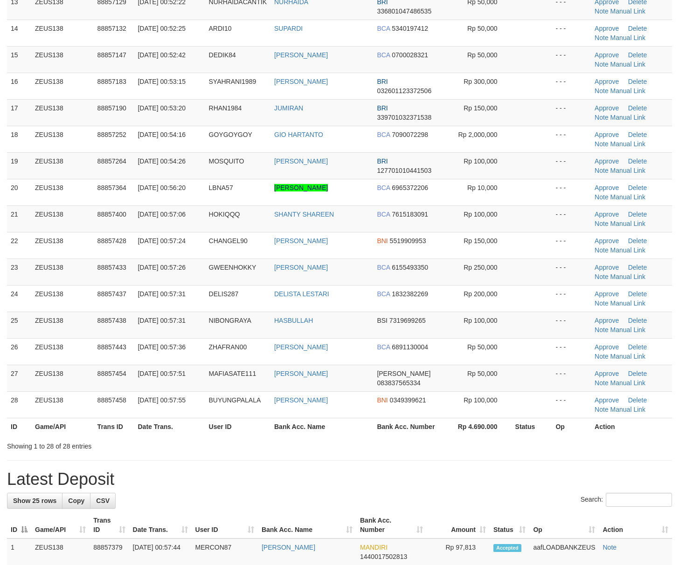
click at [493, 451] on div "Search: ID Game/API Trans ID Date Trans. User ID Bank Acc. Name Bank Acc. Numbe…" at bounding box center [339, 39] width 665 height 823
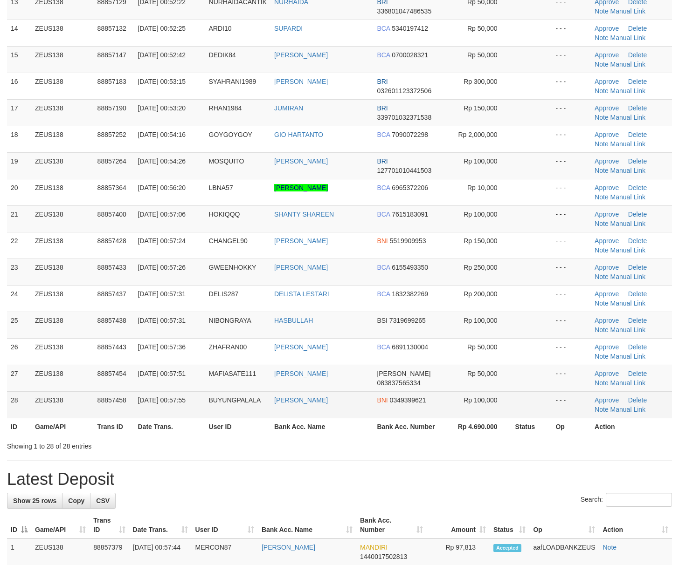
scroll to position [407, 0]
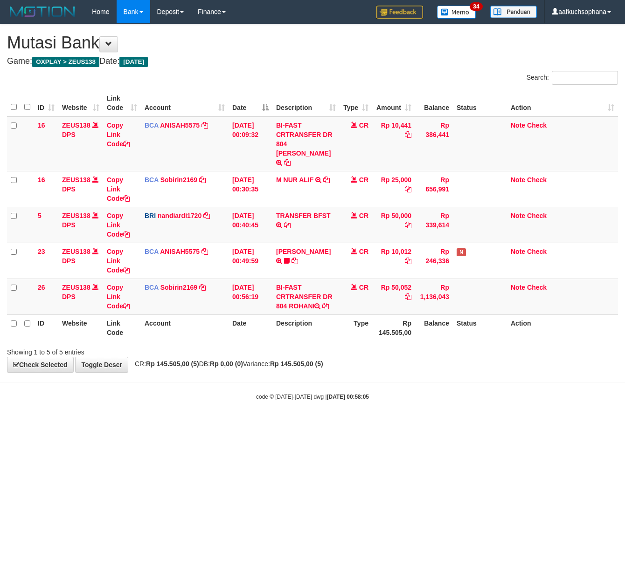
click at [101, 392] on div "code © 2012-2018 dwg | 2025/10/01 00:58:05" at bounding box center [312, 396] width 625 height 9
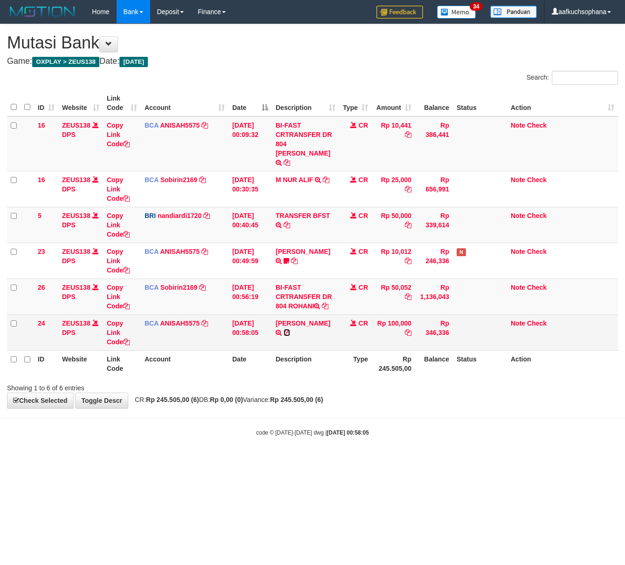
click at [290, 330] on icon at bounding box center [286, 333] width 7 height 7
drag, startPoint x: 332, startPoint y: 314, endPoint x: 324, endPoint y: 322, distance: 11.2
click at [290, 330] on icon at bounding box center [286, 333] width 7 height 7
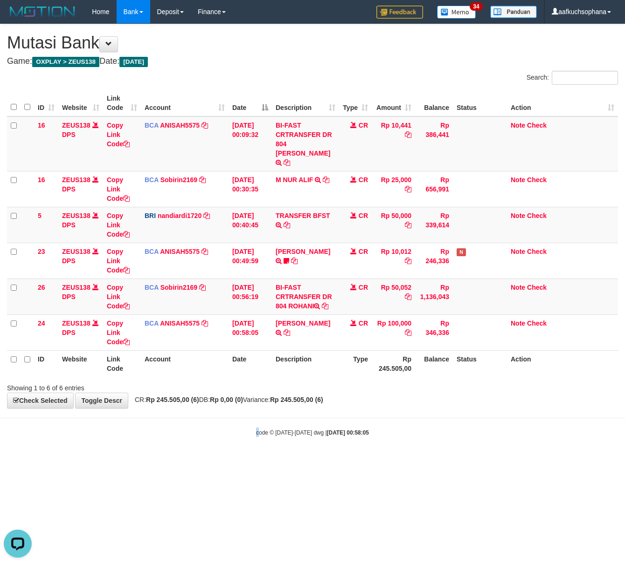
drag, startPoint x: 248, startPoint y: 515, endPoint x: 244, endPoint y: 511, distance: 5.3
click at [244, 461] on html "Toggle navigation Home Bank Account List Load By Website Group [OXPLAY] ZEUS138…" at bounding box center [312, 230] width 625 height 461
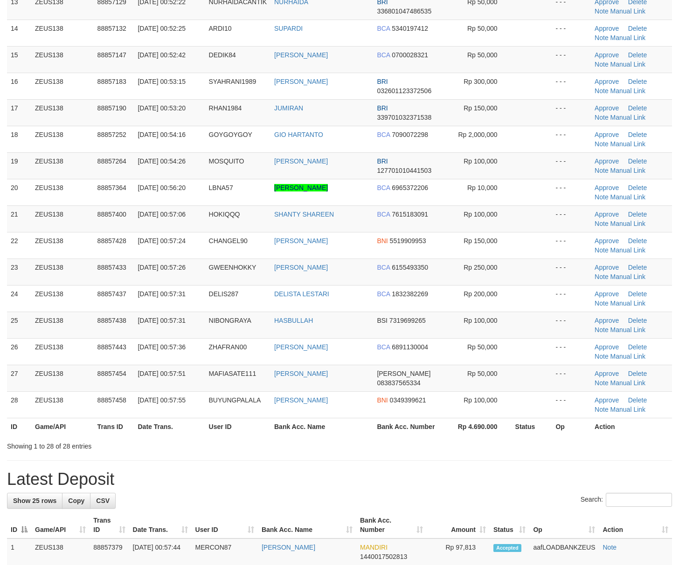
scroll to position [407, 0]
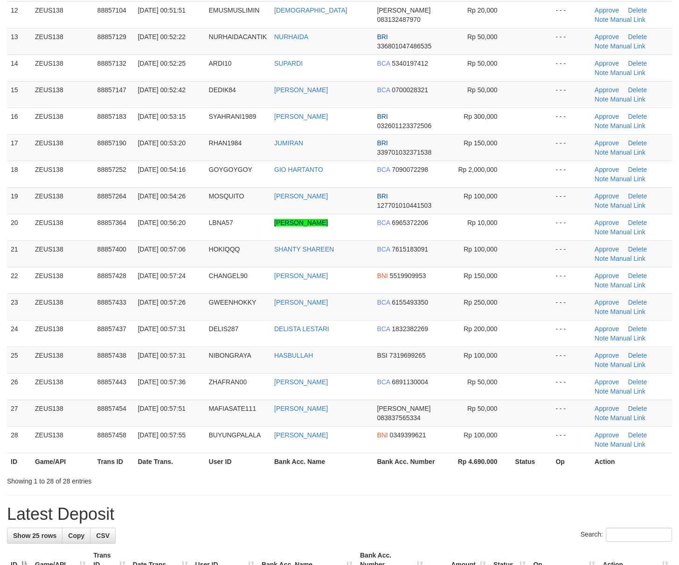
drag, startPoint x: 487, startPoint y: 508, endPoint x: 487, endPoint y: 500, distance: 7.9
click at [487, 506] on div "**********" at bounding box center [339, 384] width 679 height 1535
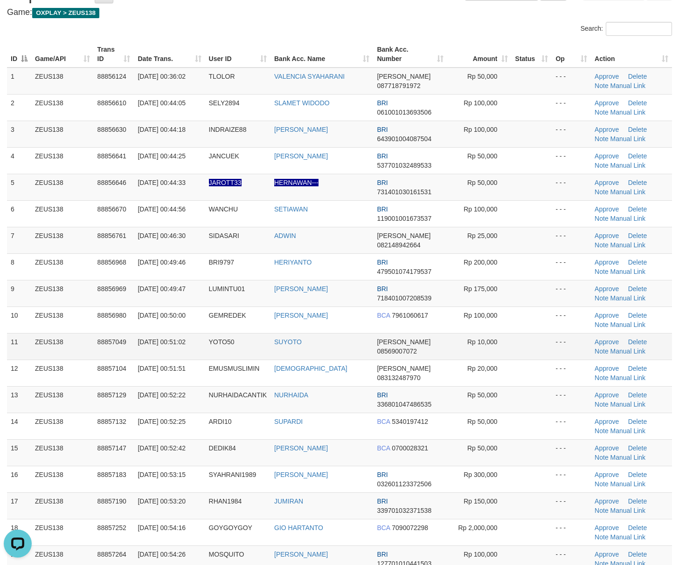
scroll to position [0, 0]
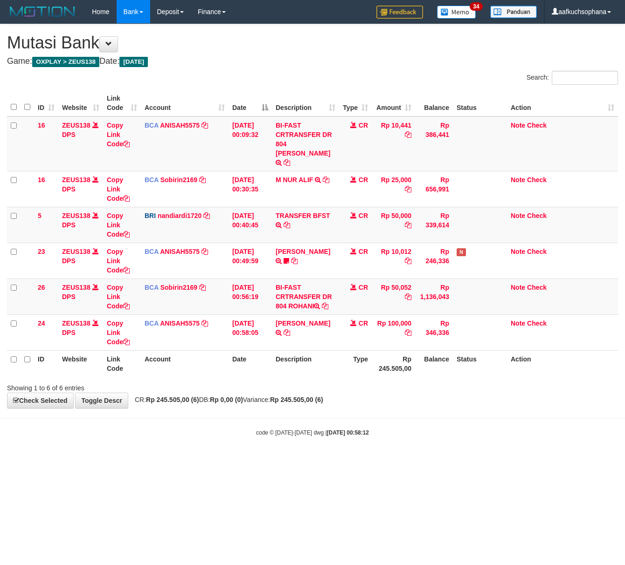
drag, startPoint x: 240, startPoint y: 461, endPoint x: 52, endPoint y: 383, distance: 203.3
click at [217, 447] on html "Toggle navigation Home Bank Account List Load By Website Group [OXPLAY] ZEUS138…" at bounding box center [312, 230] width 625 height 461
click at [301, 454] on html "Toggle navigation Home Bank Account List Load By Website Group [OXPLAY] ZEUS138…" at bounding box center [312, 230] width 625 height 461
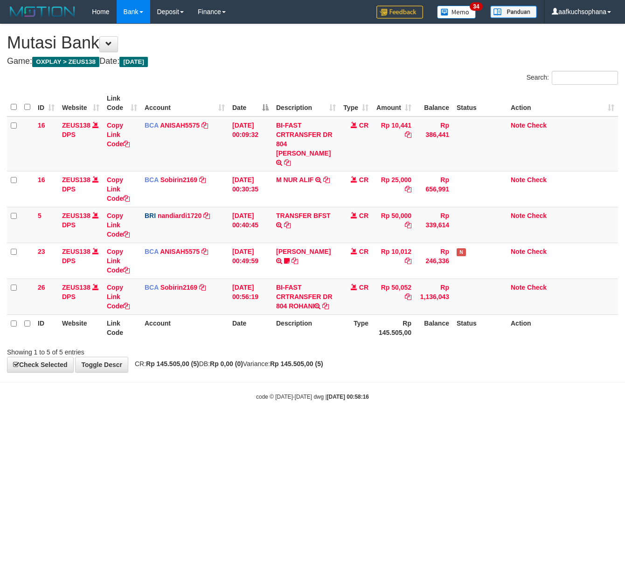
drag, startPoint x: 204, startPoint y: 491, endPoint x: 155, endPoint y: 479, distance: 50.3
click at [200, 425] on html "Toggle navigation Home Bank Account List Load By Website Group [OXPLAY] ZEUS138…" at bounding box center [312, 212] width 625 height 425
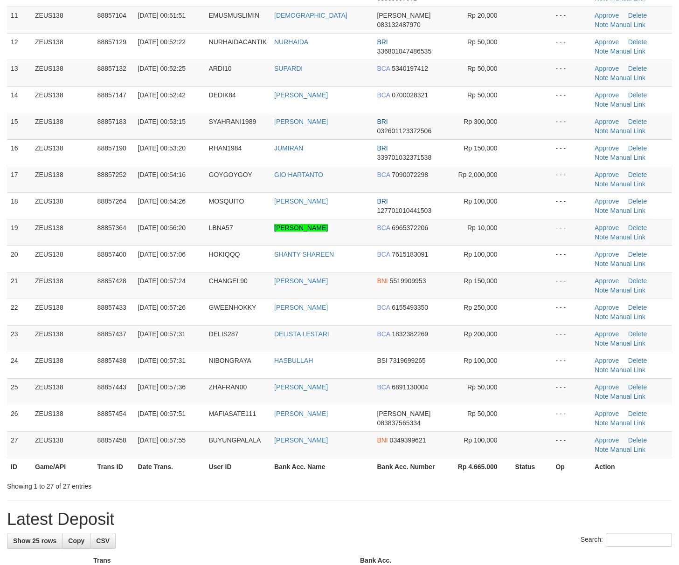
scroll to position [497, 0]
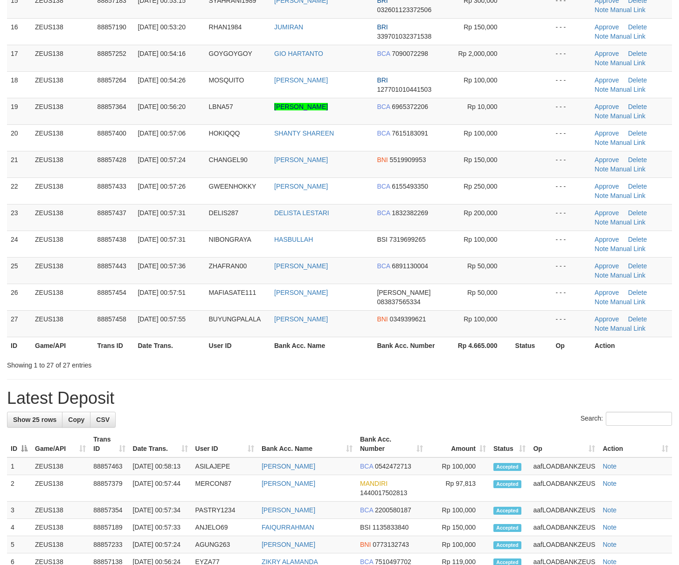
drag, startPoint x: 381, startPoint y: 406, endPoint x: 466, endPoint y: 427, distance: 87.7
click at [386, 408] on h1 "Latest Deposit" at bounding box center [339, 398] width 665 height 19
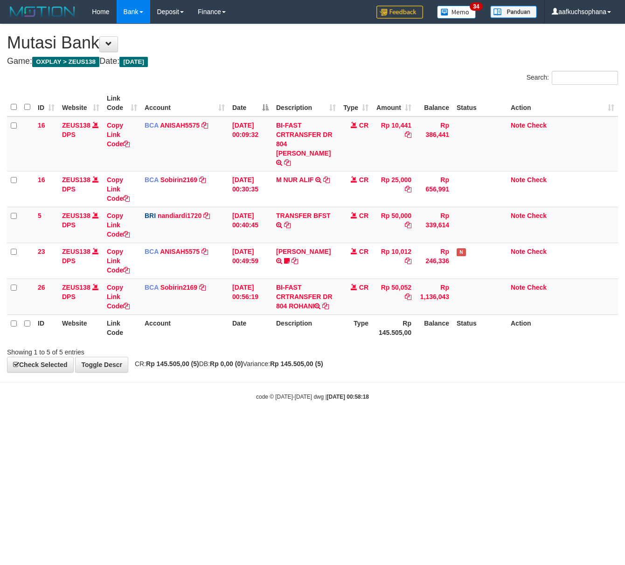
click at [158, 425] on html "Toggle navigation Home Bank Account List Load By Website Group [OXPLAY] ZEUS138…" at bounding box center [312, 212] width 625 height 425
drag, startPoint x: 321, startPoint y: 422, endPoint x: 284, endPoint y: 420, distance: 36.9
click at [300, 424] on html "Toggle navigation Home Bank Account List Load By Website Group [OXPLAY] ZEUS138…" at bounding box center [312, 212] width 625 height 425
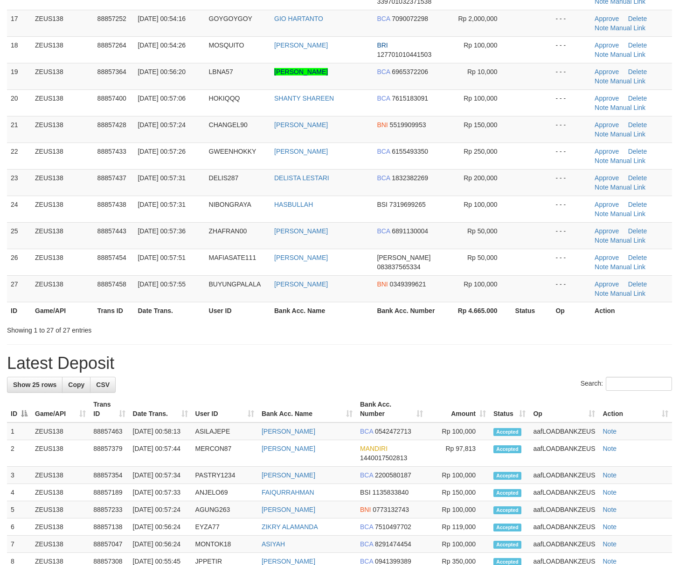
scroll to position [497, 0]
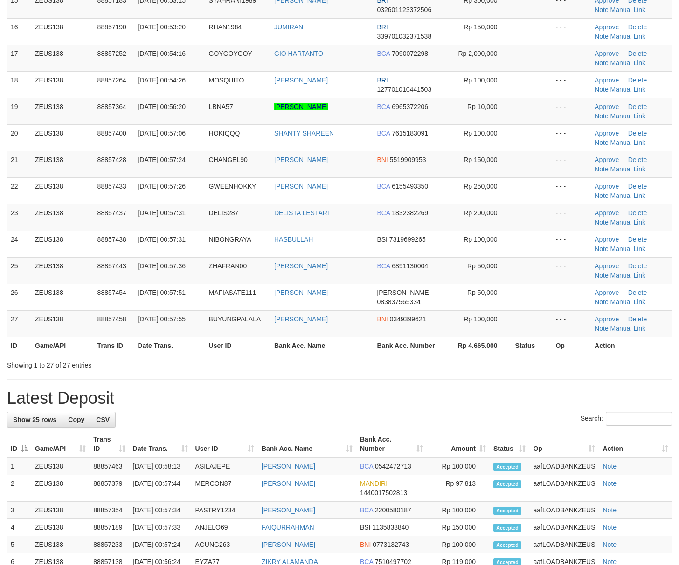
click at [474, 396] on h1 "Latest Deposit" at bounding box center [339, 398] width 665 height 19
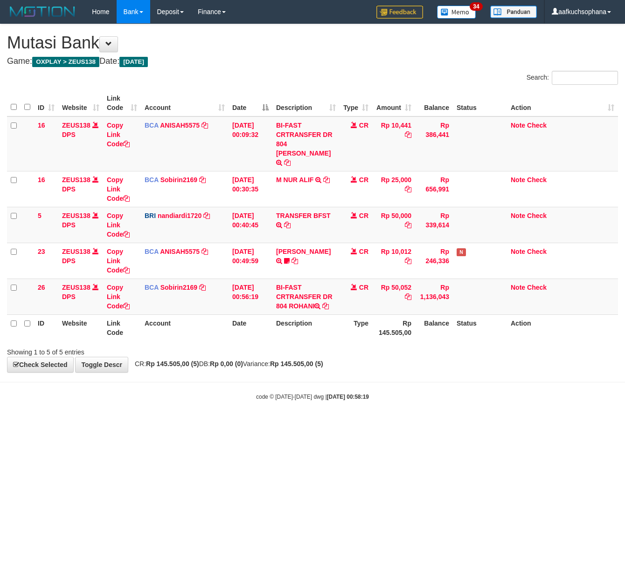
drag, startPoint x: 157, startPoint y: 417, endPoint x: 27, endPoint y: 397, distance: 131.5
click at [155, 417] on html "Toggle navigation Home Bank Account List Load By Website Group [OXPLAY] ZEUS138…" at bounding box center [312, 212] width 625 height 425
click at [179, 425] on html "Toggle navigation Home Bank Account List Load By Website Group [OXPLAY] ZEUS138…" at bounding box center [312, 212] width 625 height 425
click at [105, 409] on body "Toggle navigation Home Bank Account List Load By Website Group [OXPLAY] ZEUS138…" at bounding box center [312, 212] width 625 height 425
drag, startPoint x: 201, startPoint y: 435, endPoint x: 154, endPoint y: 421, distance: 49.6
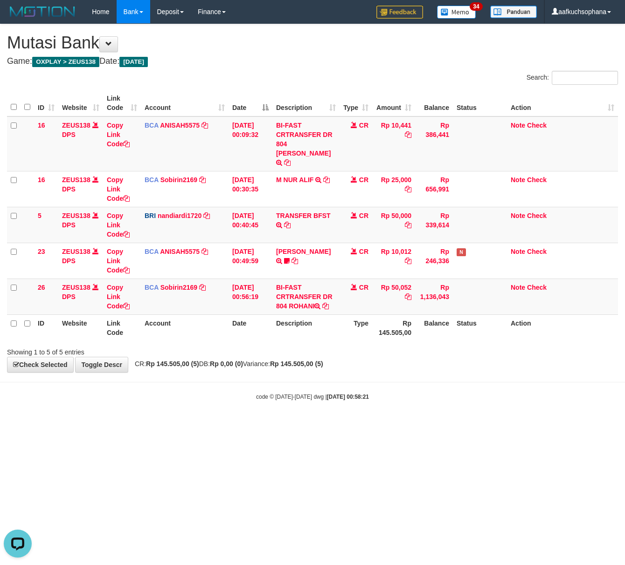
click at [185, 425] on html "Toggle navigation Home Bank Account List Load By Website Group [OXPLAY] ZEUS138…" at bounding box center [312, 212] width 625 height 425
click at [424, 425] on html "Toggle navigation Home Bank Account List Load By Website Group [OXPLAY] ZEUS138…" at bounding box center [312, 212] width 625 height 425
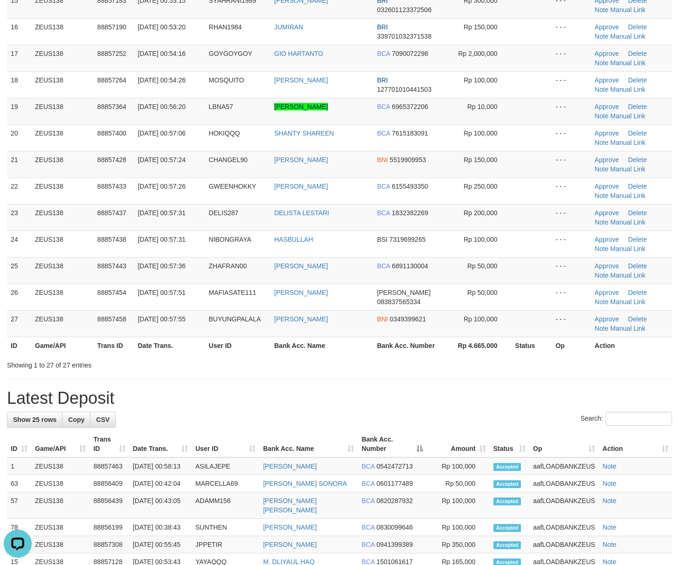
drag, startPoint x: 615, startPoint y: 382, endPoint x: 685, endPoint y: 392, distance: 70.2
click at [629, 385] on div "**********" at bounding box center [339, 257] width 679 height 1461
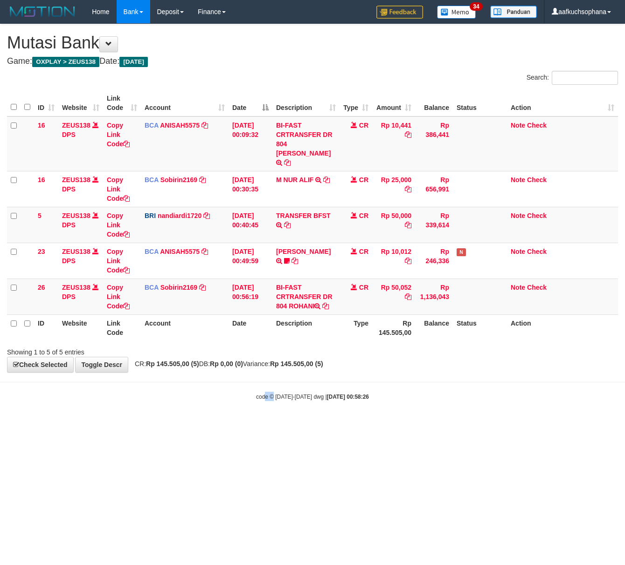
click at [266, 423] on html "Toggle navigation Home Bank Account List Load By Website Group [OXPLAY] ZEUS138…" at bounding box center [312, 212] width 625 height 425
drag, startPoint x: 205, startPoint y: 487, endPoint x: 197, endPoint y: 484, distance: 9.0
click at [200, 425] on html "Toggle navigation Home Bank Account List Load By Website Group [OXPLAY] ZEUS138…" at bounding box center [312, 212] width 625 height 425
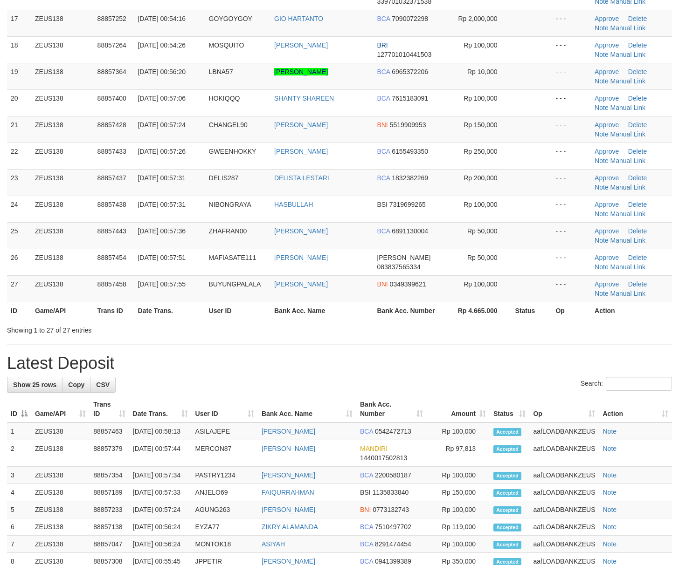
drag, startPoint x: 0, startPoint y: 0, endPoint x: 580, endPoint y: 405, distance: 707.1
click at [469, 392] on div "Search:" at bounding box center [339, 385] width 665 height 16
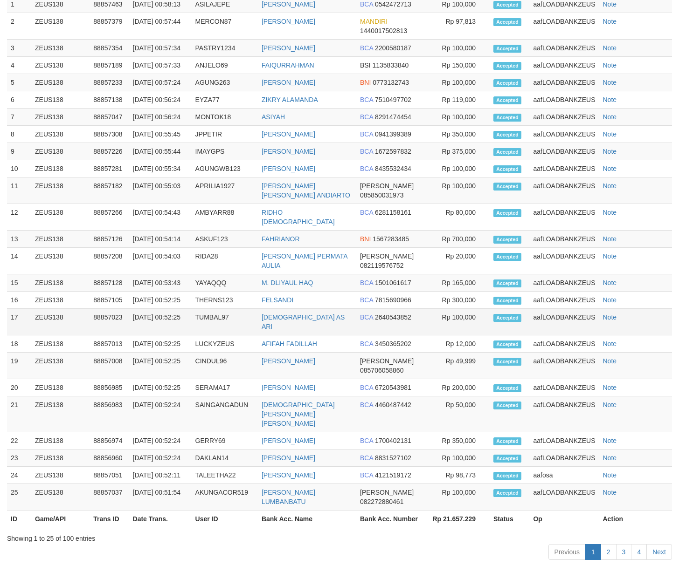
scroll to position [1026, 0]
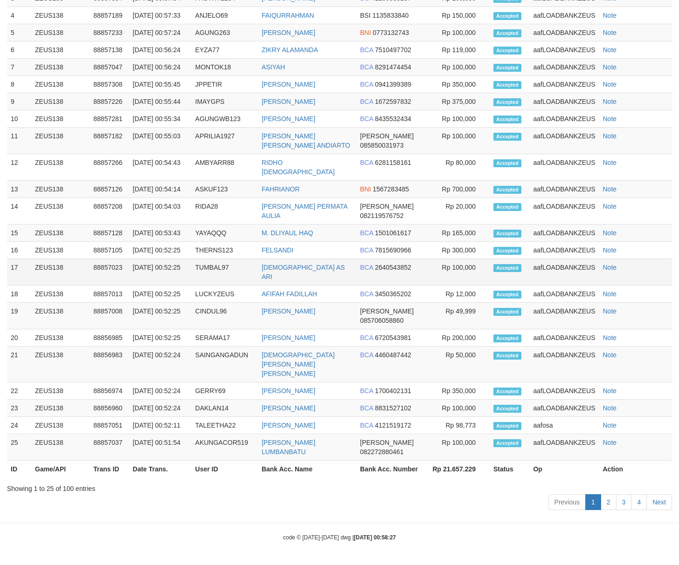
click at [414, 286] on td "BCA 2640543852" at bounding box center [391, 272] width 70 height 27
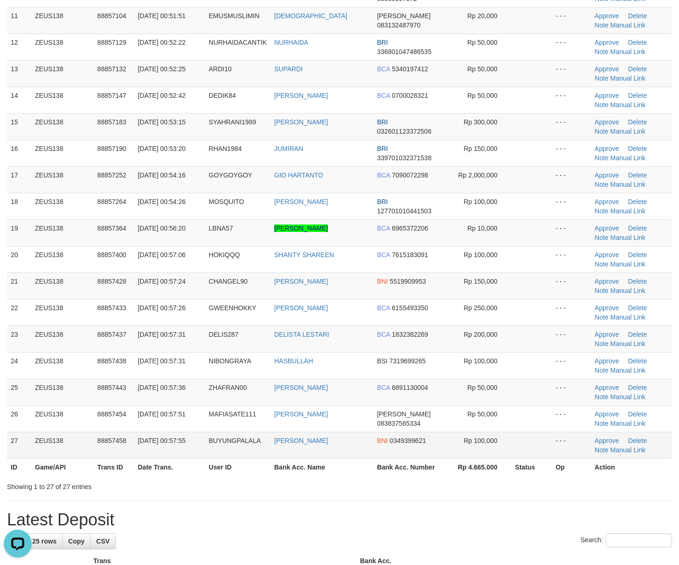
drag, startPoint x: 569, startPoint y: 463, endPoint x: 636, endPoint y: 461, distance: 66.7
click at [571, 464] on th "Op" at bounding box center [570, 467] width 39 height 17
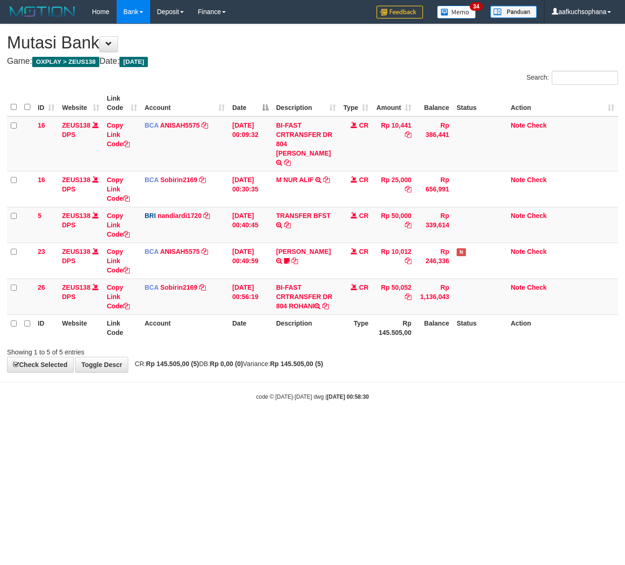
click at [179, 425] on html "Toggle navigation Home Bank Account List Load By Website Group [OXPLAY] ZEUS138…" at bounding box center [312, 212] width 625 height 425
click at [179, 423] on html "Toggle navigation Home Bank Account List Load By Website Group [OXPLAY] ZEUS138…" at bounding box center [312, 212] width 625 height 425
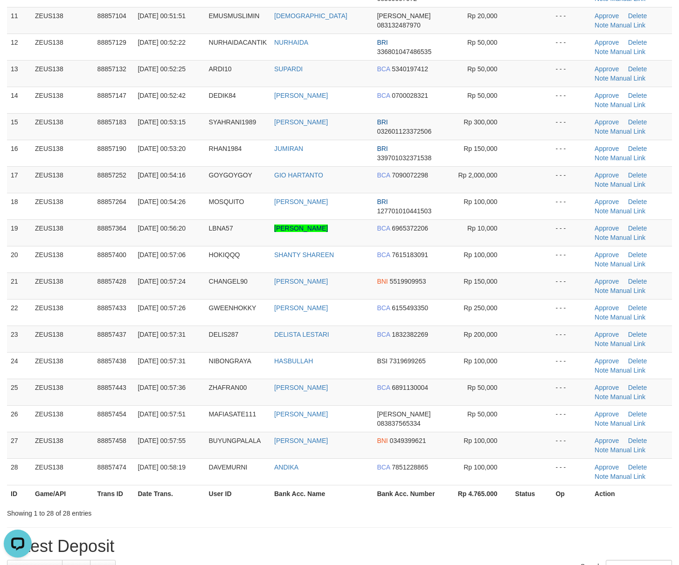
drag, startPoint x: 521, startPoint y: 373, endPoint x: 685, endPoint y: 404, distance: 166.9
click at [534, 379] on td at bounding box center [531, 365] width 41 height 27
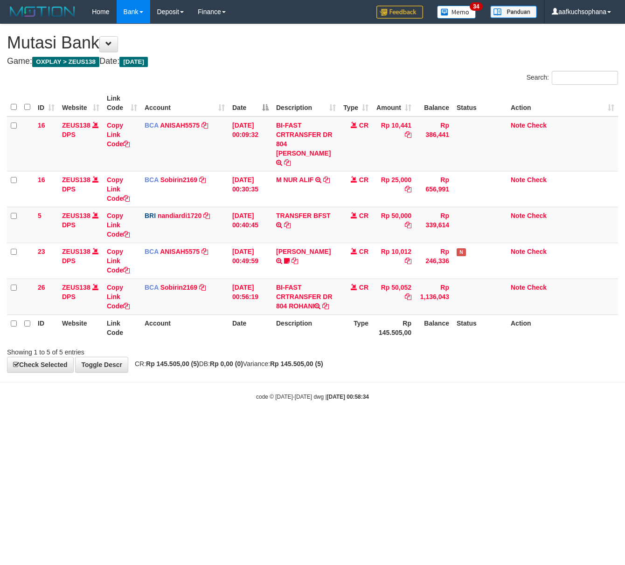
drag, startPoint x: 234, startPoint y: 417, endPoint x: 228, endPoint y: 414, distance: 6.5
click at [234, 417] on html "Toggle navigation Home Bank Account List Load By Website Group [OXPLAY] ZEUS138…" at bounding box center [312, 212] width 625 height 425
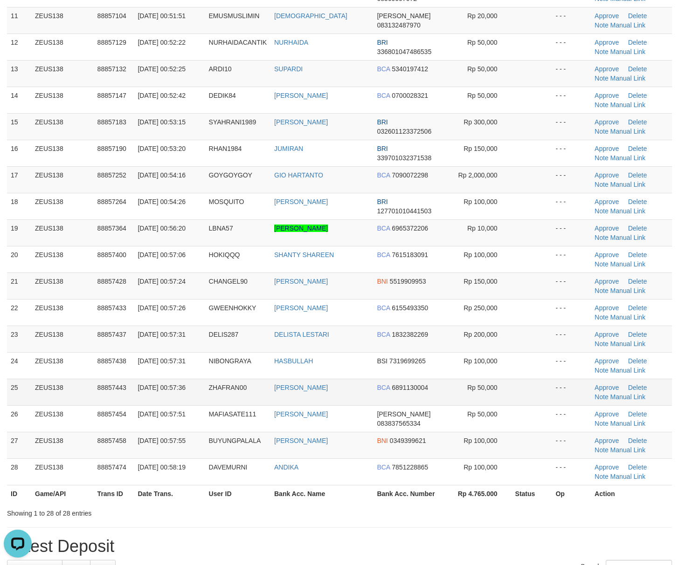
click at [526, 400] on td at bounding box center [531, 392] width 41 height 27
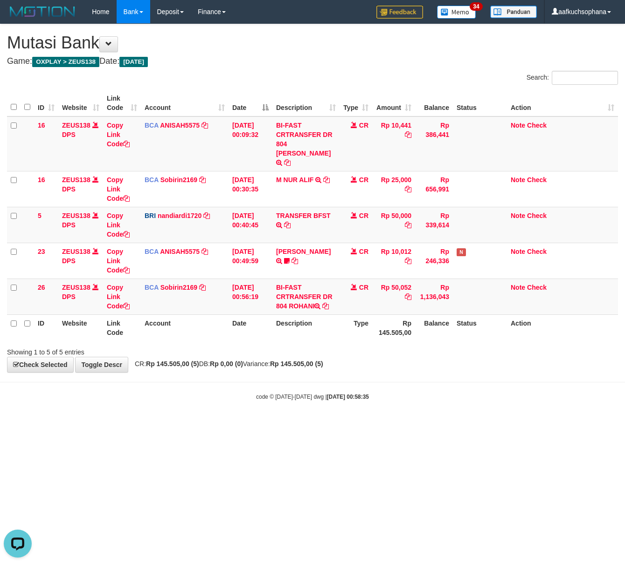
click at [316, 425] on html "Toggle navigation Home Bank Account List Load By Website Group [OXPLAY] ZEUS138…" at bounding box center [312, 212] width 625 height 425
click at [323, 425] on html "Toggle navigation Home Bank Account List Load By Website Group [OXPLAY] ZEUS138…" at bounding box center [312, 212] width 625 height 425
drag, startPoint x: 39, startPoint y: 442, endPoint x: 14, endPoint y: 434, distance: 27.0
click at [36, 425] on html "Toggle navigation Home Bank Account List Load By Website Group [OXPLAY] ZEUS138…" at bounding box center [312, 212] width 625 height 425
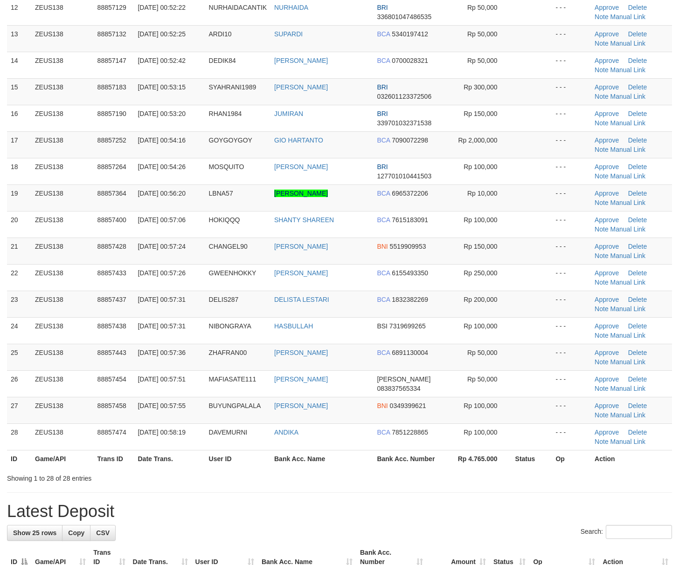
drag, startPoint x: 481, startPoint y: 494, endPoint x: 685, endPoint y: 461, distance: 206.8
click at [482, 495] on div "**********" at bounding box center [339, 376] width 679 height 1525
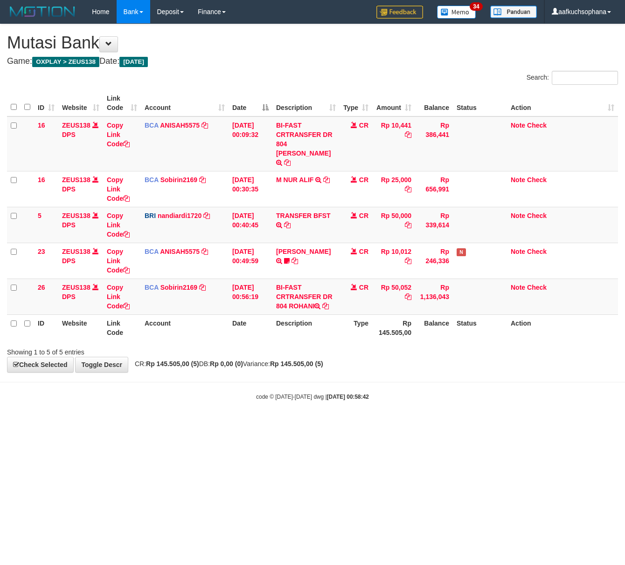
click at [178, 425] on html "Toggle navigation Home Bank Account List Load By Website Group [OXPLAY] ZEUS138…" at bounding box center [312, 212] width 625 height 425
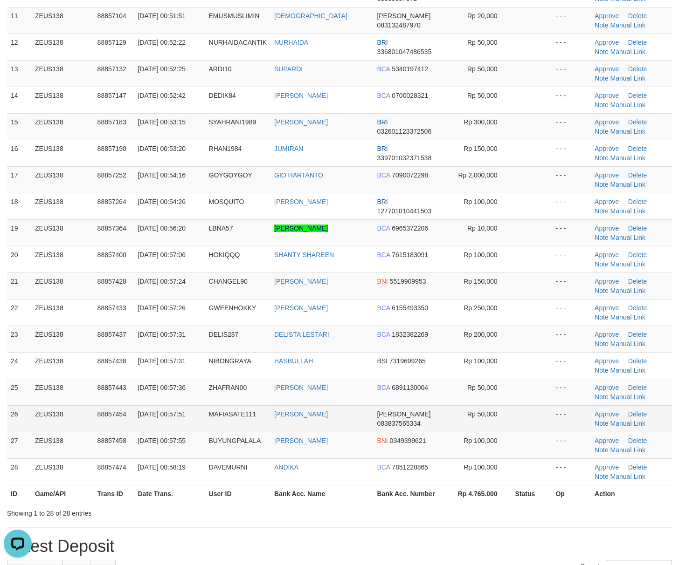
click at [547, 412] on tbody "1 ZEUS138 88856124 01/10/2025 00:36:02 TLOLOR VALENCIA SYAHARANI DANA 087718791…" at bounding box center [339, 113] width 665 height 744
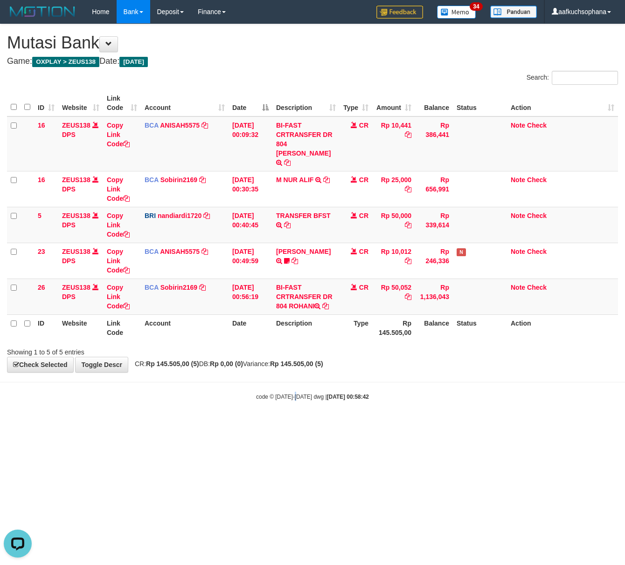
drag, startPoint x: 296, startPoint y: 496, endPoint x: 290, endPoint y: 486, distance: 12.2
click at [291, 425] on html "Toggle navigation Home Bank Account List Load By Website Group [OXPLAY] ZEUS138…" at bounding box center [312, 212] width 625 height 425
drag, startPoint x: 205, startPoint y: 423, endPoint x: 154, endPoint y: 413, distance: 52.3
click at [200, 424] on html "Toggle navigation Home Bank Account List Load By Website Group [OXPLAY] ZEUS138…" at bounding box center [312, 212] width 625 height 425
drag, startPoint x: 230, startPoint y: 434, endPoint x: 160, endPoint y: 415, distance: 72.4
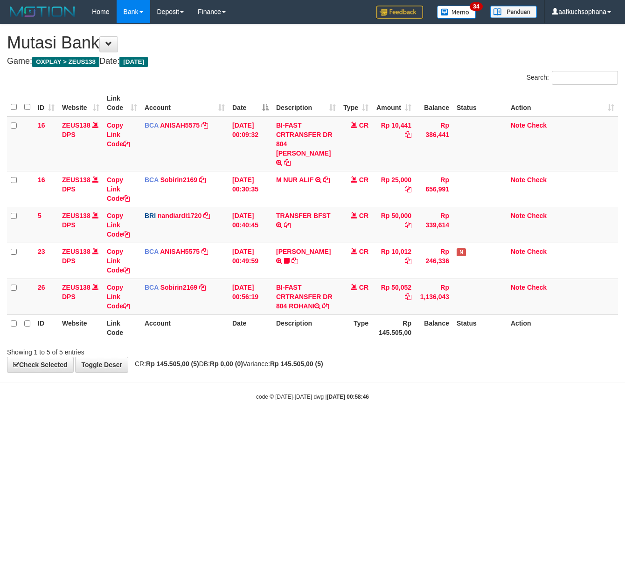
click at [224, 425] on html "Toggle navigation Home Bank Account List Load By Website Group [OXPLAY] ZEUS138…" at bounding box center [312, 212] width 625 height 425
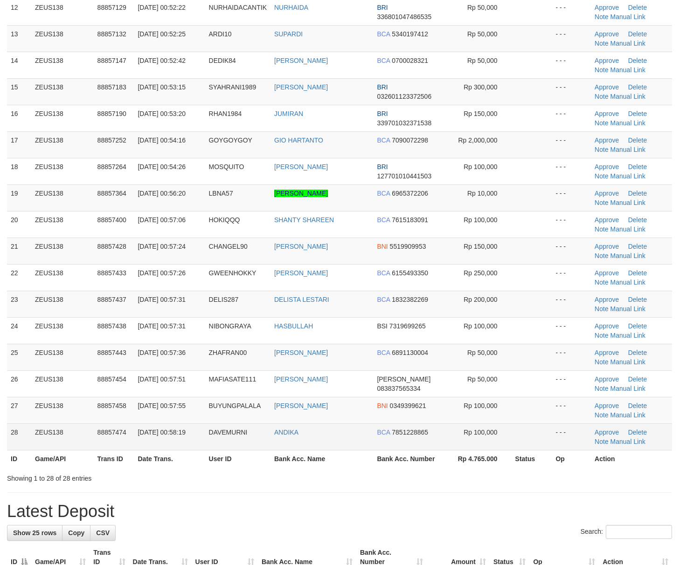
click at [532, 443] on td at bounding box center [531, 437] width 41 height 27
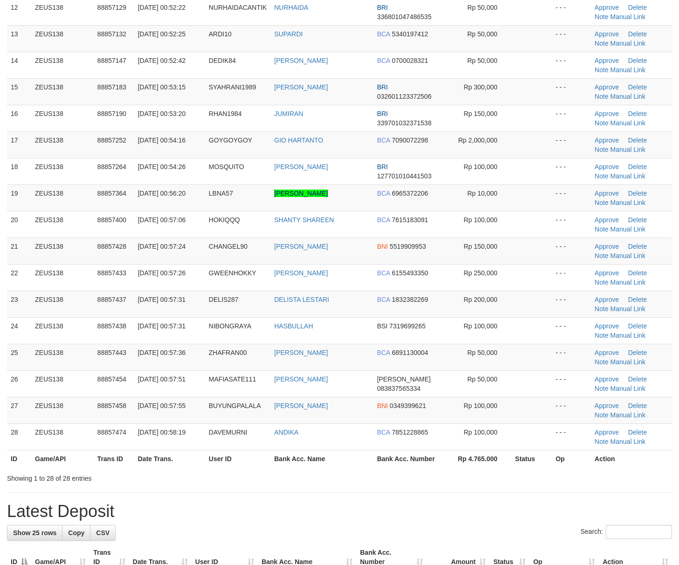
scroll to position [375, 0]
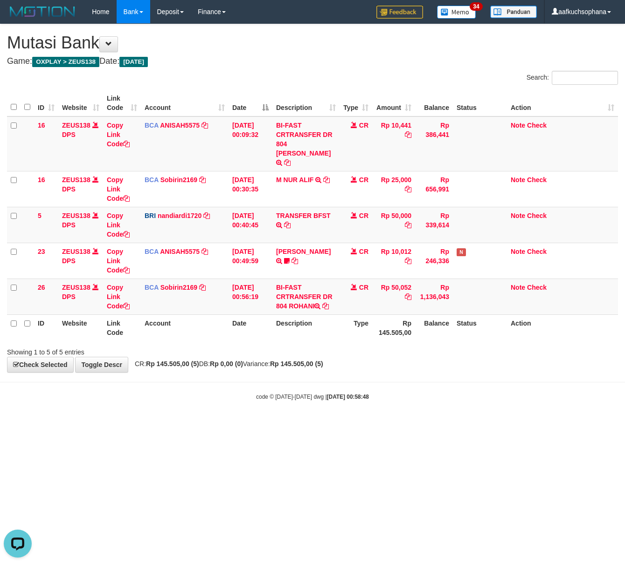
drag, startPoint x: 497, startPoint y: 450, endPoint x: 468, endPoint y: 447, distance: 28.7
click at [495, 425] on html "Toggle navigation Home Bank Account List Load By Website Group [OXPLAY] ZEUS138…" at bounding box center [312, 212] width 625 height 425
drag, startPoint x: 362, startPoint y: 444, endPoint x: 344, endPoint y: 436, distance: 20.3
click at [364, 425] on html "Toggle navigation Home Bank Account List Load By Website Group [OXPLAY] ZEUS138…" at bounding box center [312, 212] width 625 height 425
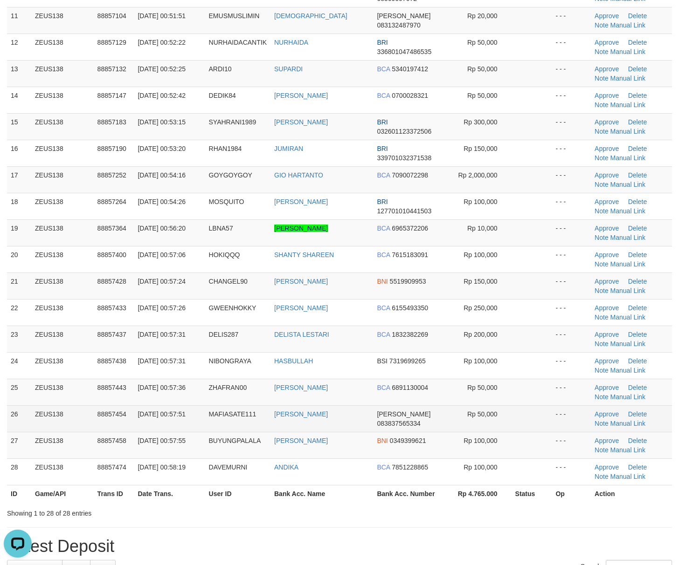
click at [534, 425] on td at bounding box center [531, 419] width 41 height 27
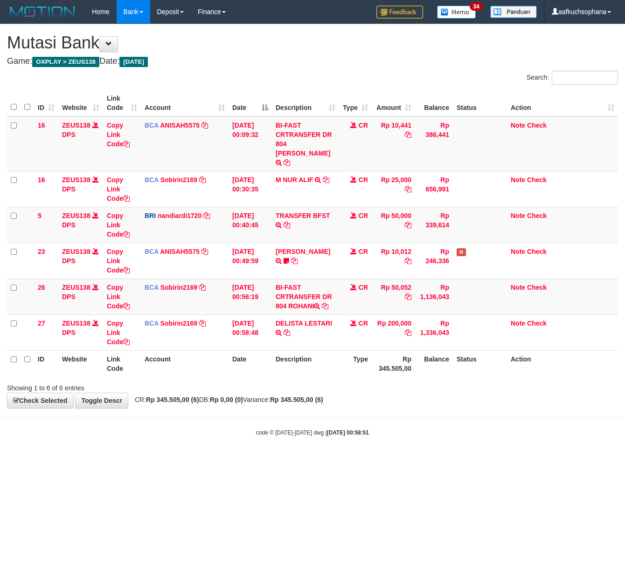
click at [235, 455] on html "Toggle navigation Home Bank Account List Load By Website Group [OXPLAY] ZEUS138…" at bounding box center [312, 230] width 625 height 461
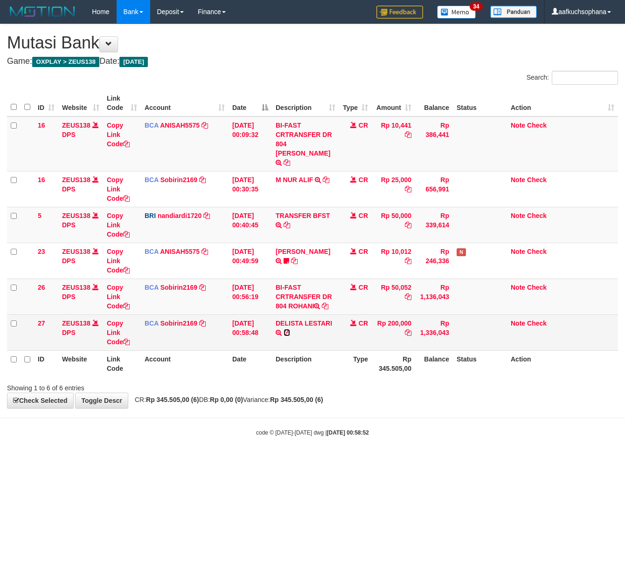
click at [286, 330] on icon at bounding box center [286, 333] width 7 height 7
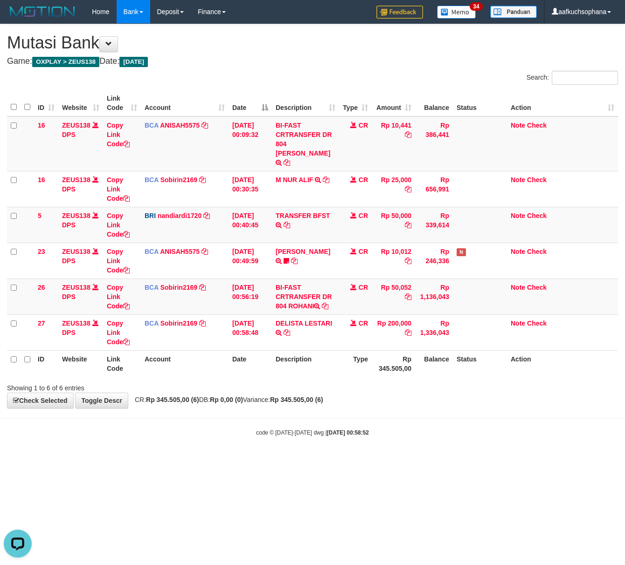
click at [218, 461] on html "Toggle navigation Home Bank Account List Load By Website Group [OXPLAY] ZEUS138…" at bounding box center [312, 230] width 625 height 461
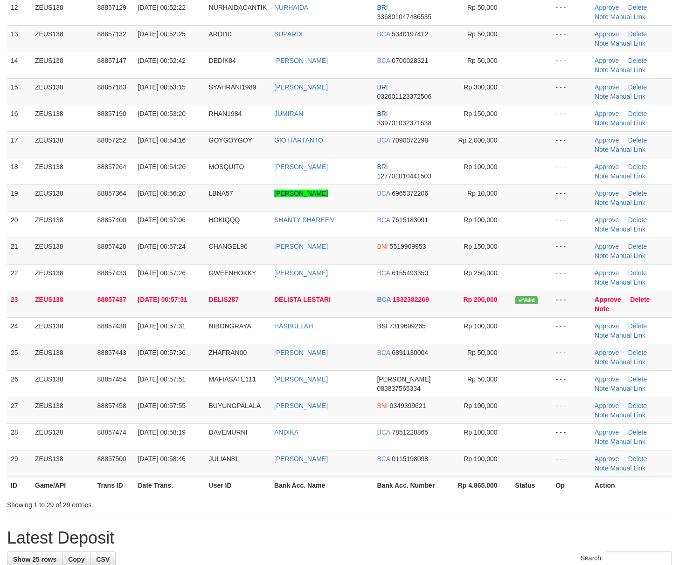
scroll to position [375, 0]
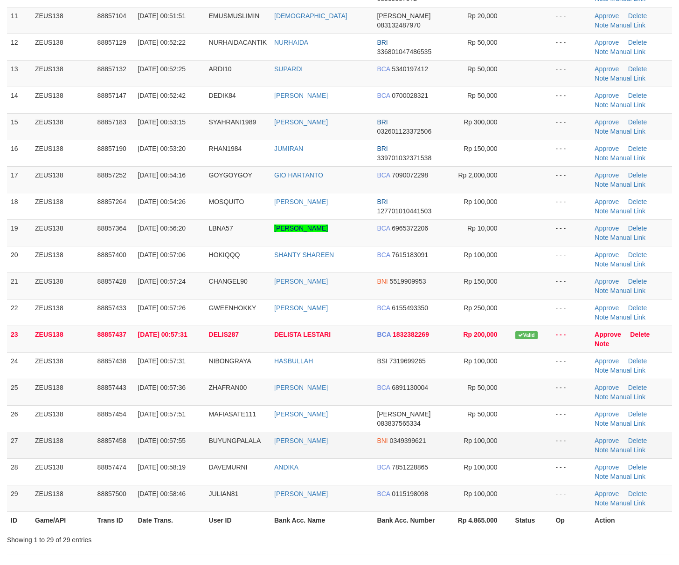
drag, startPoint x: 515, startPoint y: 474, endPoint x: 540, endPoint y: 461, distance: 28.1
click at [523, 474] on tr "28 ZEUS138 88857474 01/10/2025 00:58:19 DAVEMURNI ANDIKA BCA 7851228865 Rp 100,…" at bounding box center [339, 472] width 665 height 27
click at [542, 442] on td at bounding box center [531, 445] width 41 height 27
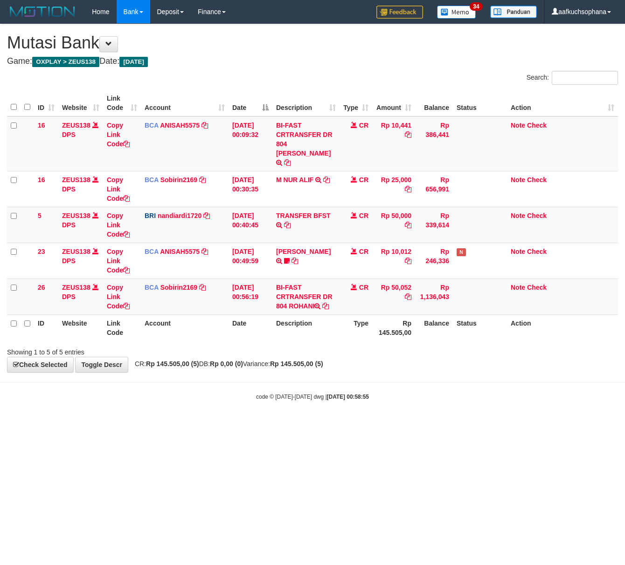
click at [238, 425] on html "Toggle navigation Home Bank Account List Load By Website Group [OXPLAY] ZEUS138…" at bounding box center [312, 212] width 625 height 425
drag, startPoint x: 165, startPoint y: 455, endPoint x: 0, endPoint y: 427, distance: 166.8
click at [163, 425] on html "Toggle navigation Home Bank Account List Load By Website Group [OXPLAY] ZEUS138…" at bounding box center [312, 212] width 625 height 425
drag, startPoint x: 73, startPoint y: 450, endPoint x: 27, endPoint y: 442, distance: 46.4
click at [56, 425] on html "Toggle navigation Home Bank Account List Load By Website Group [OXPLAY] ZEUS138…" at bounding box center [312, 212] width 625 height 425
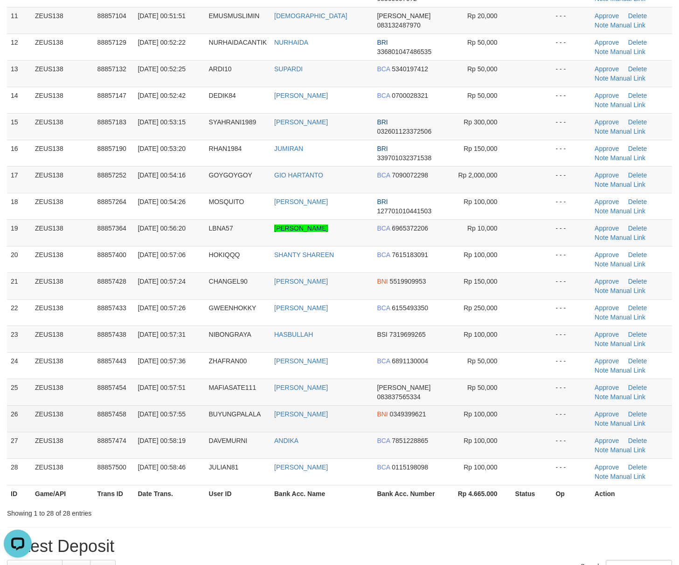
click at [545, 411] on td at bounding box center [531, 419] width 41 height 27
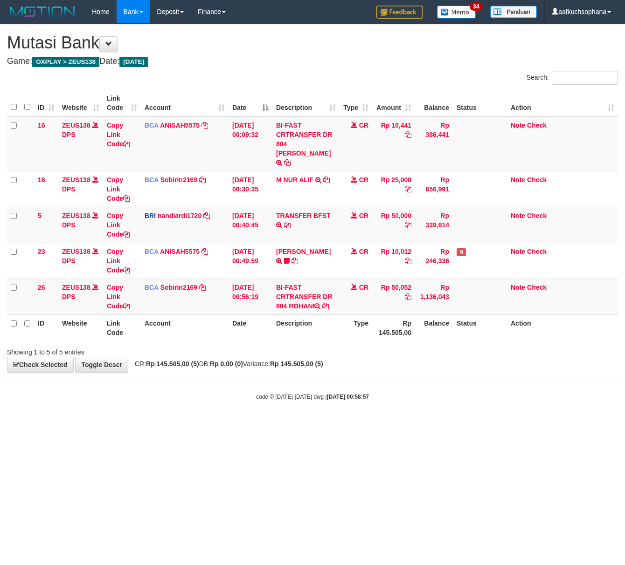
click at [219, 425] on html "Toggle navigation Home Bank Account List Load By Website Group [OXPLAY] ZEUS138…" at bounding box center [312, 212] width 625 height 425
drag, startPoint x: 218, startPoint y: 472, endPoint x: 213, endPoint y: 476, distance: 6.6
click at [214, 425] on html "Toggle navigation Home Bank Account List Load By Website Group [OXPLAY] ZEUS138…" at bounding box center [312, 212] width 625 height 425
click at [256, 424] on html "Toggle navigation Home Bank Account List Load By Website Group [OXPLAY] ZEUS138…" at bounding box center [312, 212] width 625 height 425
click at [256, 425] on html "Toggle navigation Home Bank Account List Load By Website Group [OXPLAY] ZEUS138…" at bounding box center [312, 212] width 625 height 425
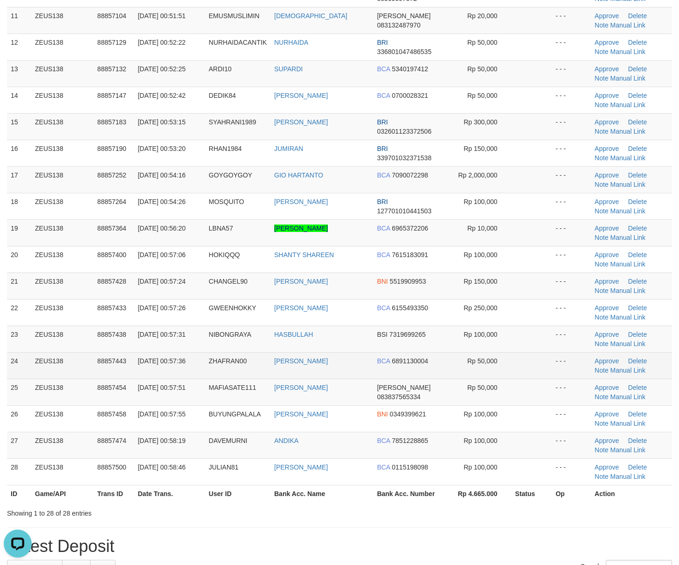
drag, startPoint x: 535, startPoint y: 378, endPoint x: 622, endPoint y: 380, distance: 86.7
click at [537, 377] on td at bounding box center [531, 365] width 41 height 27
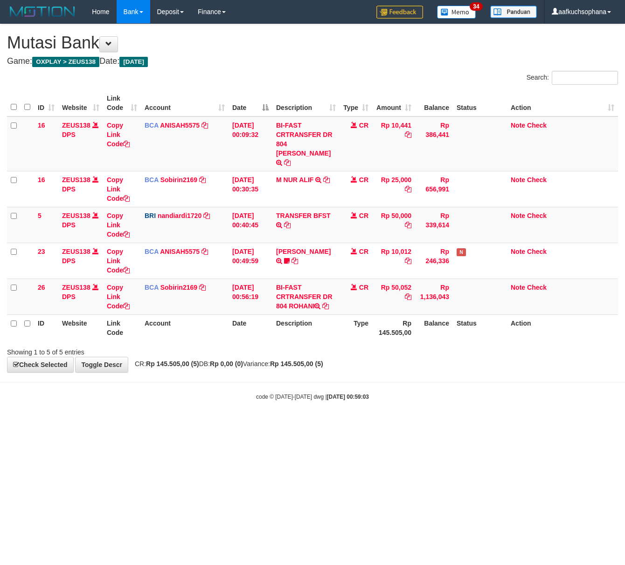
click at [199, 425] on html "Toggle navigation Home Bank Account List Load By Website Group [OXPLAY] ZEUS138…" at bounding box center [312, 212] width 625 height 425
click at [172, 423] on html "Toggle navigation Home Bank Account List Load By Website Group [OXPLAY] ZEUS138…" at bounding box center [312, 212] width 625 height 425
drag, startPoint x: 197, startPoint y: 441, endPoint x: 202, endPoint y: 441, distance: 5.1
click at [202, 425] on html "Toggle navigation Home Bank Account List Load By Website Group [OXPLAY] ZEUS138…" at bounding box center [312, 212] width 625 height 425
drag, startPoint x: 101, startPoint y: 393, endPoint x: 2, endPoint y: 379, distance: 99.4
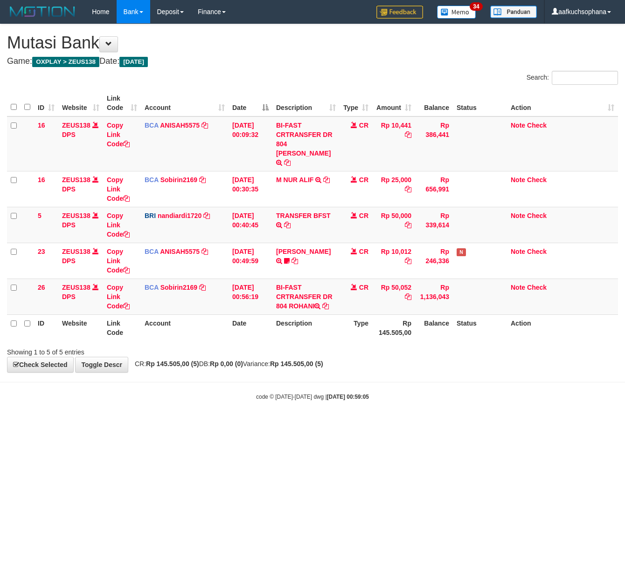
click at [80, 392] on div "code © 2012-2018 dwg | 2025/10/01 00:59:05" at bounding box center [312, 396] width 625 height 9
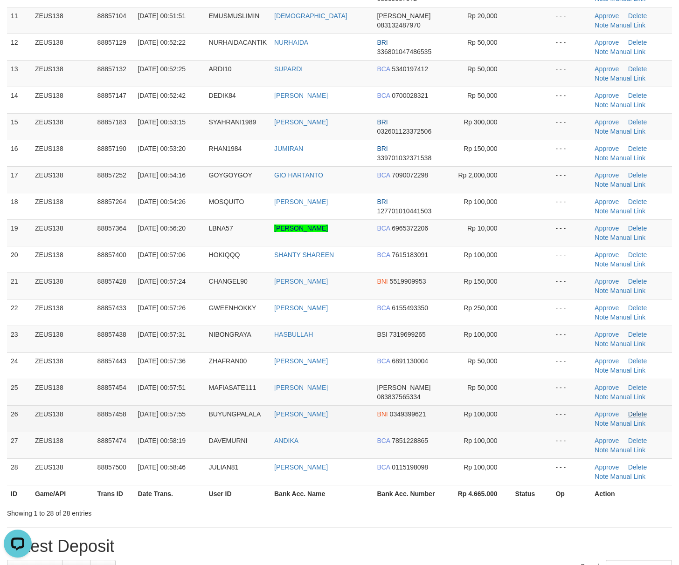
drag, startPoint x: 514, startPoint y: 410, endPoint x: 630, endPoint y: 414, distance: 116.6
click at [521, 409] on td at bounding box center [531, 419] width 41 height 27
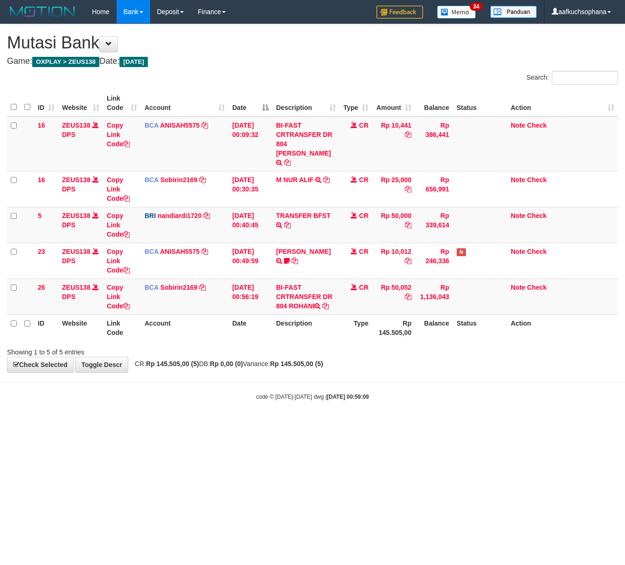
drag, startPoint x: 146, startPoint y: 437, endPoint x: 2, endPoint y: 421, distance: 145.3
click at [145, 425] on html "Toggle navigation Home Bank Account List Load By Website Group [OXPLAY] ZEUS138…" at bounding box center [312, 212] width 625 height 425
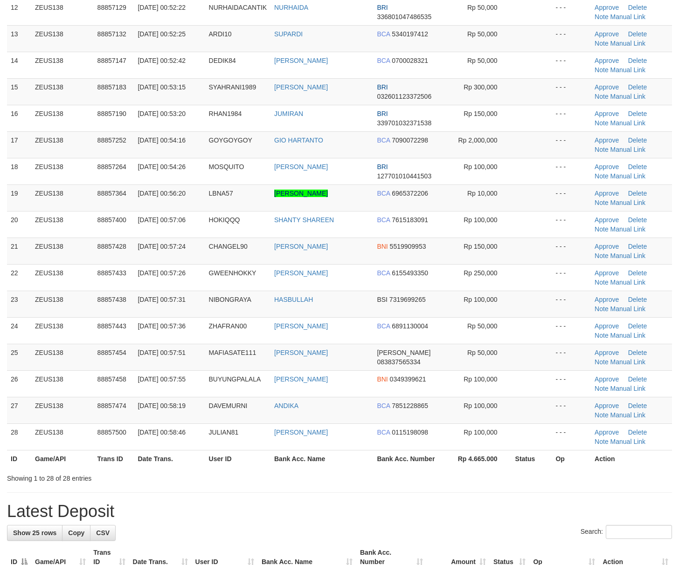
scroll to position [375, 0]
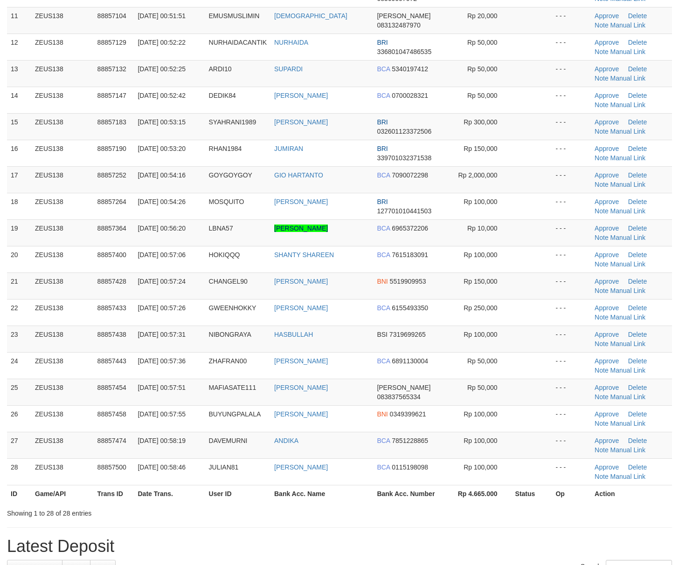
drag, startPoint x: 504, startPoint y: 393, endPoint x: 685, endPoint y: 418, distance: 182.5
click at [506, 392] on td "Rp 50,000" at bounding box center [479, 392] width 64 height 27
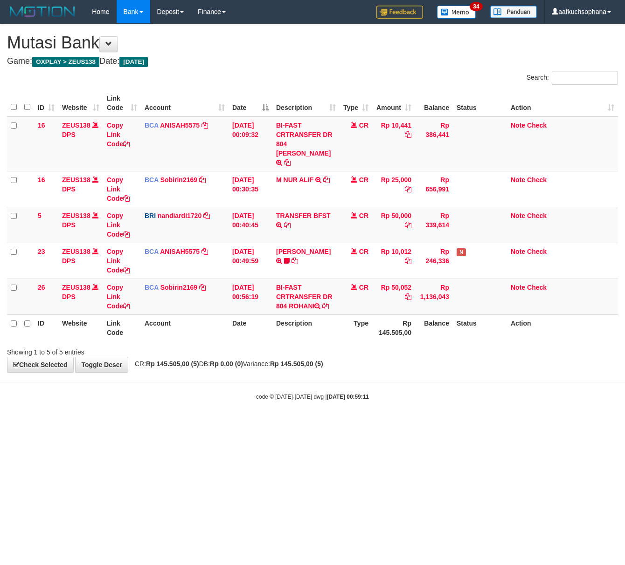
click at [105, 425] on html "Toggle navigation Home Bank Account List Load By Website Group [OXPLAY] ZEUS138…" at bounding box center [312, 212] width 625 height 425
click at [215, 425] on html "Toggle navigation Home Bank Account List Load By Website Group [OXPLAY] ZEUS138…" at bounding box center [312, 212] width 625 height 425
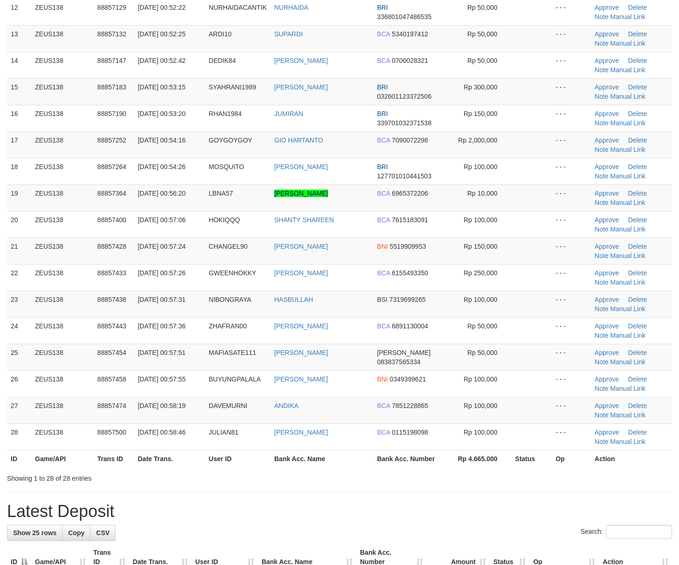
scroll to position [375, 0]
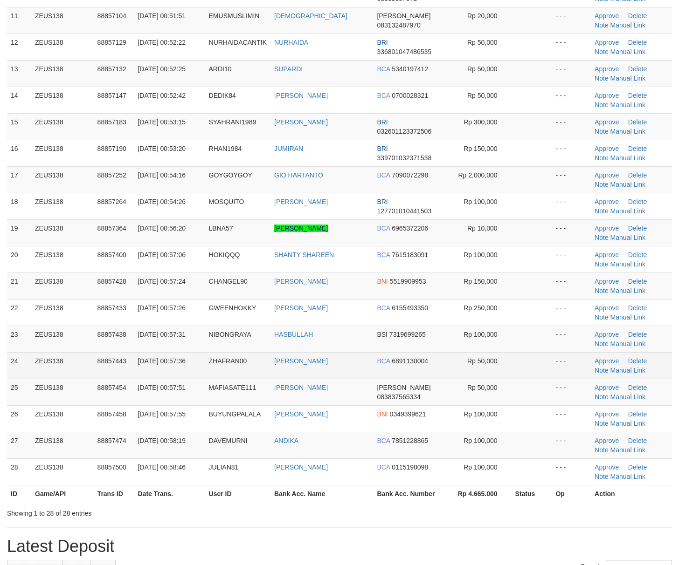
drag, startPoint x: 536, startPoint y: 365, endPoint x: 548, endPoint y: 365, distance: 12.1
click at [546, 365] on td at bounding box center [531, 365] width 41 height 27
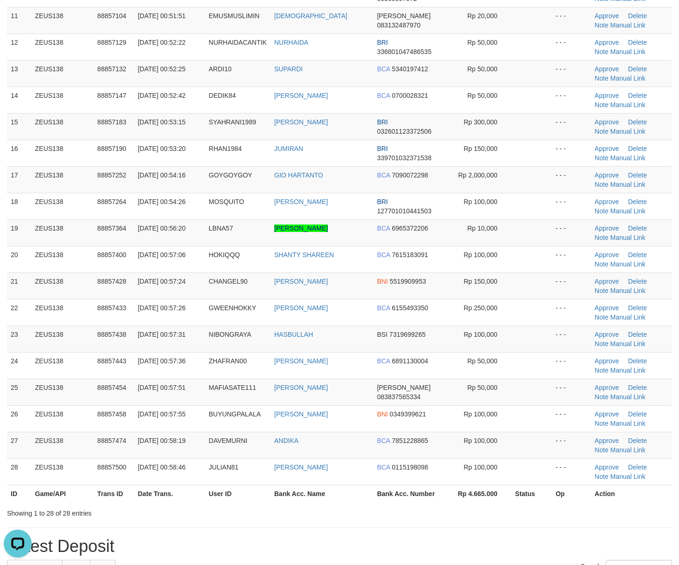
scroll to position [0, 0]
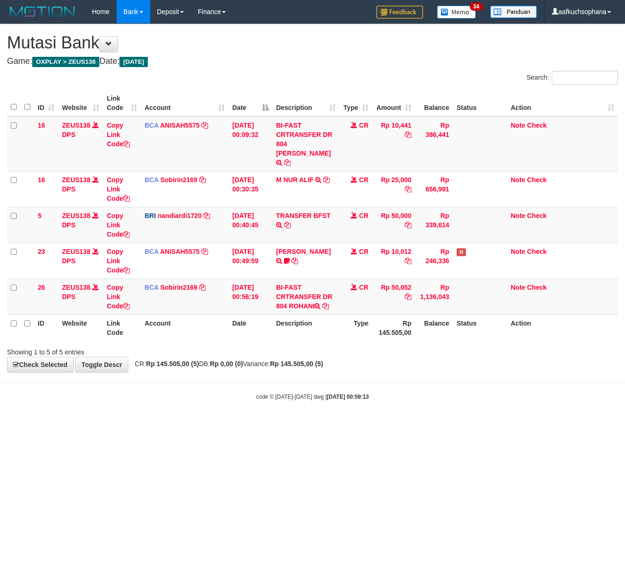
drag, startPoint x: 188, startPoint y: 472, endPoint x: 186, endPoint y: 459, distance: 12.9
click at [188, 425] on html "Toggle navigation Home Bank Account List Load By Website Group [OXPLAY] ZEUS138…" at bounding box center [312, 212] width 625 height 425
click at [269, 411] on body "Toggle navigation Home Bank Account List Load By Website Group [OXPLAY] ZEUS138…" at bounding box center [312, 212] width 625 height 425
click at [217, 425] on html "Toggle navigation Home Bank Account List Load By Website Group [OXPLAY] ZEUS138…" at bounding box center [312, 212] width 625 height 425
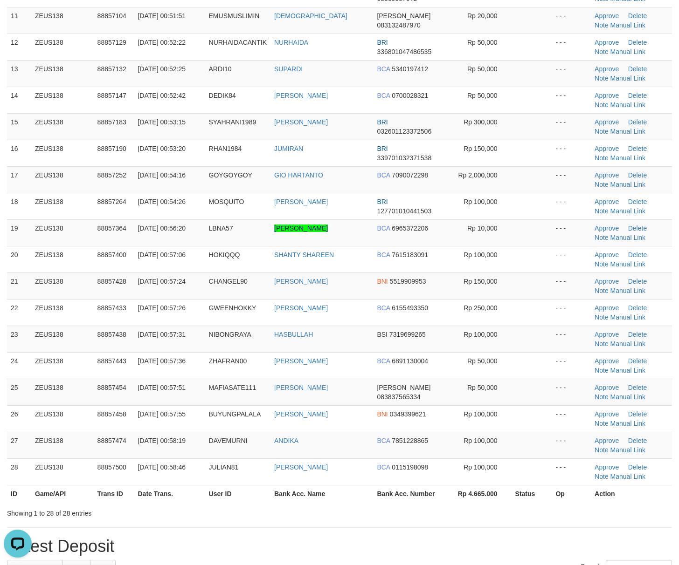
drag, startPoint x: 526, startPoint y: 354, endPoint x: 686, endPoint y: 379, distance: 162.3
click at [528, 352] on td at bounding box center [531, 339] width 41 height 27
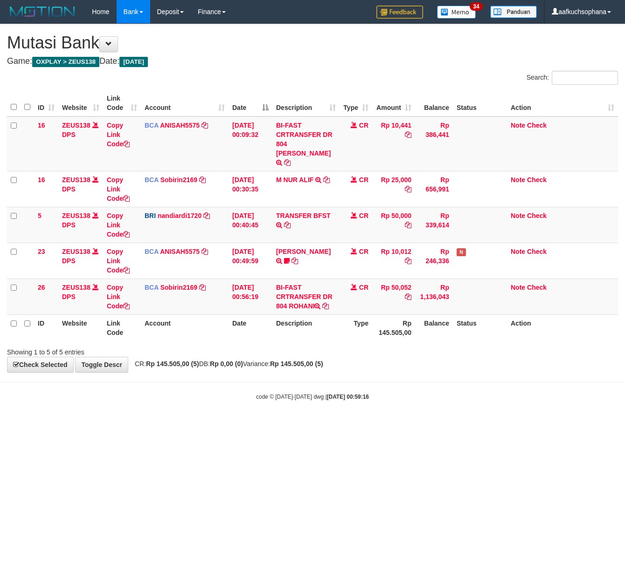
click at [157, 419] on html "Toggle navigation Home Bank Account List Load By Website Group [OXPLAY] ZEUS138…" at bounding box center [312, 212] width 625 height 425
click at [151, 415] on body "Toggle navigation Home Bank Account List Load By Website Group [OXPLAY] ZEUS138…" at bounding box center [312, 212] width 625 height 425
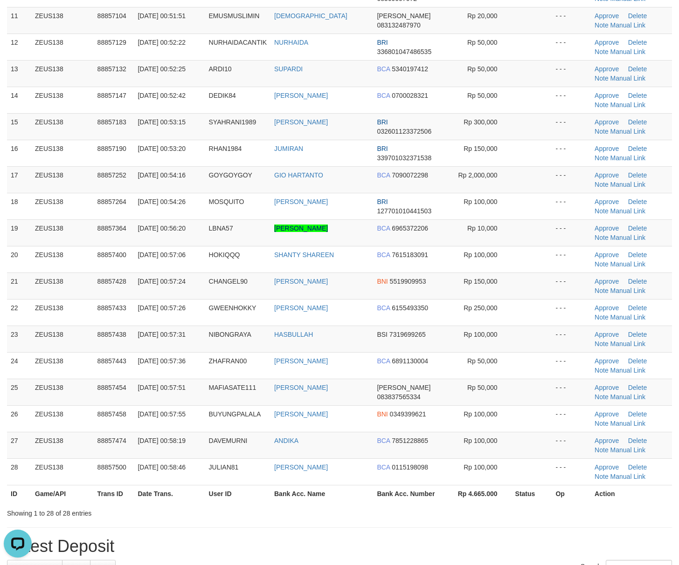
drag, startPoint x: 506, startPoint y: 368, endPoint x: 686, endPoint y: 390, distance: 181.3
click at [524, 372] on tr "24 ZEUS138 88857443 01/10/2025 00:57:36 ZHAFRAN00 RAFLI SAPUTRA BCA 6891130004 …" at bounding box center [339, 365] width 665 height 27
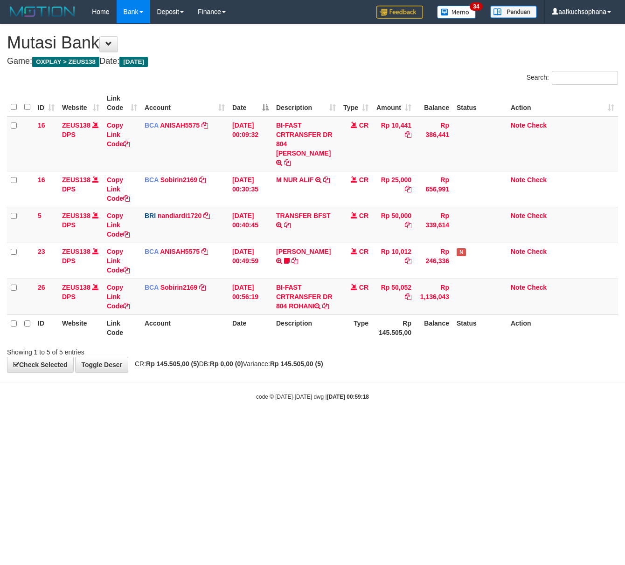
drag, startPoint x: 113, startPoint y: 443, endPoint x: 0, endPoint y: 388, distance: 125.3
click at [110, 425] on html "Toggle navigation Home Bank Account List Load By Website Group [OXPLAY] ZEUS138…" at bounding box center [312, 212] width 625 height 425
click at [228, 424] on html "Toggle navigation Home Bank Account List Load By Website Group [OXPLAY] ZEUS138…" at bounding box center [312, 212] width 625 height 425
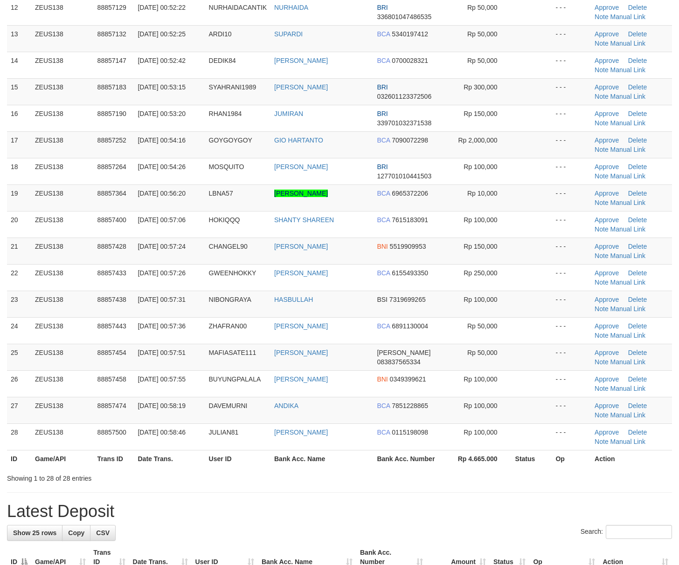
drag, startPoint x: 531, startPoint y: 414, endPoint x: 687, endPoint y: 425, distance: 156.1
click at [532, 414] on td at bounding box center [531, 410] width 41 height 27
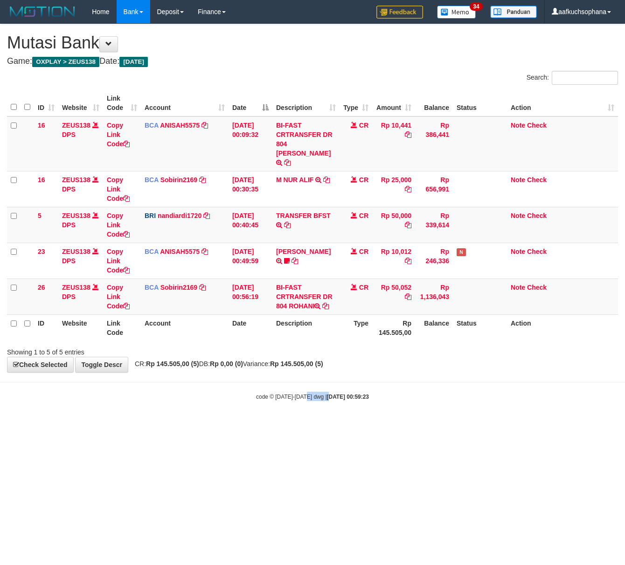
drag, startPoint x: 321, startPoint y: 442, endPoint x: 203, endPoint y: 406, distance: 123.4
click at [321, 425] on html "Toggle navigation Home Bank Account List Load By Website Group [OXPLAY] ZEUS138…" at bounding box center [312, 212] width 625 height 425
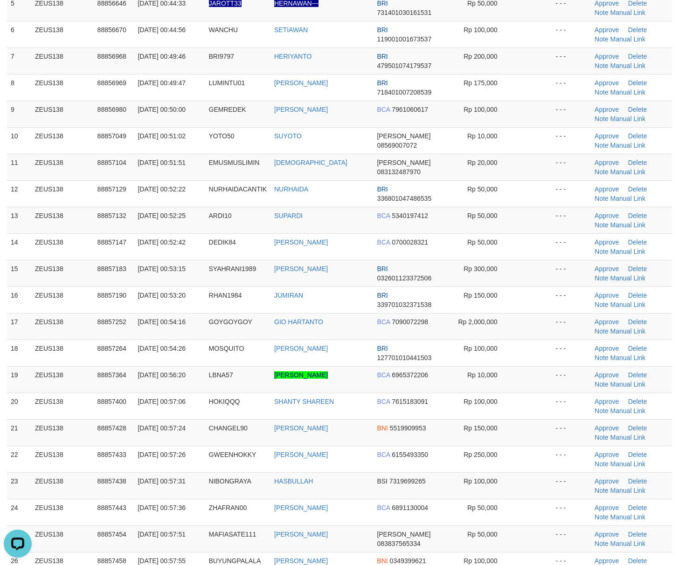
scroll to position [127, 0]
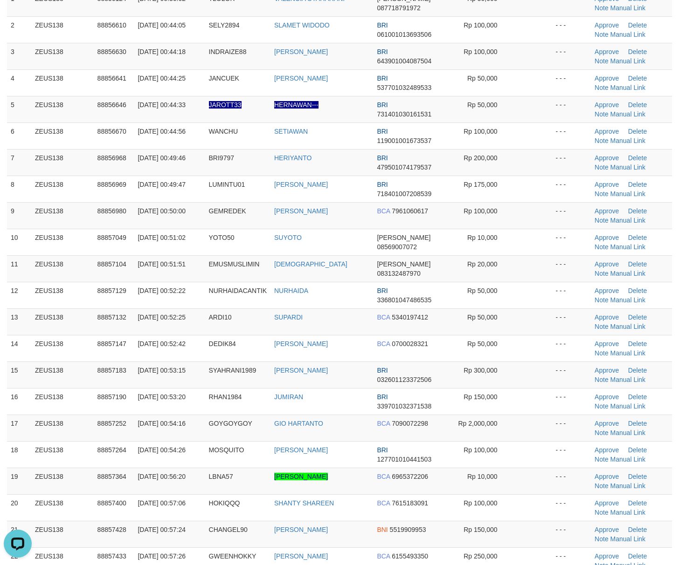
drag, startPoint x: 551, startPoint y: 306, endPoint x: 685, endPoint y: 354, distance: 143.2
click at [558, 310] on tbody "1 ZEUS138 88856124 01/10/2025 00:36:02 TLOLOR VALENCIA SYAHARANI DANA 087718791…" at bounding box center [339, 362] width 665 height 744
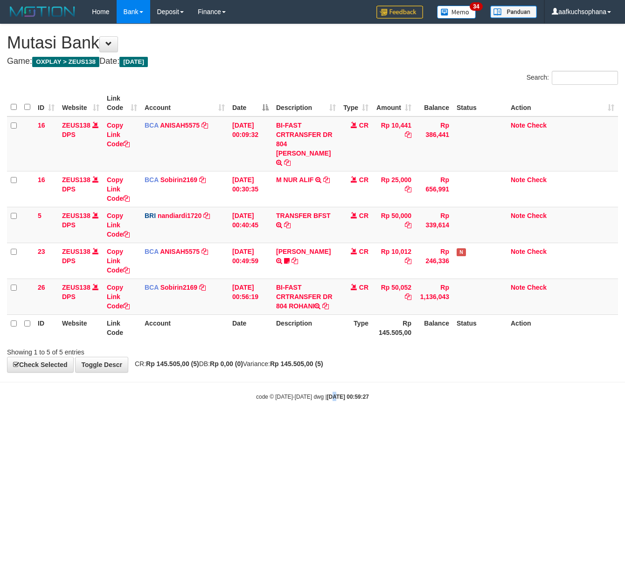
drag, startPoint x: 329, startPoint y: 416, endPoint x: 2, endPoint y: 345, distance: 333.9
click at [327, 416] on html "Toggle navigation Home Bank Account List Load By Website Group [OXPLAY] ZEUS138…" at bounding box center [312, 212] width 625 height 425
drag, startPoint x: 140, startPoint y: 390, endPoint x: 0, endPoint y: 347, distance: 145.8
click at [138, 392] on div "code © 2012-2018 dwg | 2025/10/01 00:59:28" at bounding box center [312, 396] width 625 height 9
click at [334, 425] on html "Toggle navigation Home Bank Account List Load By Website Group [OXPLAY] ZEUS138…" at bounding box center [312, 212] width 625 height 425
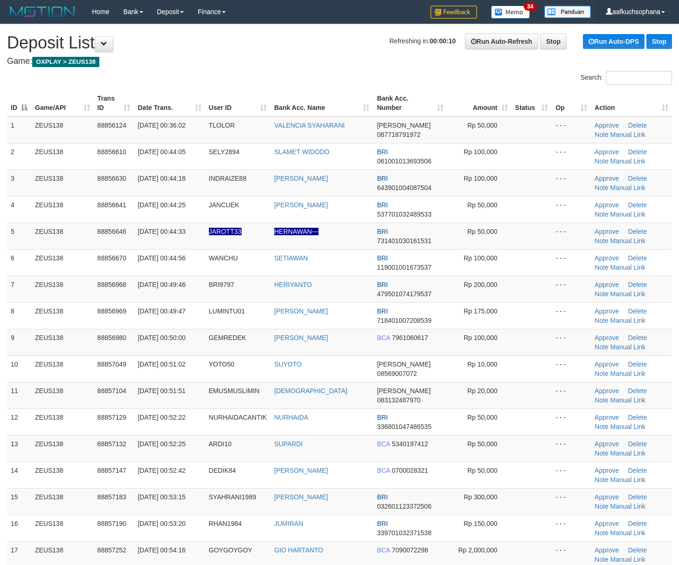
scroll to position [127, 0]
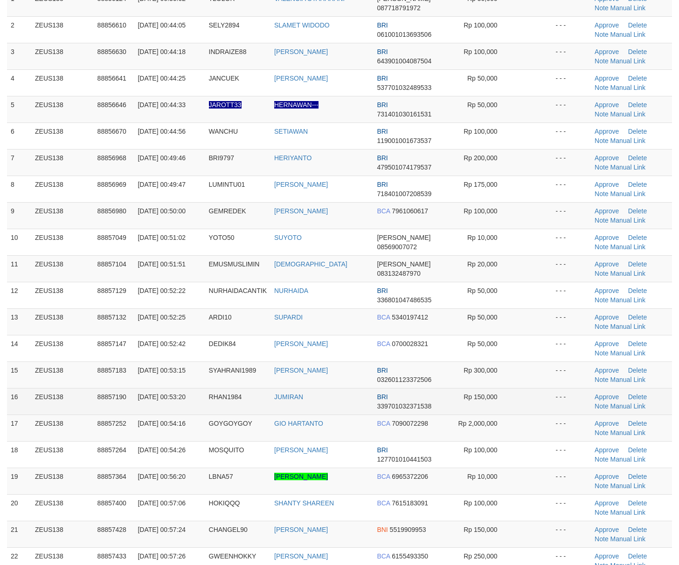
click at [540, 409] on td at bounding box center [531, 401] width 41 height 27
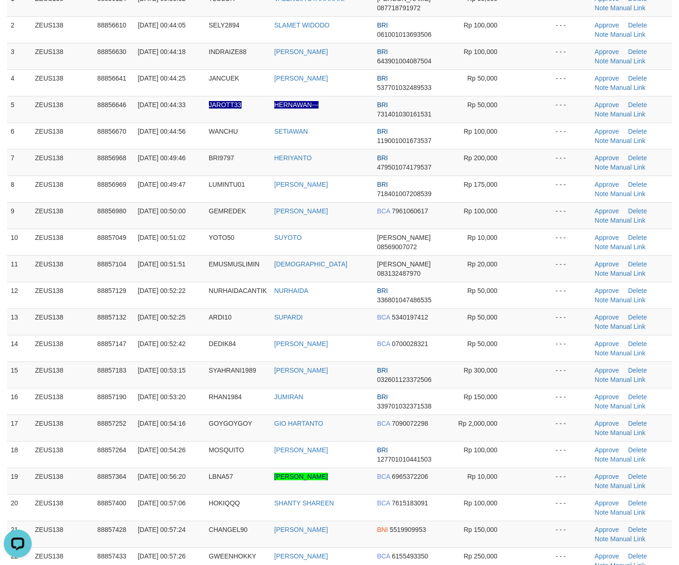
scroll to position [0, 0]
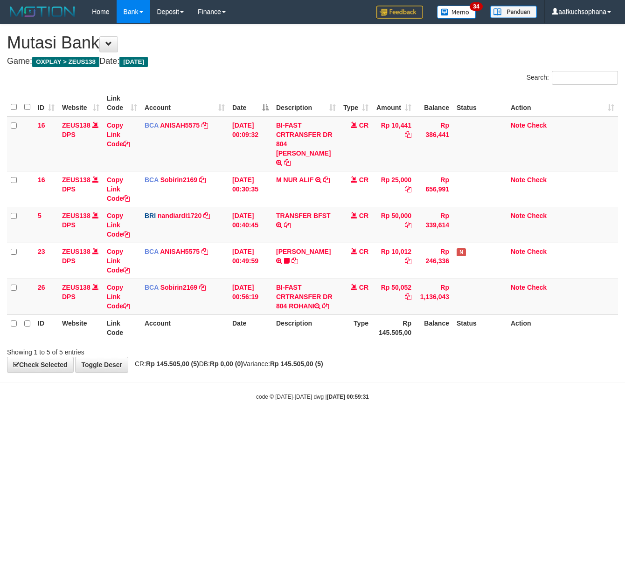
click at [135, 420] on html "Toggle navigation Home Bank Account List Load By Website Group [OXPLAY] ZEUS138…" at bounding box center [312, 212] width 625 height 425
drag, startPoint x: 135, startPoint y: 420, endPoint x: 128, endPoint y: 415, distance: 9.1
click at [129, 416] on html "Toggle navigation Home Bank Account List Load By Website Group [OXPLAY] ZEUS138…" at bounding box center [312, 212] width 625 height 425
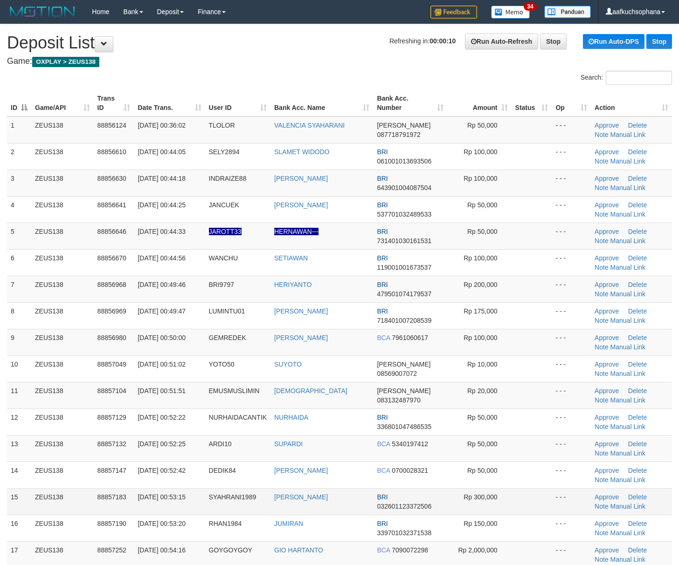
scroll to position [127, 0]
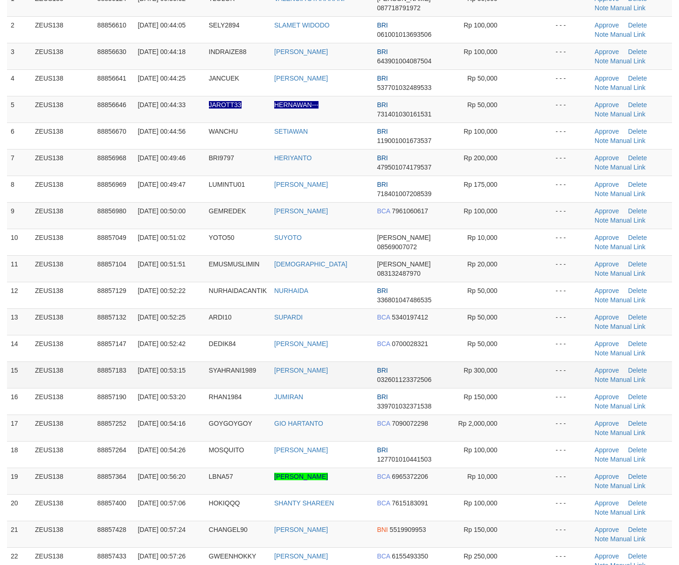
drag, startPoint x: 537, startPoint y: 388, endPoint x: 613, endPoint y: 387, distance: 75.1
click at [544, 384] on td at bounding box center [531, 375] width 41 height 27
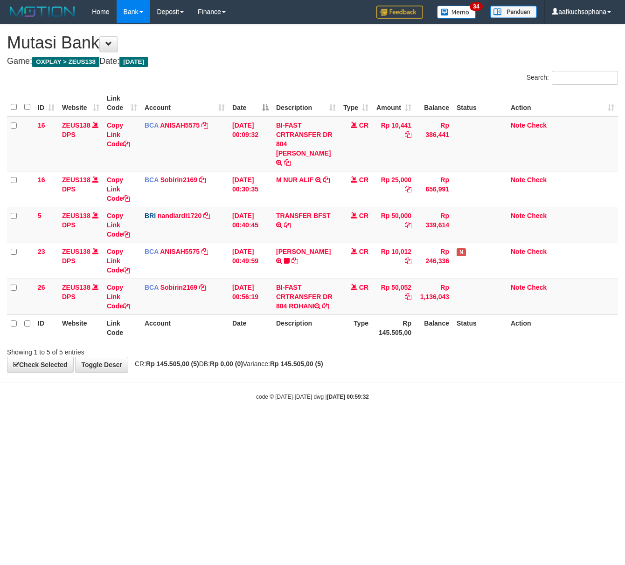
click at [224, 425] on html "Toggle navigation Home Bank Account List Load By Website Group [OXPLAY] ZEUS138…" at bounding box center [312, 212] width 625 height 425
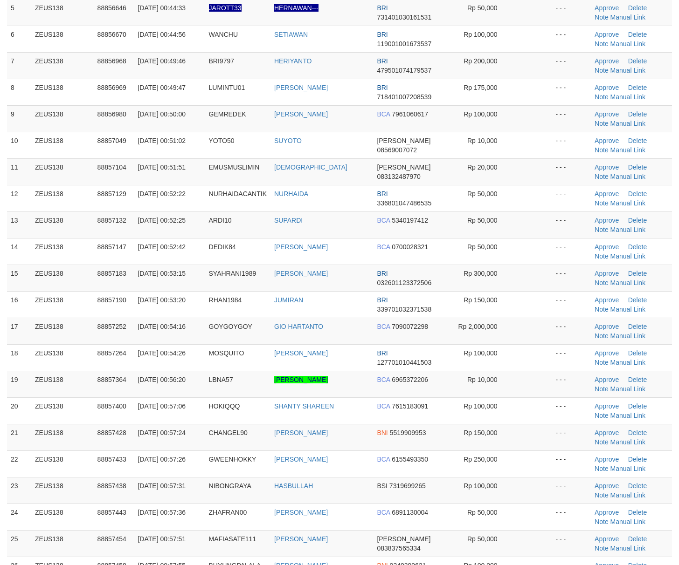
scroll to position [313, 0]
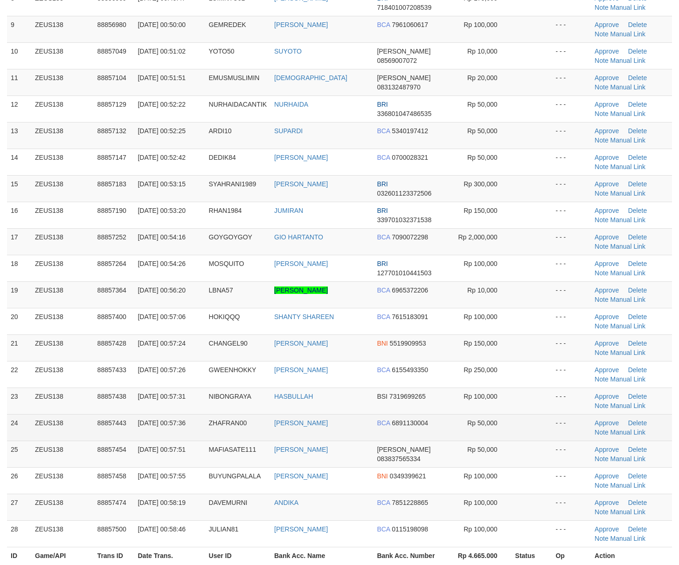
click at [509, 434] on td "Rp 50,000" at bounding box center [479, 427] width 64 height 27
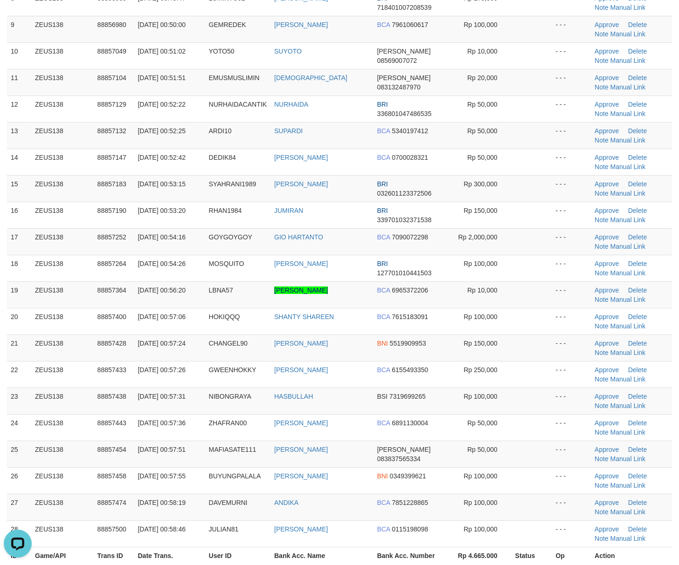
scroll to position [0, 0]
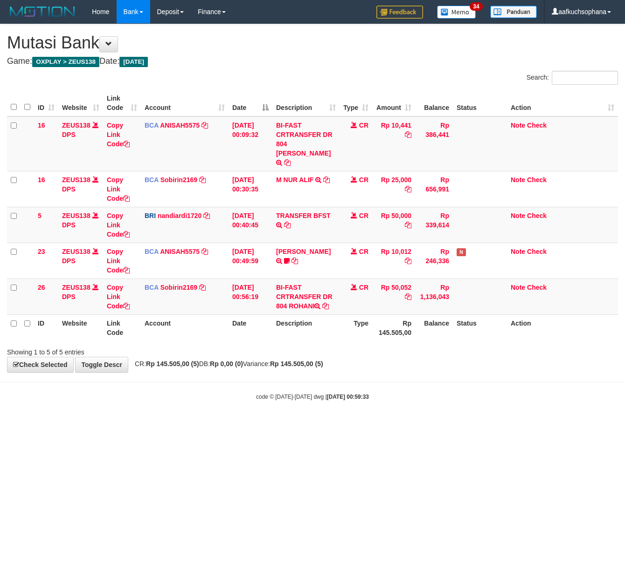
click at [204, 425] on html "Toggle navigation Home Bank Account List Load By Website Group [OXPLAY] ZEUS138…" at bounding box center [312, 212] width 625 height 425
click at [176, 425] on html "Toggle navigation Home Bank Account List Load By Website Group [OXPLAY] ZEUS138…" at bounding box center [312, 212] width 625 height 425
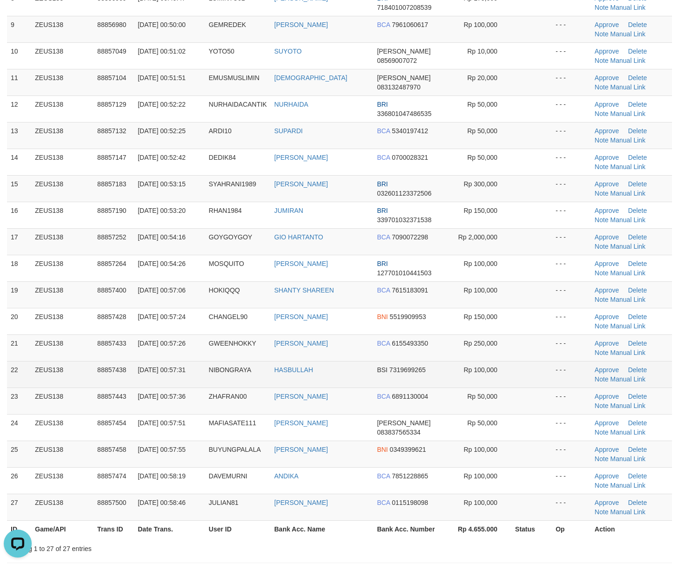
click at [545, 360] on td at bounding box center [531, 348] width 41 height 27
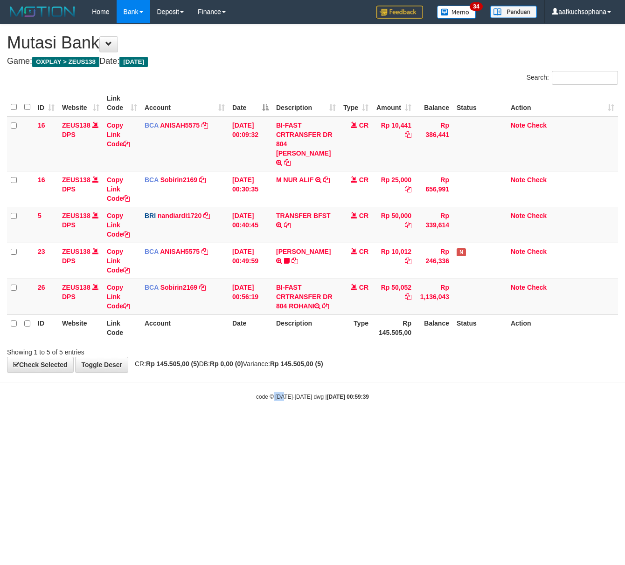
drag, startPoint x: 285, startPoint y: 457, endPoint x: 193, endPoint y: 439, distance: 94.5
click at [281, 425] on html "Toggle navigation Home Bank Account List Load By Website Group [OXPLAY] ZEUS138…" at bounding box center [312, 212] width 625 height 425
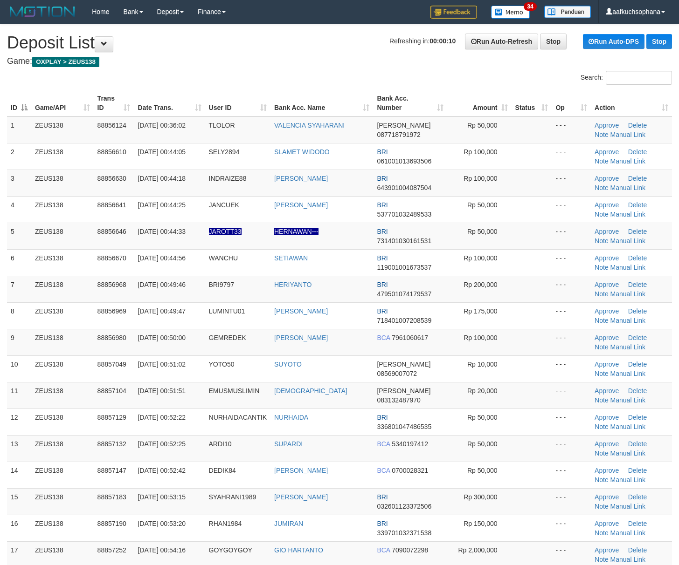
scroll to position [410, 0]
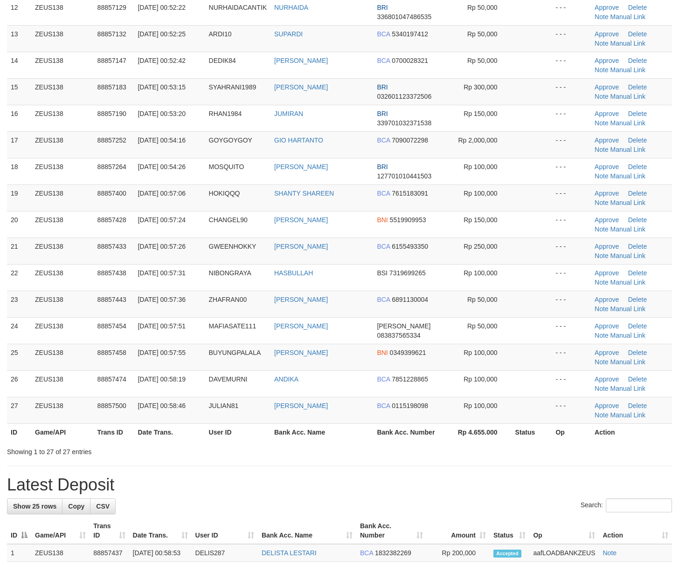
click at [580, 450] on div "Showing 1 to 27 of 27 entries" at bounding box center [339, 450] width 679 height 13
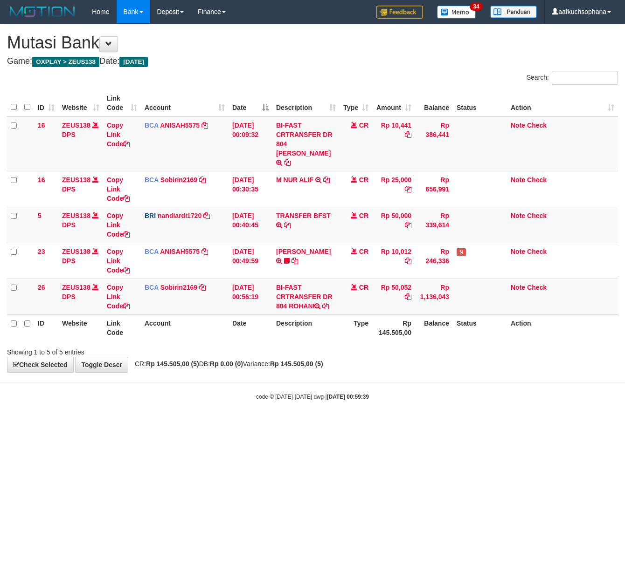
click at [193, 425] on html "Toggle navigation Home Bank Account List Load By Website Group [OXPLAY] ZEUS138…" at bounding box center [312, 212] width 625 height 425
click at [92, 425] on html "Toggle navigation Home Bank Account List Load By Website Group [OXPLAY] ZEUS138…" at bounding box center [312, 212] width 625 height 425
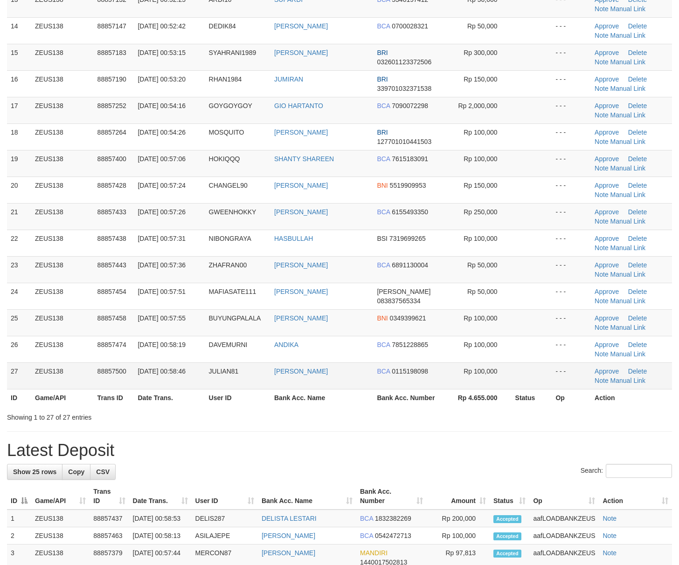
drag, startPoint x: 604, startPoint y: 425, endPoint x: 629, endPoint y: 426, distance: 24.7
click at [593, 427] on div "**********" at bounding box center [339, 324] width 679 height 1489
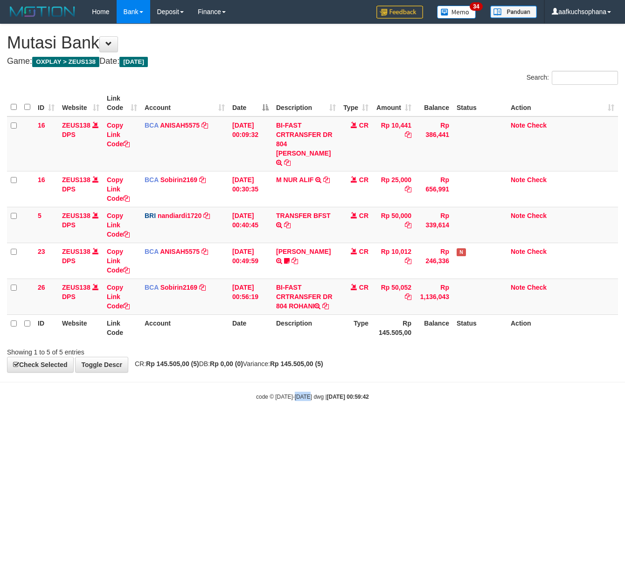
click at [310, 425] on html "Toggle navigation Home Bank Account List Load By Website Group [OXPLAY] ZEUS138…" at bounding box center [312, 212] width 625 height 425
click at [309, 425] on html "Toggle navigation Home Bank Account List Load By Website Group [OXPLAY] ZEUS138…" at bounding box center [312, 212] width 625 height 425
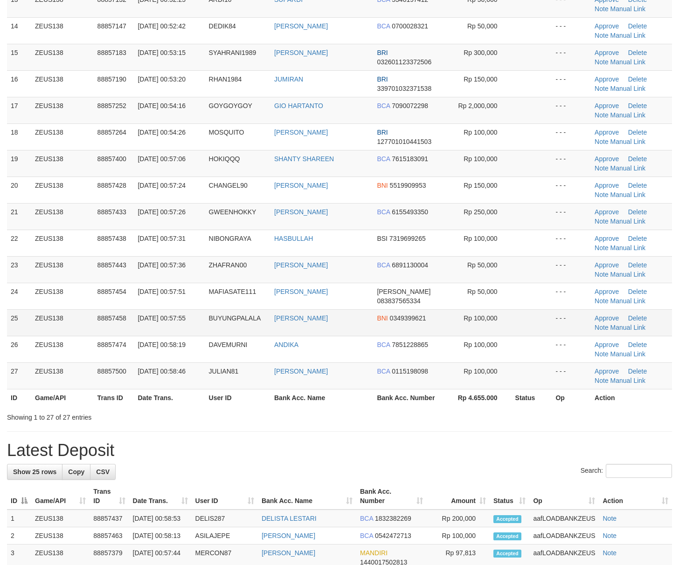
scroll to position [410, 0]
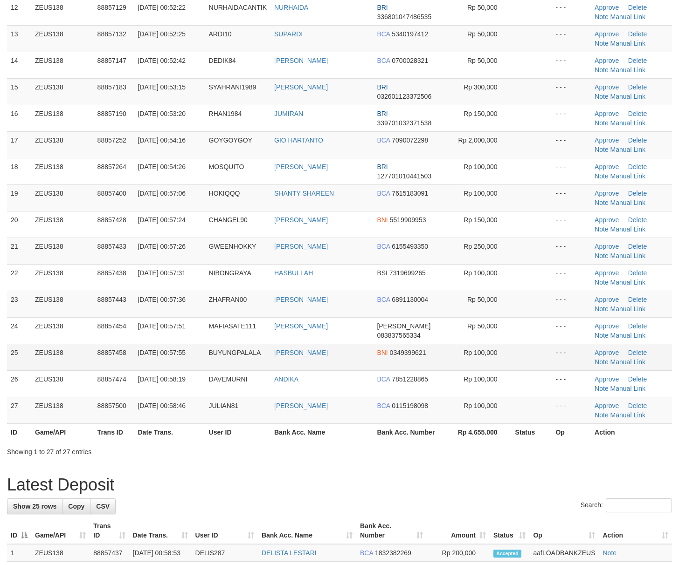
drag, startPoint x: 526, startPoint y: 364, endPoint x: 544, endPoint y: 367, distance: 17.6
click at [534, 365] on td at bounding box center [531, 357] width 41 height 27
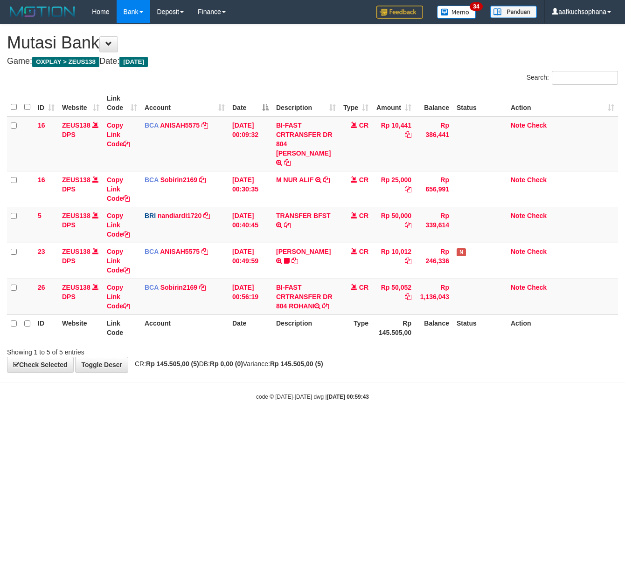
drag, startPoint x: 238, startPoint y: 385, endPoint x: 237, endPoint y: 396, distance: 11.2
click at [240, 395] on body "Toggle navigation Home Bank Account List Load By Website Group [OXPLAY] ZEUS138…" at bounding box center [312, 212] width 625 height 425
click at [237, 396] on body "Toggle navigation Home Bank Account List Load By Website Group [OXPLAY] ZEUS138…" at bounding box center [312, 212] width 625 height 425
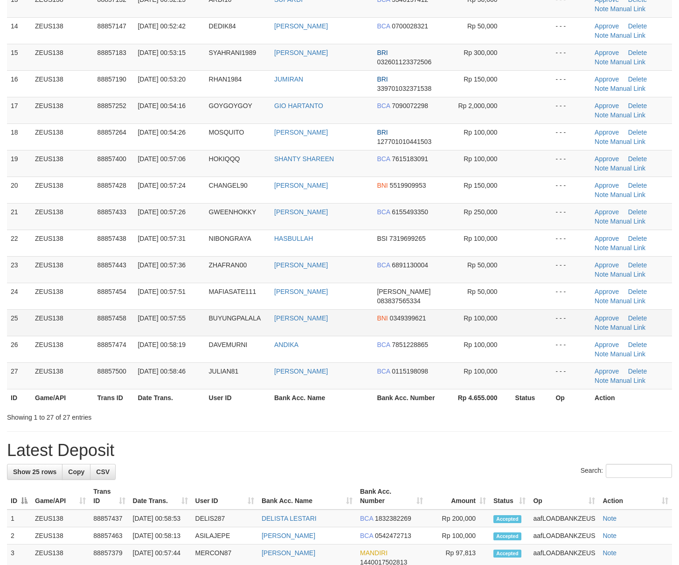
click at [512, 313] on td at bounding box center [531, 323] width 41 height 27
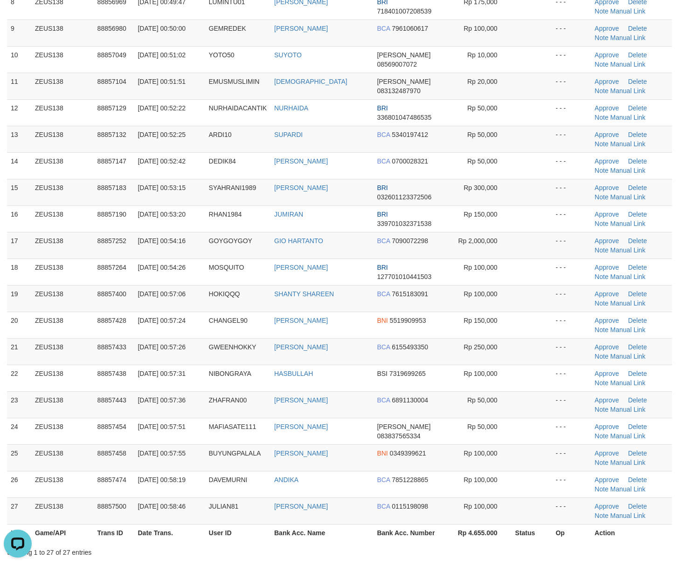
scroll to position [286, 0]
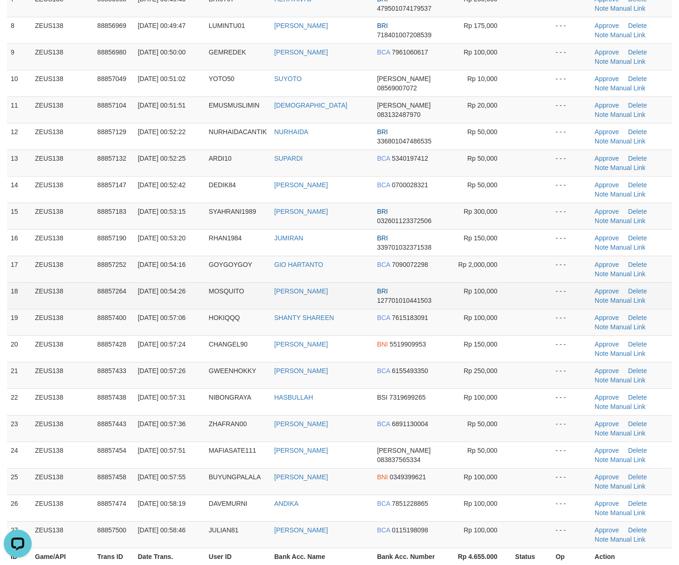
click at [524, 301] on td at bounding box center [531, 295] width 41 height 27
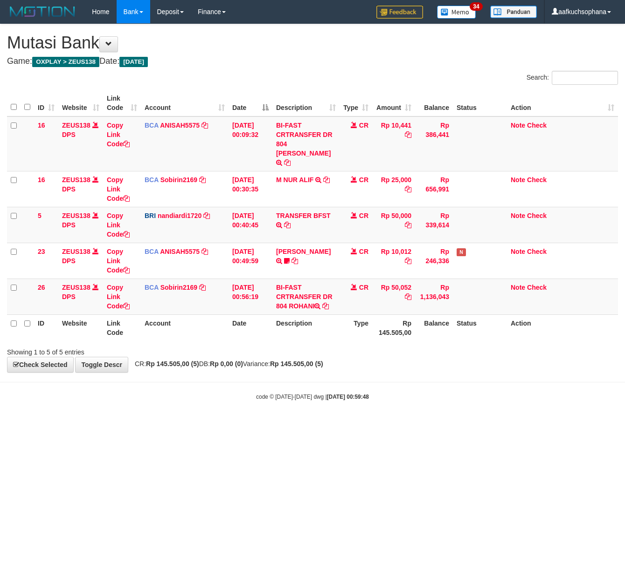
click at [138, 420] on html "Toggle navigation Home Bank Account List Load By Website Group [OXPLAY] ZEUS138…" at bounding box center [312, 212] width 625 height 425
click at [206, 425] on html "Toggle navigation Home Bank Account List Load By Website Group [OXPLAY] ZEUS138…" at bounding box center [312, 212] width 625 height 425
click at [200, 425] on html "Toggle navigation Home Bank Account List Load By Website Group [OXPLAY] ZEUS138…" at bounding box center [312, 212] width 625 height 425
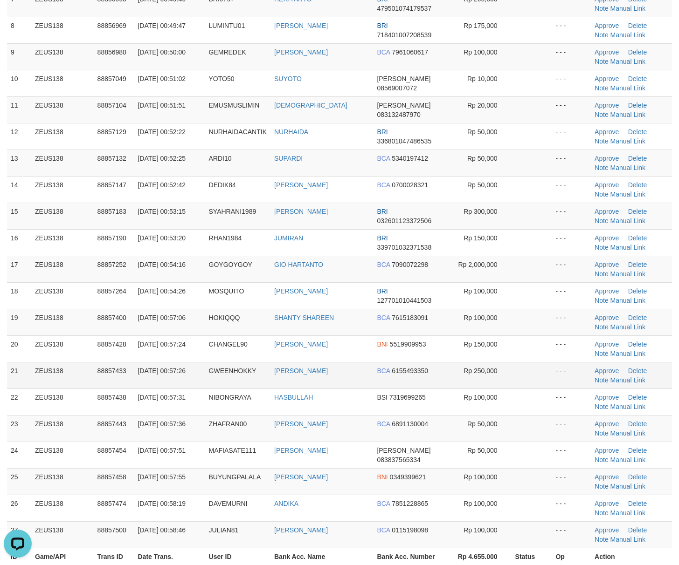
click at [521, 366] on td at bounding box center [531, 375] width 41 height 27
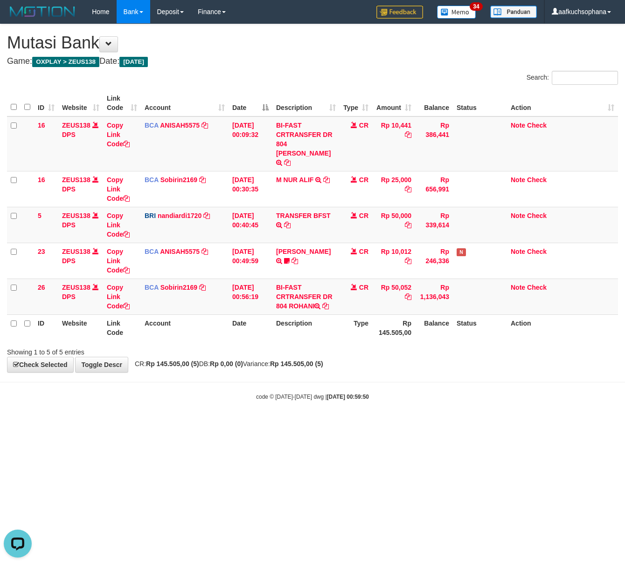
drag, startPoint x: 196, startPoint y: 468, endPoint x: 193, endPoint y: 443, distance: 25.4
click at [197, 425] on html "Toggle navigation Home Bank Account List Load By Website Group [OXPLAY] ZEUS138…" at bounding box center [312, 212] width 625 height 425
drag, startPoint x: 193, startPoint y: 443, endPoint x: 195, endPoint y: 437, distance: 6.3
click at [195, 425] on html "Toggle navigation Home Bank Account List Load By Website Group [OXPLAY] ZEUS138…" at bounding box center [312, 212] width 625 height 425
drag, startPoint x: 196, startPoint y: 431, endPoint x: 200, endPoint y: 427, distance: 5.6
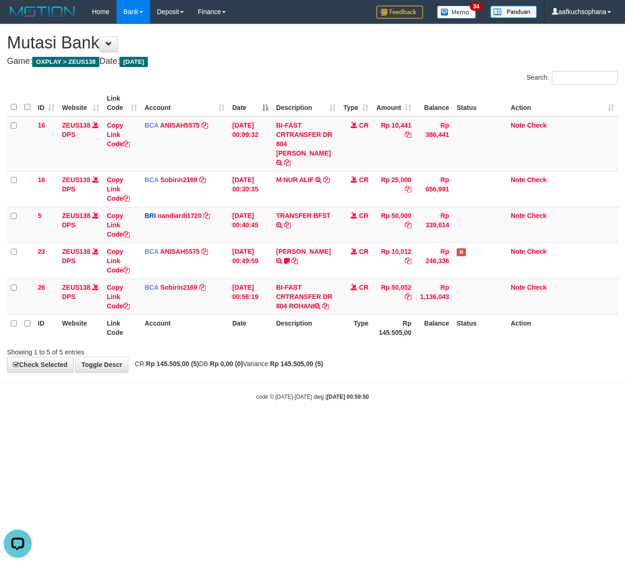
click at [196, 425] on html "Toggle navigation Home Bank Account List Load By Website Group [OXPLAY] ZEUS138…" at bounding box center [312, 212] width 625 height 425
drag, startPoint x: 200, startPoint y: 427, endPoint x: 204, endPoint y: 421, distance: 7.4
click at [203, 423] on html "Toggle navigation Home Bank Account List Load By Website Group [OXPLAY] ZEUS138…" at bounding box center [312, 212] width 625 height 425
click at [120, 425] on html "Toggle navigation Home Bank Account List Load By Website Group [OXPLAY] ZEUS138…" at bounding box center [312, 212] width 625 height 425
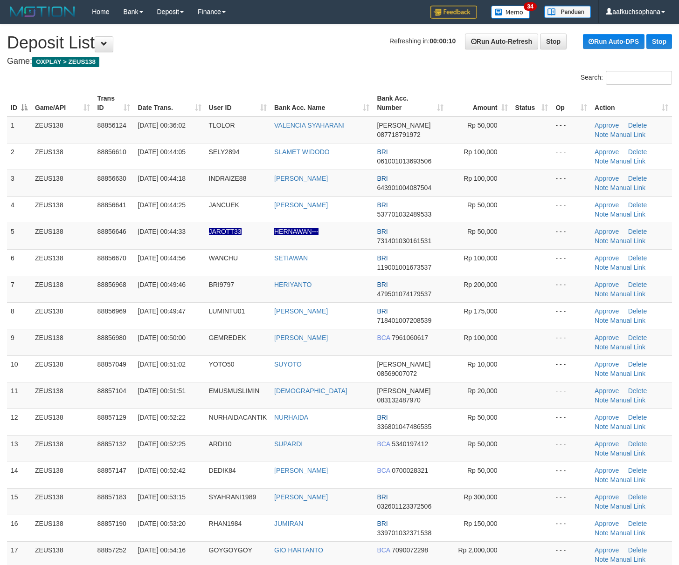
scroll to position [286, 0]
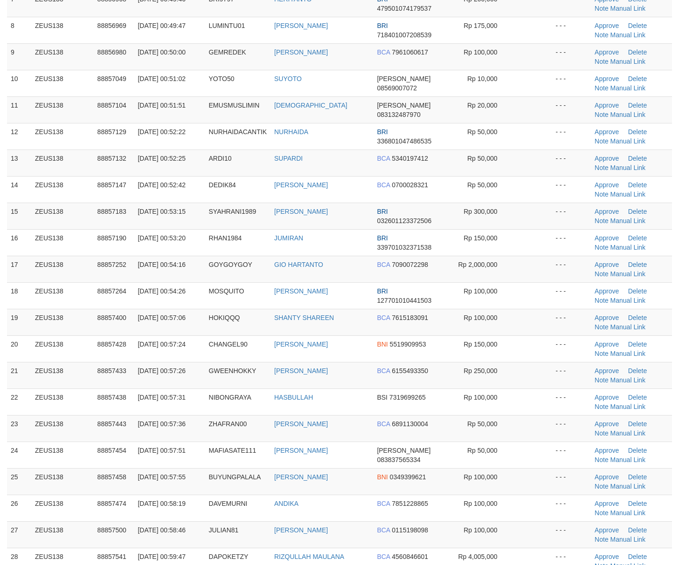
drag, startPoint x: 536, startPoint y: 379, endPoint x: 686, endPoint y: 396, distance: 151.1
click at [550, 379] on td at bounding box center [531, 375] width 41 height 27
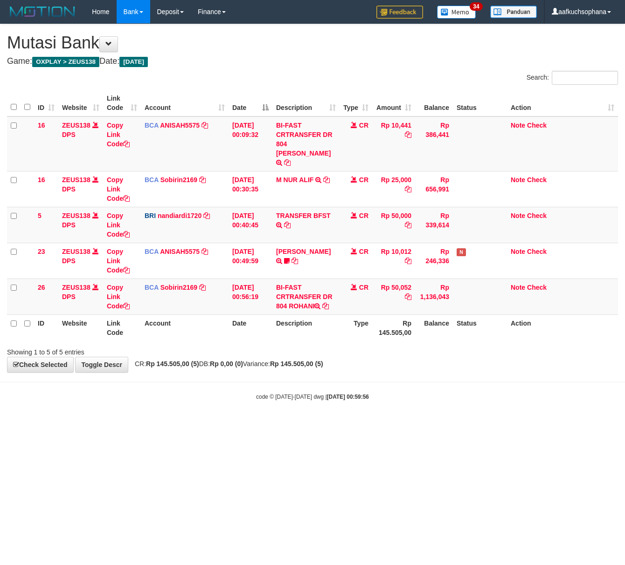
click at [129, 422] on html "Toggle navigation Home Bank Account List Load By Website Group [OXPLAY] ZEUS138…" at bounding box center [312, 212] width 625 height 425
click at [128, 422] on html "Toggle navigation Home Bank Account List Load By Website Group [OXPLAY] ZEUS138…" at bounding box center [312, 212] width 625 height 425
click at [229, 425] on html "Toggle navigation Home Bank Account List Load By Website Group [OXPLAY] ZEUS138…" at bounding box center [312, 212] width 625 height 425
click at [217, 425] on html "Toggle navigation Home Bank Account List Load By Website Group [OXPLAY] ZEUS138…" at bounding box center [312, 212] width 625 height 425
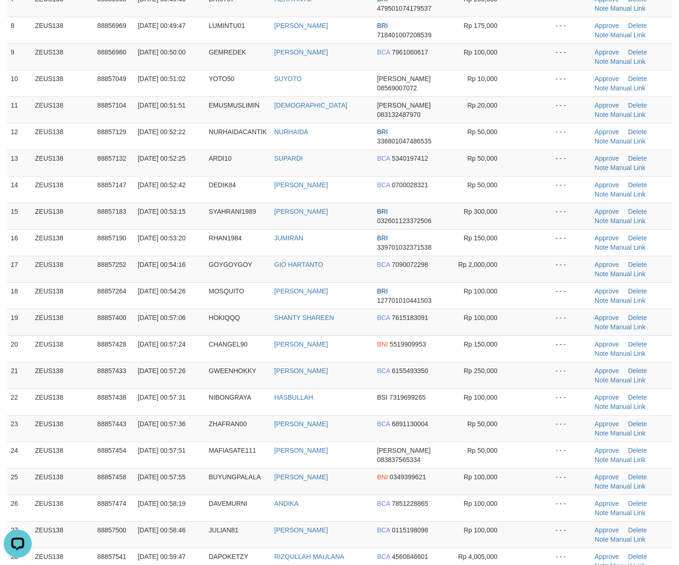
drag, startPoint x: 534, startPoint y: 387, endPoint x: 686, endPoint y: 406, distance: 153.6
click at [534, 387] on td at bounding box center [531, 375] width 41 height 27
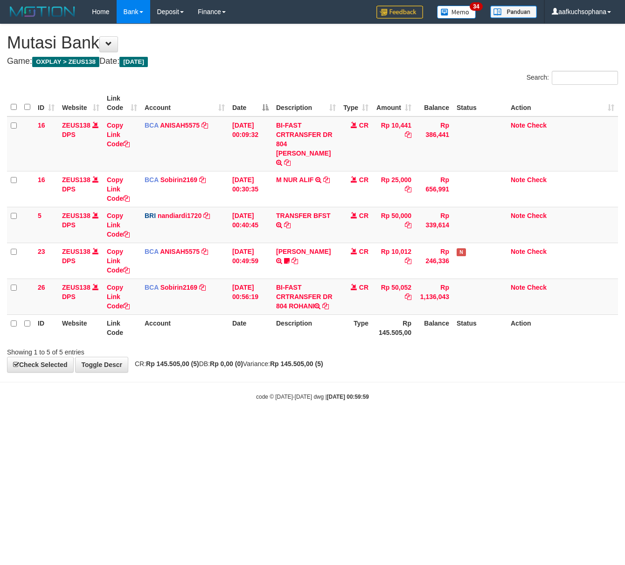
click at [178, 425] on html "Toggle navigation Home Bank Account List Load By Website Group [OXPLAY] ZEUS138…" at bounding box center [312, 212] width 625 height 425
click at [176, 425] on html "Toggle navigation Home Bank Account List Load By Website Group [OXPLAY] ZEUS138…" at bounding box center [312, 212] width 625 height 425
drag, startPoint x: 209, startPoint y: 444, endPoint x: 192, endPoint y: 447, distance: 16.9
click at [192, 425] on html "Toggle navigation Home Bank Account List Load By Website Group [OXPLAY] ZEUS138…" at bounding box center [312, 212] width 625 height 425
drag, startPoint x: 192, startPoint y: 447, endPoint x: 189, endPoint y: 442, distance: 5.4
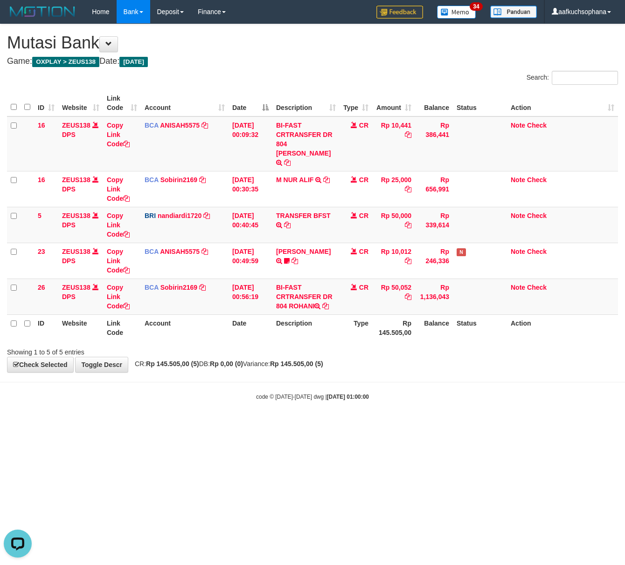
click at [189, 425] on html "Toggle navigation Home Bank Account List Load By Website Group [OXPLAY] ZEUS138…" at bounding box center [312, 212] width 625 height 425
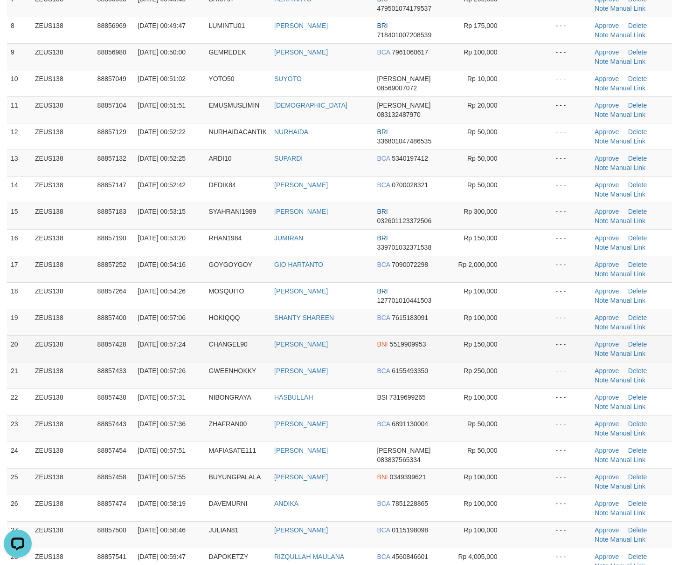
drag, startPoint x: 522, startPoint y: 359, endPoint x: 537, endPoint y: 362, distance: 15.6
click at [523, 359] on td at bounding box center [531, 349] width 41 height 27
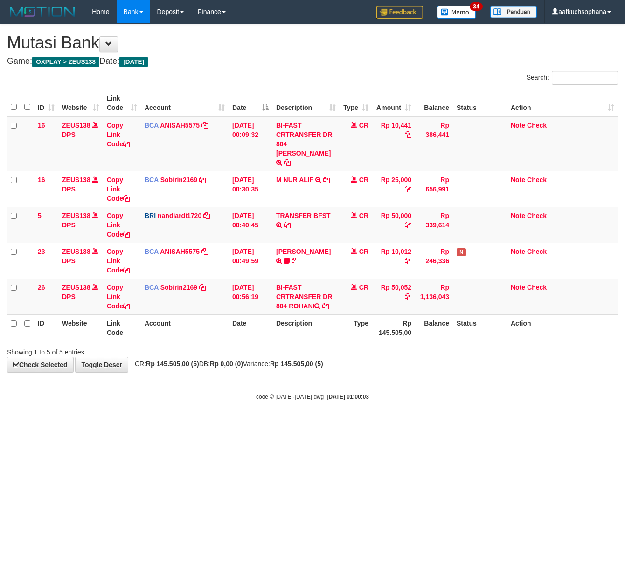
click at [286, 425] on html "Toggle navigation Home Bank Account List Load By Website Group [OXPLAY] ZEUS138…" at bounding box center [312, 212] width 625 height 425
click at [209, 422] on html "Toggle navigation Home Bank Account List Load By Website Group [OXPLAY] ZEUS138…" at bounding box center [312, 212] width 625 height 425
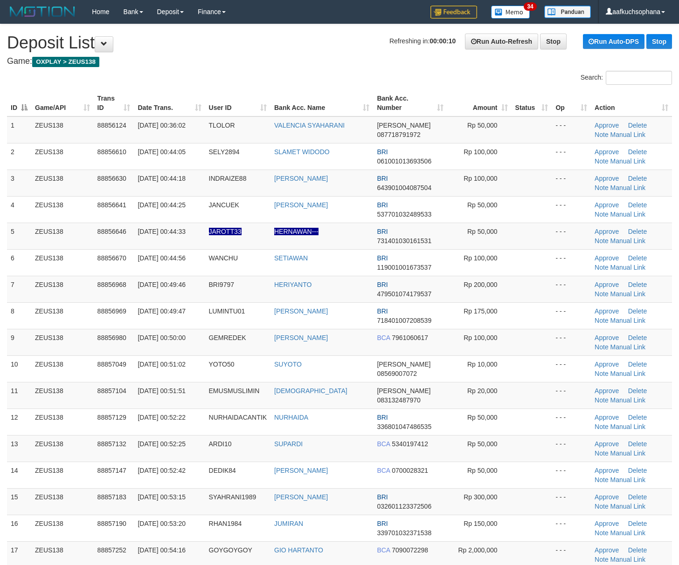
scroll to position [410, 0]
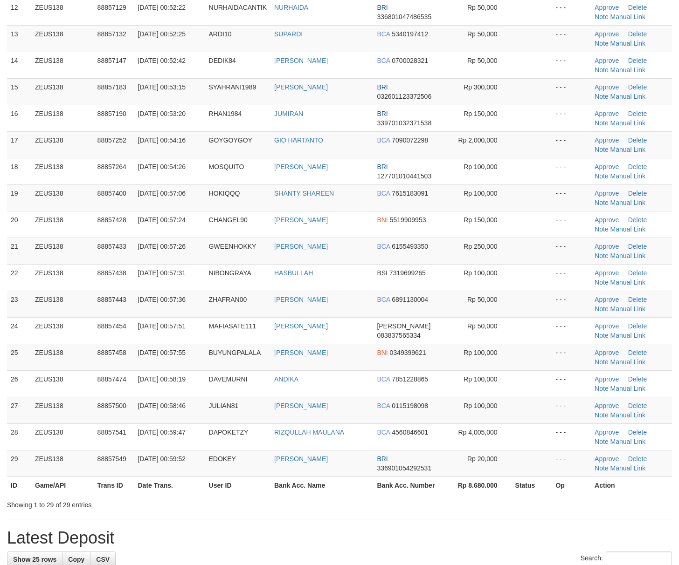
click at [571, 489] on th "Op" at bounding box center [570, 485] width 39 height 17
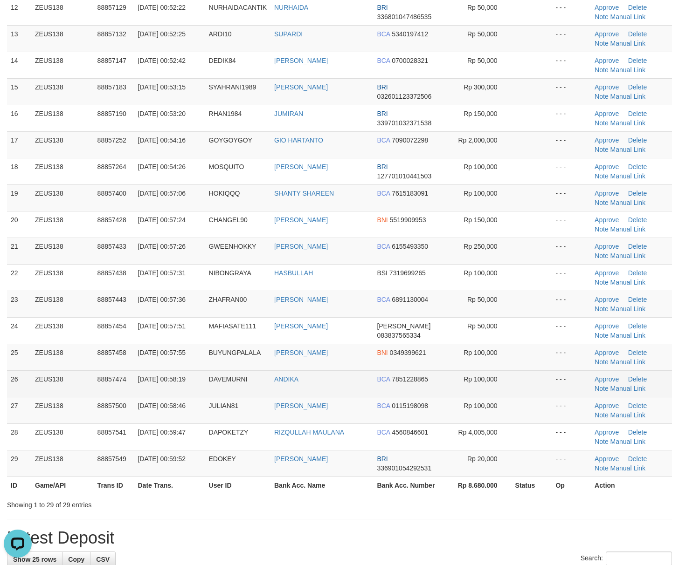
click at [503, 377] on td "Rp 100,000" at bounding box center [479, 384] width 64 height 27
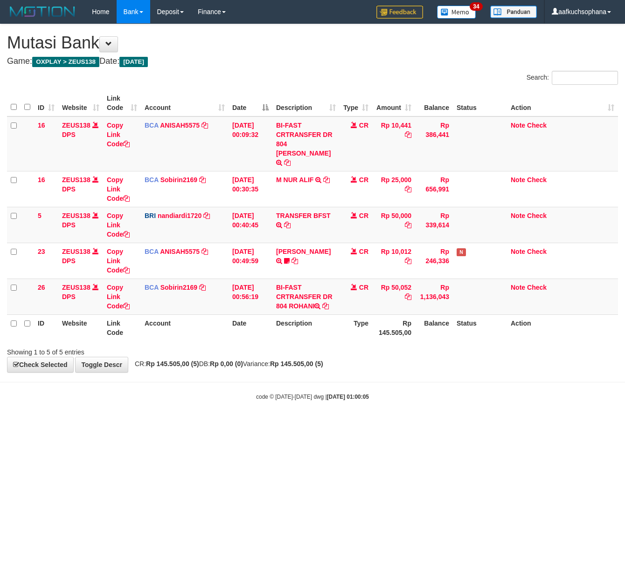
drag, startPoint x: 206, startPoint y: 433, endPoint x: 132, endPoint y: 433, distance: 73.7
click at [202, 425] on html "Toggle navigation Home Bank Account List Load By Website Group [OXPLAY] ZEUS138…" at bounding box center [312, 212] width 625 height 425
drag, startPoint x: 94, startPoint y: 476, endPoint x: 87, endPoint y: 424, distance: 53.2
click at [92, 425] on html "Toggle navigation Home Bank Account List Load By Website Group [OXPLAY] ZEUS138…" at bounding box center [312, 212] width 625 height 425
click at [419, 425] on html "Toggle navigation Home Bank Account List Load By Website Group [OXPLAY] ZEUS138…" at bounding box center [312, 212] width 625 height 425
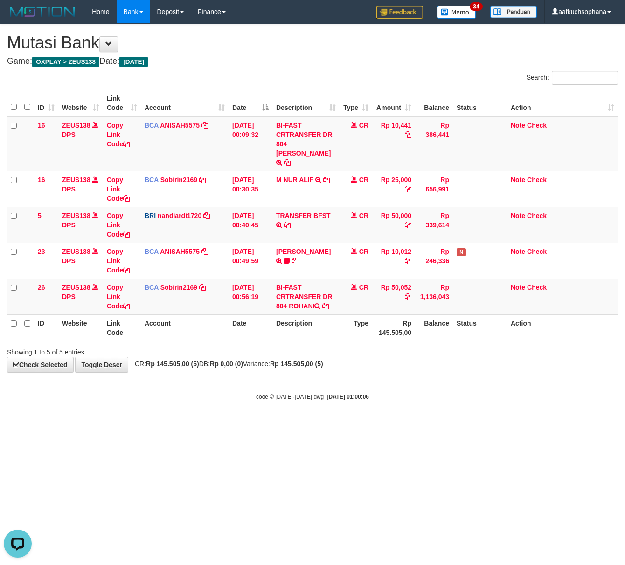
drag, startPoint x: 416, startPoint y: 516, endPoint x: 412, endPoint y: 509, distance: 7.1
click at [415, 425] on html "Toggle navigation Home Bank Account List Load By Website Group [OXPLAY] ZEUS138…" at bounding box center [312, 212] width 625 height 425
drag, startPoint x: 357, startPoint y: 493, endPoint x: 342, endPoint y: 483, distance: 18.2
click at [357, 425] on html "Toggle navigation Home Bank Account List Load By Website Group [OXPLAY] ZEUS138…" at bounding box center [312, 212] width 625 height 425
click at [170, 418] on html "Toggle navigation Home Bank Account List Load By Website Group [OXPLAY] ZEUS138…" at bounding box center [312, 212] width 625 height 425
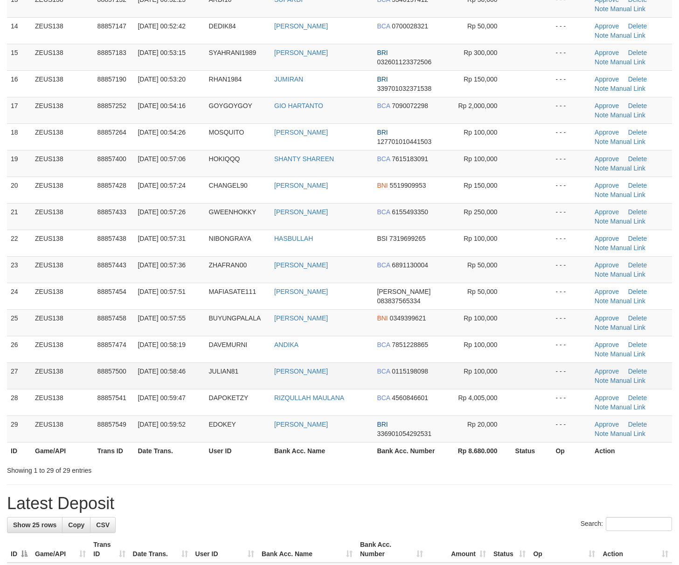
click at [532, 385] on td at bounding box center [531, 376] width 41 height 27
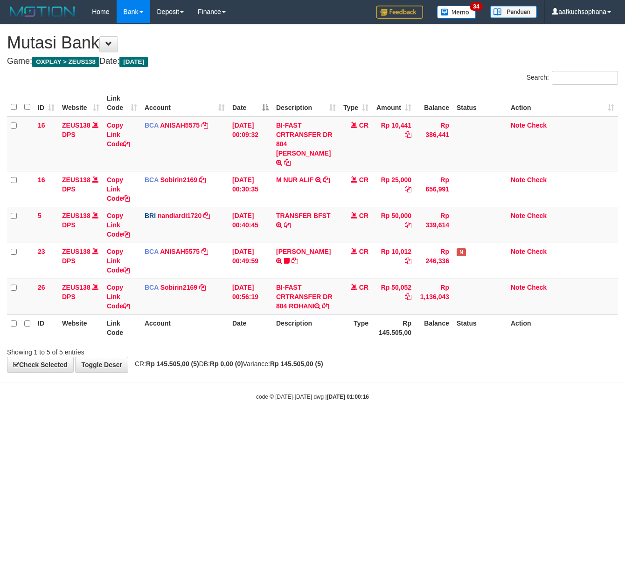
click at [213, 425] on html "Toggle navigation Home Bank Account List Load By Website Group [OXPLAY] ZEUS138…" at bounding box center [312, 212] width 625 height 425
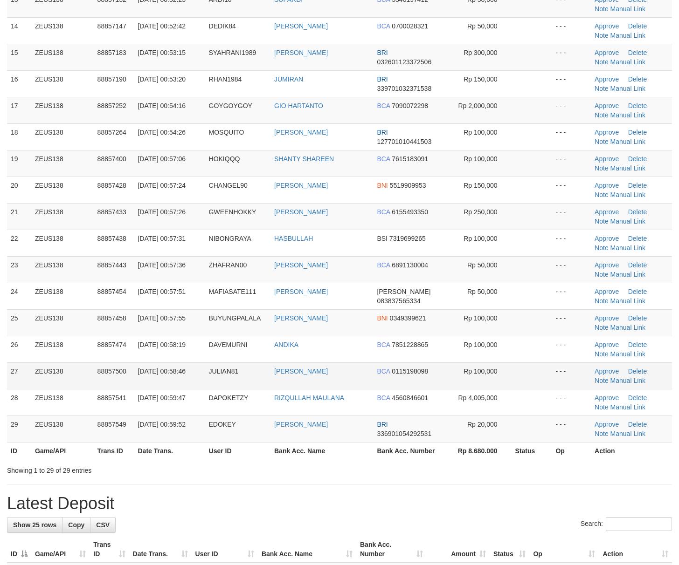
scroll to position [410, 0]
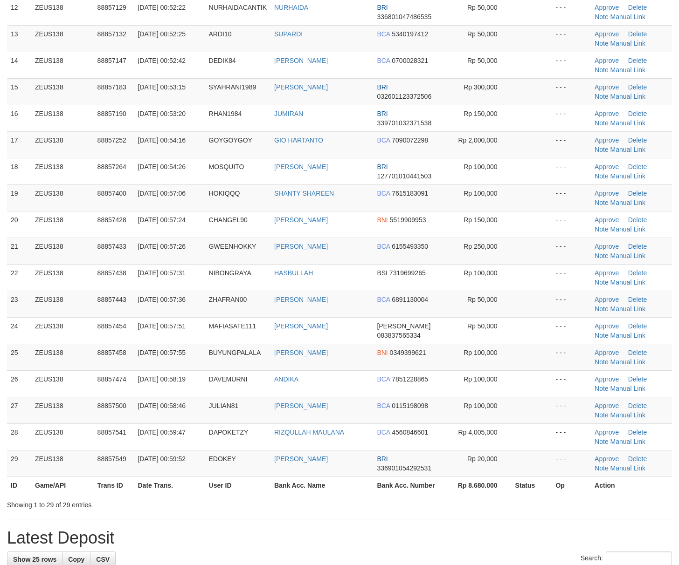
drag, startPoint x: 519, startPoint y: 377, endPoint x: 687, endPoint y: 411, distance: 171.3
click at [521, 377] on tbody "1 ZEUS138 88856124 01/10/2025 00:36:02 TLOLOR VALENCIA SYAHARANI DANA 087718791…" at bounding box center [339, 91] width 665 height 771
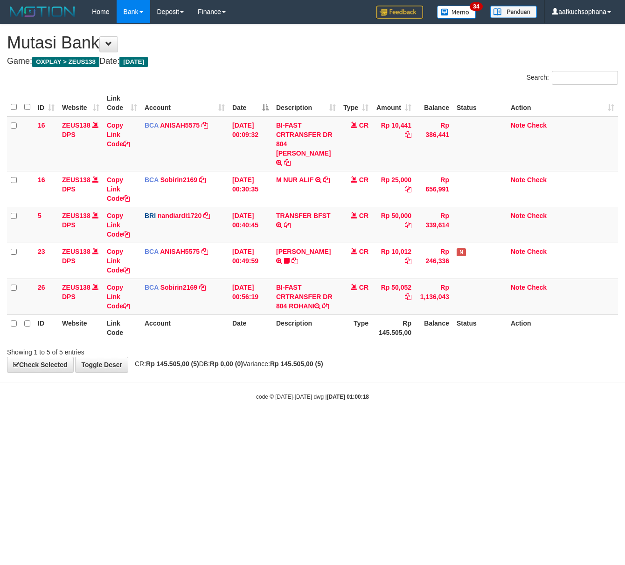
click at [218, 425] on html "Toggle navigation Home Bank Account List Load By Website Group [OXPLAY] ZEUS138…" at bounding box center [312, 212] width 625 height 425
click at [216, 425] on html "Toggle navigation Home Bank Account List Load By Website Group [OXPLAY] ZEUS138…" at bounding box center [312, 212] width 625 height 425
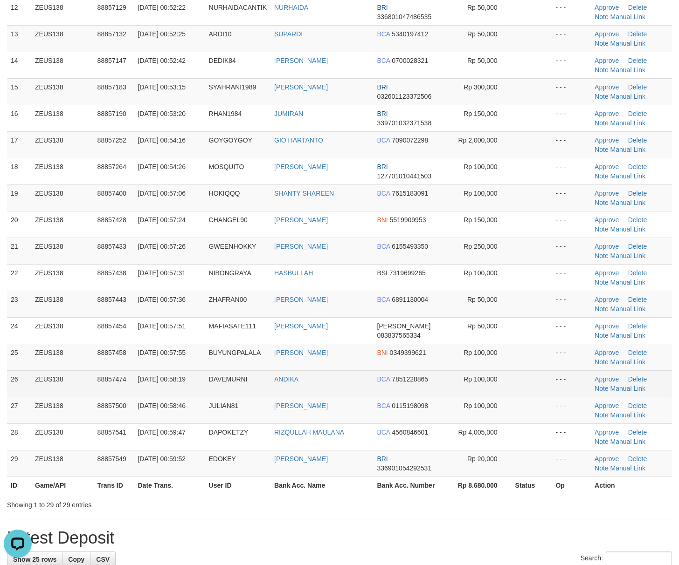
click at [545, 396] on td at bounding box center [531, 384] width 41 height 27
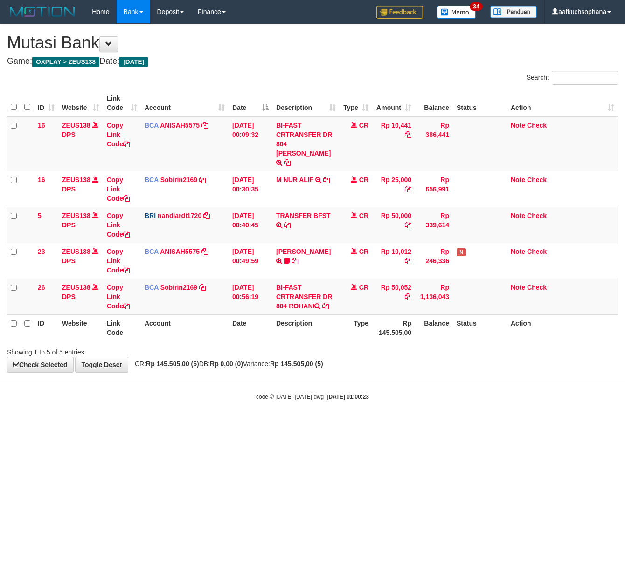
click at [155, 425] on html "Toggle navigation Home Bank Account List Load By Website Group [OXPLAY] ZEUS138…" at bounding box center [312, 212] width 625 height 425
click at [201, 425] on html "Toggle navigation Home Bank Account List Load By Website Group [OXPLAY] ZEUS138…" at bounding box center [312, 212] width 625 height 425
click at [198, 425] on html "Toggle navigation Home Bank Account List Load By Website Group [OXPLAY] ZEUS138…" at bounding box center [312, 212] width 625 height 425
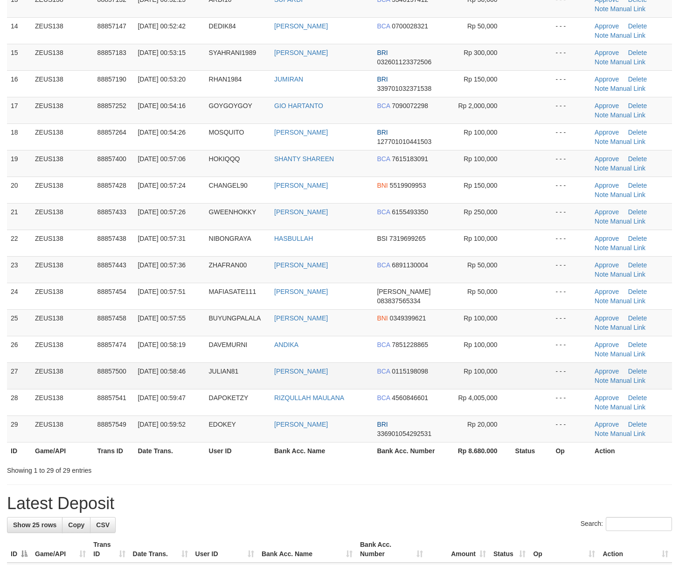
click at [565, 385] on tbody "1 ZEUS138 88856124 01/10/2025 00:36:02 TLOLOR VALENCIA SYAHARANI DANA 087718791…" at bounding box center [339, 57] width 665 height 771
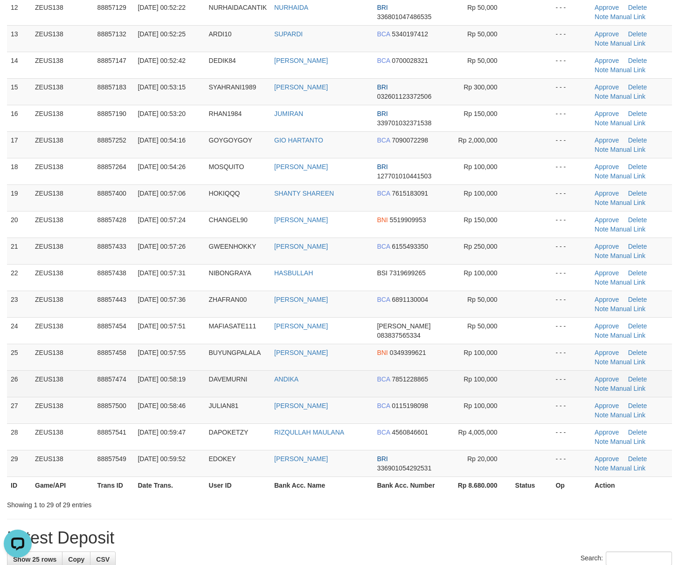
click at [517, 385] on td at bounding box center [531, 384] width 41 height 27
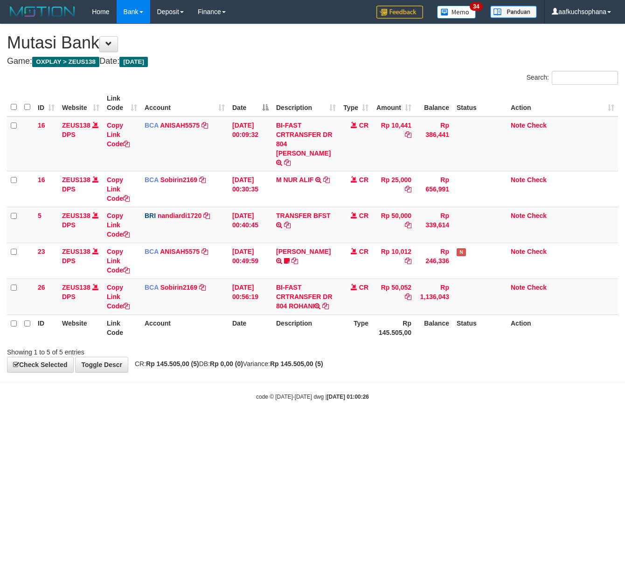
click at [182, 425] on html "Toggle navigation Home Bank Account List Load By Website Group [OXPLAY] ZEUS138…" at bounding box center [312, 212] width 625 height 425
drag, startPoint x: 217, startPoint y: 485, endPoint x: 212, endPoint y: 480, distance: 7.3
click at [212, 425] on html "Toggle navigation Home Bank Account List Load By Website Group [OXPLAY] ZEUS138…" at bounding box center [312, 212] width 625 height 425
drag, startPoint x: 205, startPoint y: 474, endPoint x: 178, endPoint y: 455, distance: 33.1
click at [204, 425] on html "Toggle navigation Home Bank Account List Load By Website Group [OXPLAY] ZEUS138…" at bounding box center [312, 212] width 625 height 425
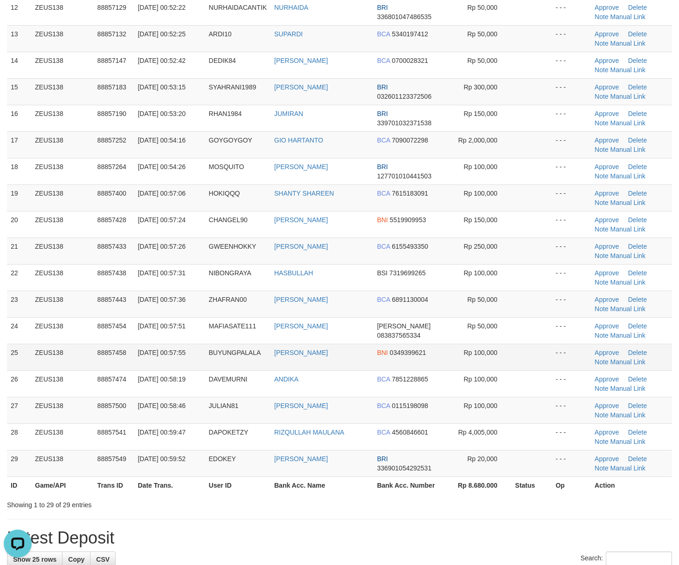
click at [546, 352] on td at bounding box center [531, 357] width 41 height 27
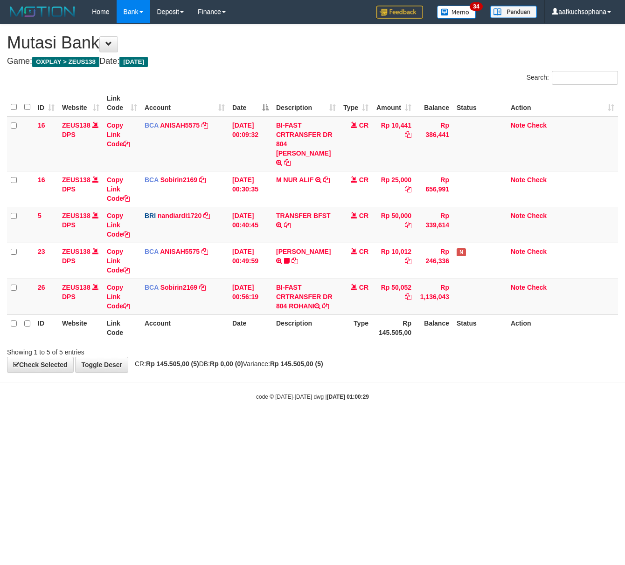
click at [105, 418] on html "Toggle navigation Home Bank Account List Load By Website Group [OXPLAY] ZEUS138…" at bounding box center [312, 212] width 625 height 425
drag, startPoint x: 158, startPoint y: 455, endPoint x: 155, endPoint y: 449, distance: 6.5
click at [156, 425] on html "Toggle navigation Home Bank Account List Load By Website Group [OXPLAY] ZEUS138…" at bounding box center [312, 212] width 625 height 425
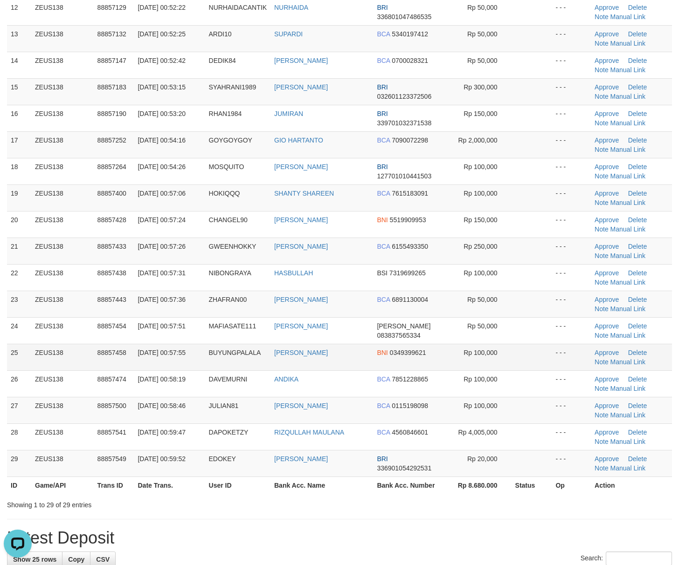
drag, startPoint x: 481, startPoint y: 375, endPoint x: 485, endPoint y: 372, distance: 5.6
click at [481, 376] on td "Rp 100,000" at bounding box center [479, 384] width 64 height 27
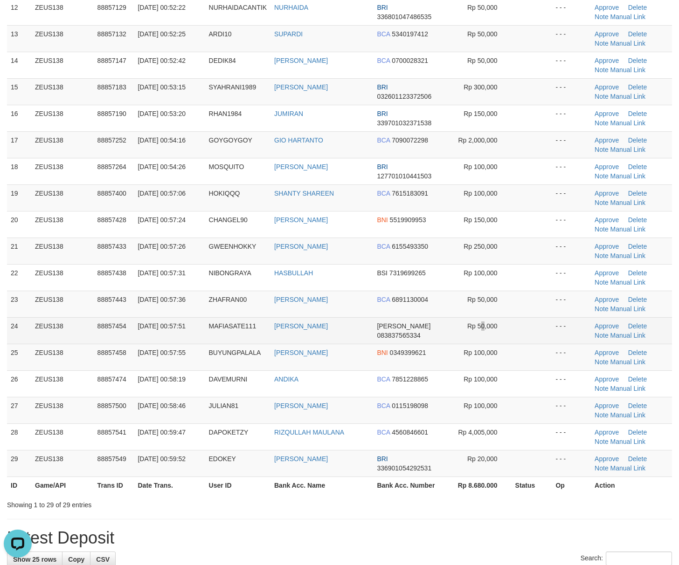
drag, startPoint x: 482, startPoint y: 328, endPoint x: 489, endPoint y: 329, distance: 7.5
click at [489, 329] on span "Rp 50,000" at bounding box center [482, 326] width 30 height 7
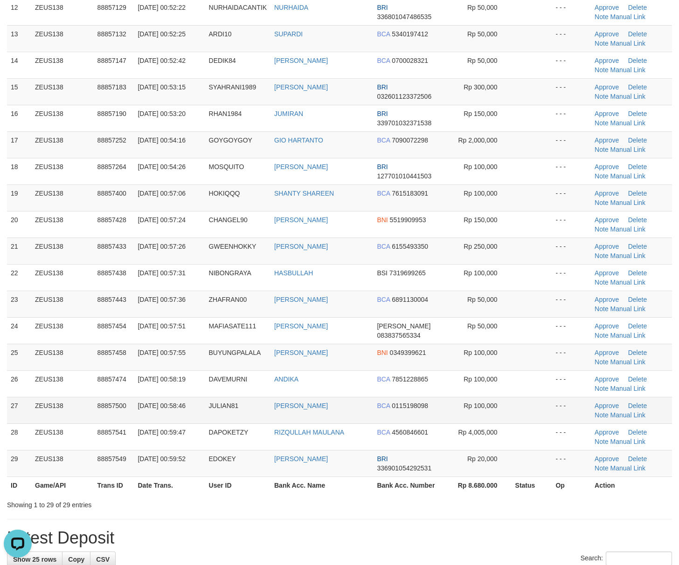
click at [539, 414] on td at bounding box center [531, 410] width 41 height 27
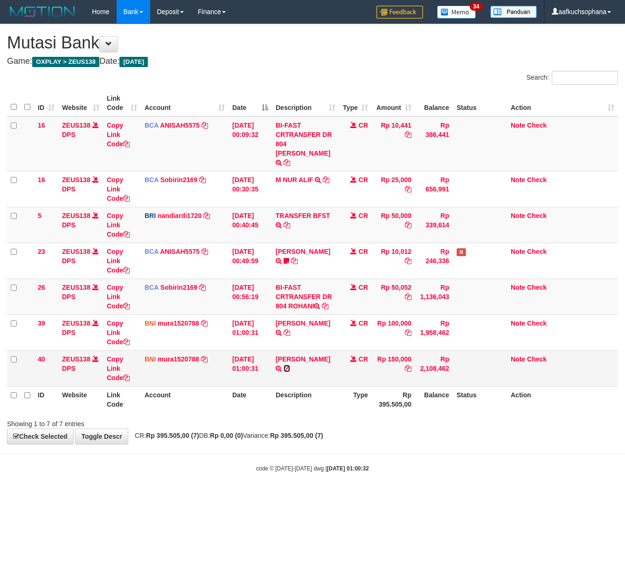
click at [283, 365] on icon at bounding box center [286, 368] width 7 height 7
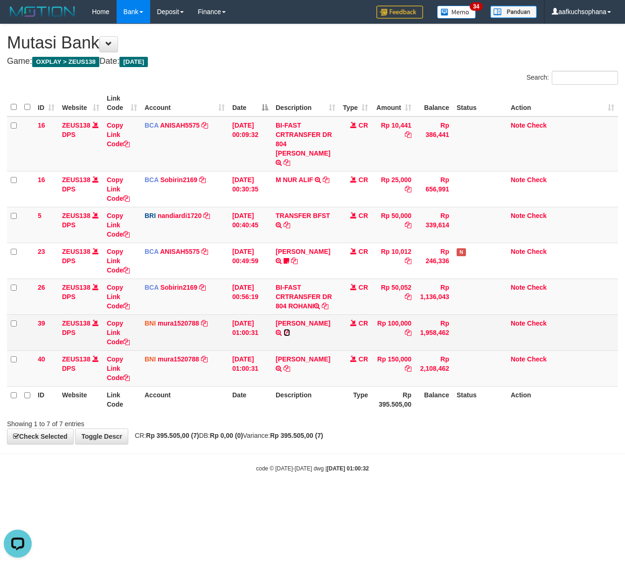
click at [283, 330] on icon at bounding box center [286, 333] width 7 height 7
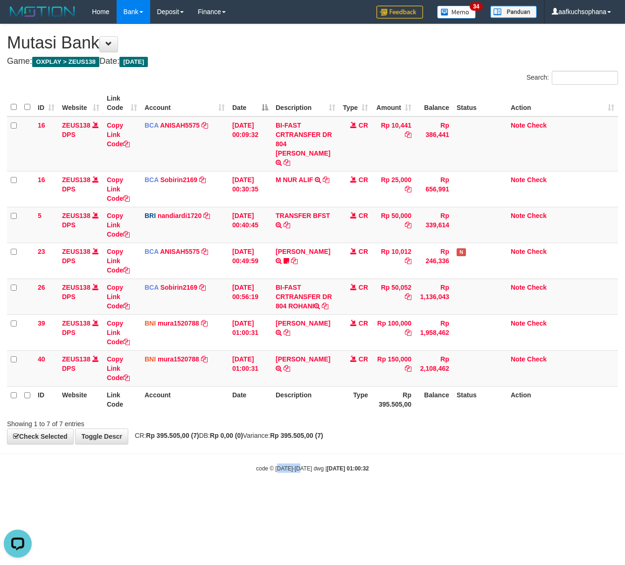
click at [302, 453] on body "Toggle navigation Home Bank Account List Load By Website Group [OXPLAY] ZEUS138…" at bounding box center [312, 248] width 625 height 496
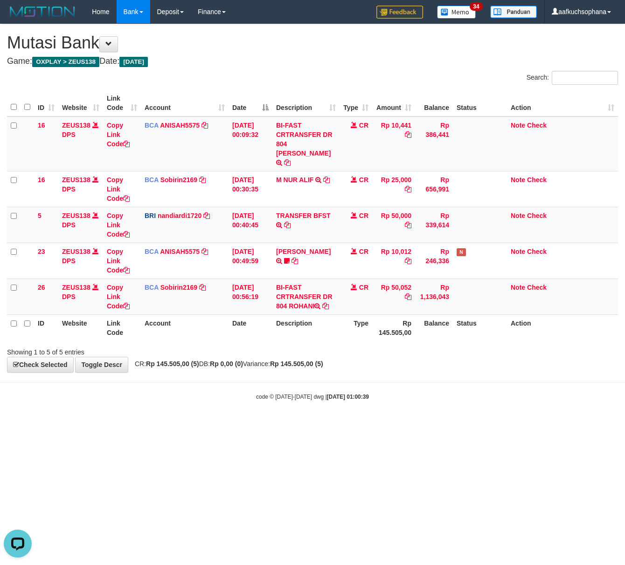
drag, startPoint x: 227, startPoint y: 420, endPoint x: 144, endPoint y: 413, distance: 84.2
click at [225, 419] on html "Toggle navigation Home Bank Account List Load By Website Group [OXPLAY] ZEUS138…" at bounding box center [312, 212] width 625 height 425
click at [218, 425] on html "Toggle navigation Home Bank Account List Load By Website Group [OXPLAY] ZEUS138…" at bounding box center [312, 212] width 625 height 425
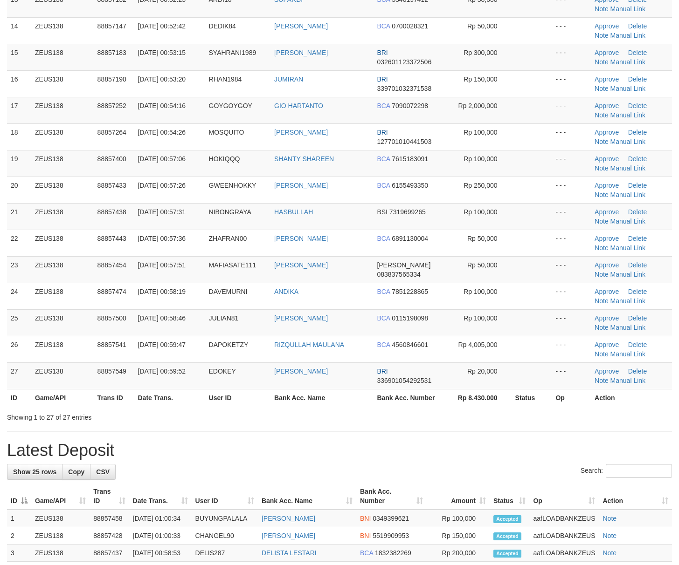
drag, startPoint x: 521, startPoint y: 424, endPoint x: 685, endPoint y: 442, distance: 165.1
click at [530, 427] on div "**********" at bounding box center [339, 324] width 679 height 1489
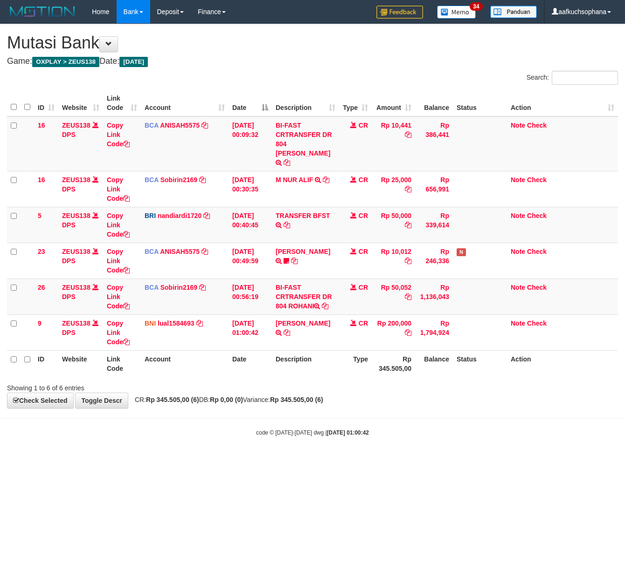
drag, startPoint x: 114, startPoint y: 452, endPoint x: 126, endPoint y: 455, distance: 12.1
click at [126, 455] on html "Toggle navigation Home Bank Account List Load By Website Group [OXPLAY] ZEUS138…" at bounding box center [312, 230] width 625 height 461
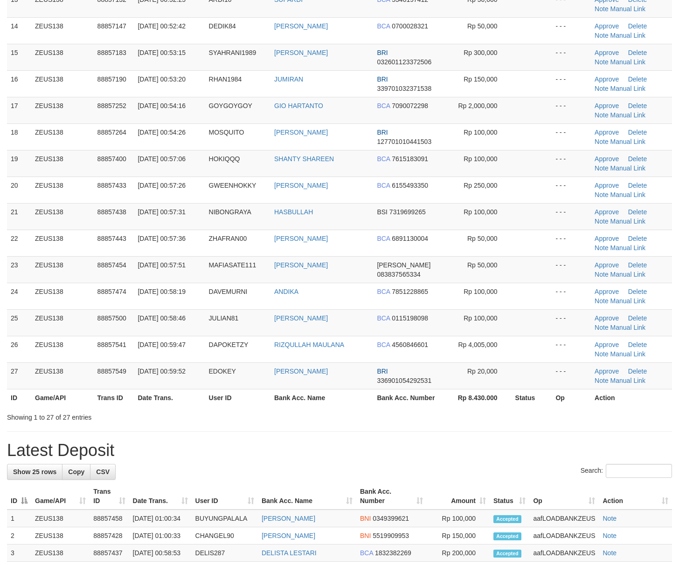
scroll to position [410, 0]
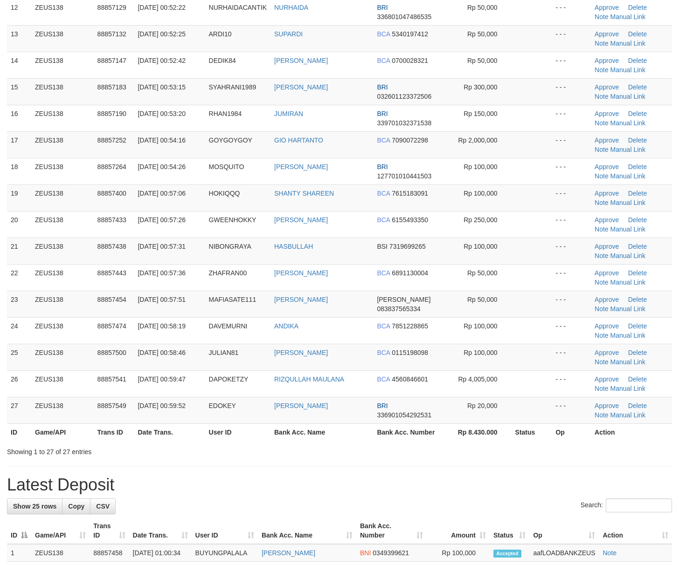
click at [529, 472] on div "**********" at bounding box center [339, 358] width 679 height 1489
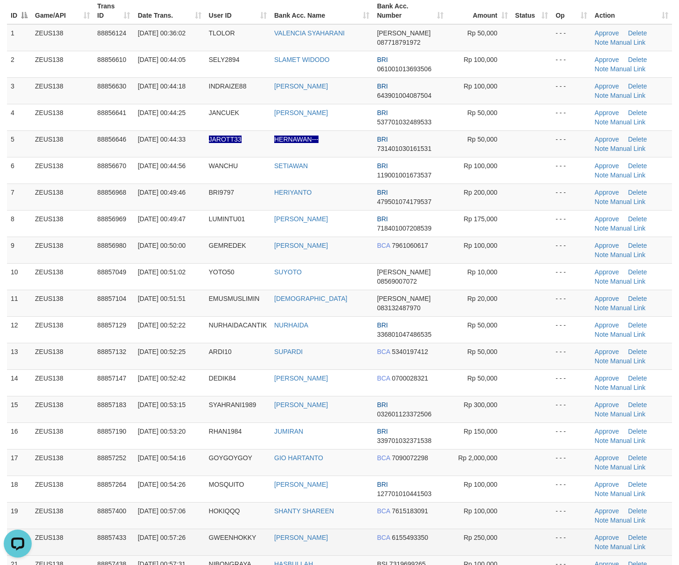
scroll to position [248, 0]
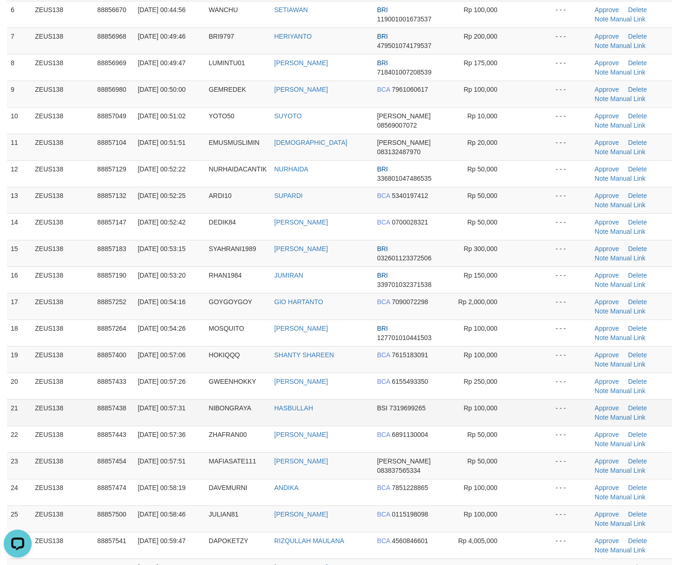
click at [518, 412] on td at bounding box center [531, 412] width 41 height 27
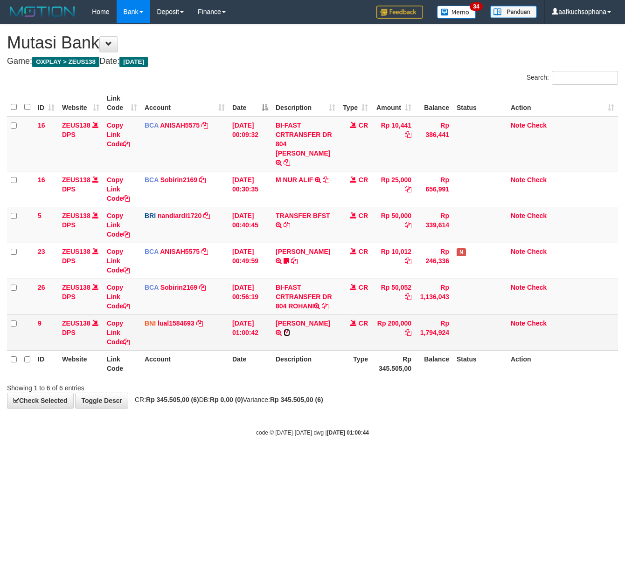
click at [290, 330] on icon at bounding box center [286, 333] width 7 height 7
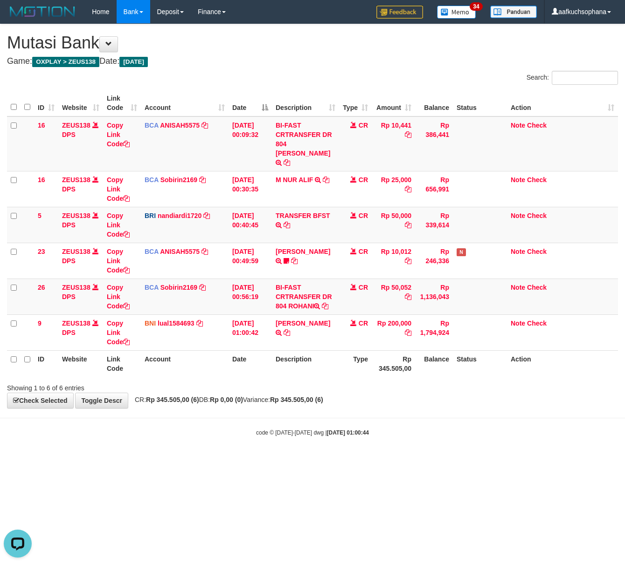
click at [287, 461] on html "Toggle navigation Home Bank Account List Load By Website Group [OXPLAY] ZEUS138…" at bounding box center [312, 230] width 625 height 461
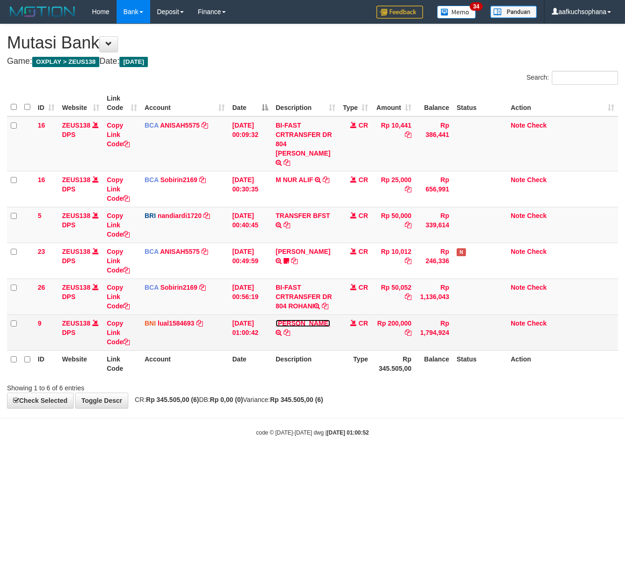
click at [296, 320] on link "[PERSON_NAME]" at bounding box center [302, 323] width 55 height 7
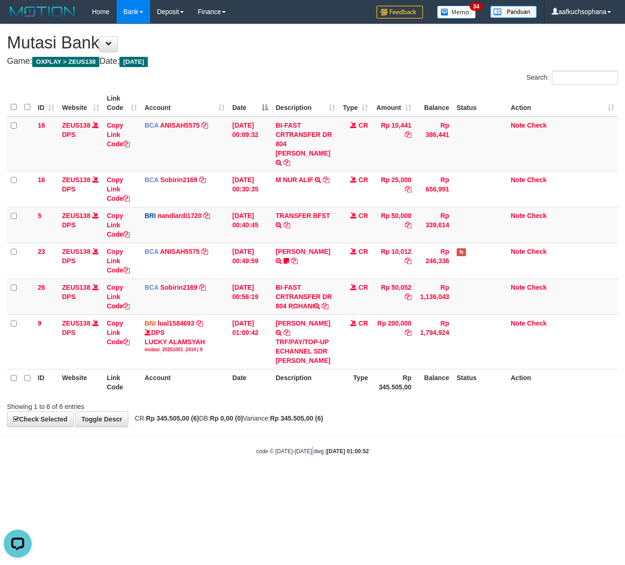
drag, startPoint x: 314, startPoint y: 473, endPoint x: 4, endPoint y: 384, distance: 322.4
click at [299, 467] on body "Toggle navigation Home Bank Account List Load By Website Group [OXPLAY] ZEUS138…" at bounding box center [312, 239] width 625 height 479
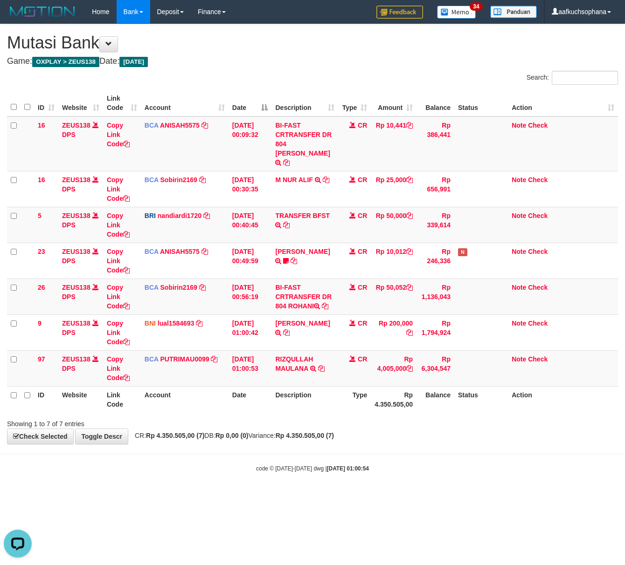
drag, startPoint x: 361, startPoint y: 500, endPoint x: 252, endPoint y: 434, distance: 127.3
click at [359, 496] on html "Toggle navigation Home Bank Account List Load By Website Group [OXPLAY] ZEUS138…" at bounding box center [312, 248] width 625 height 496
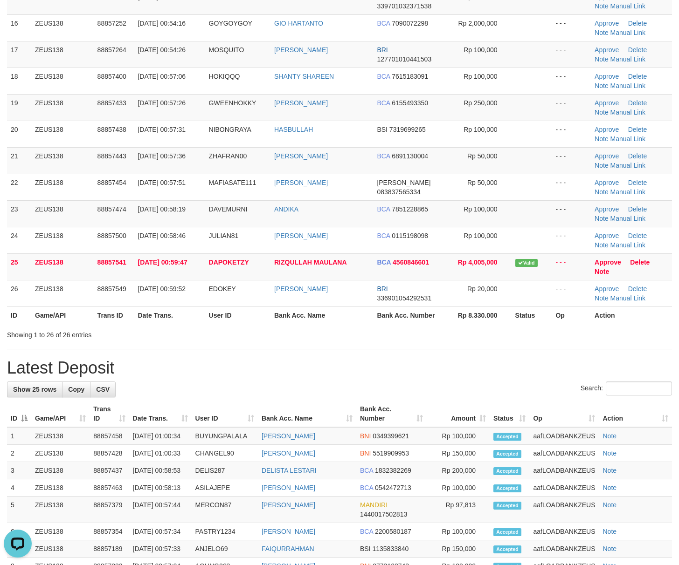
drag, startPoint x: 379, startPoint y: 348, endPoint x: 684, endPoint y: 439, distance: 318.7
click at [396, 359] on div "**********" at bounding box center [339, 255] width 679 height 1463
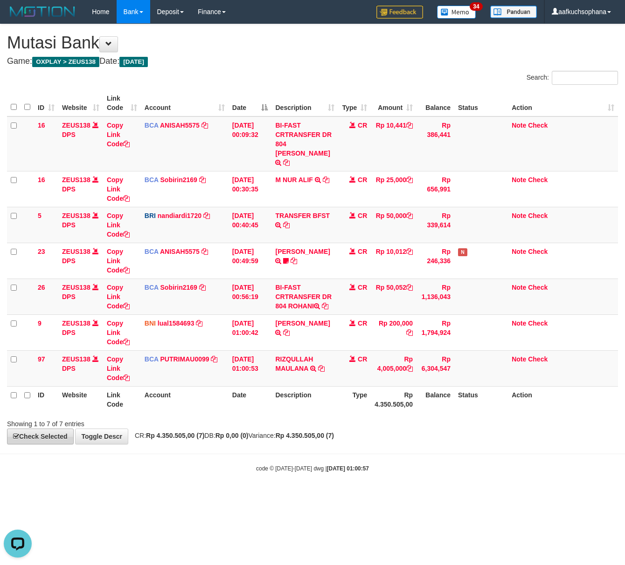
drag, startPoint x: 227, startPoint y: 475, endPoint x: 60, endPoint y: 431, distance: 173.4
click at [216, 473] on body "Toggle navigation Home Bank Account List Load By Website Group [OXPLAY] ZEUS138…" at bounding box center [312, 248] width 625 height 496
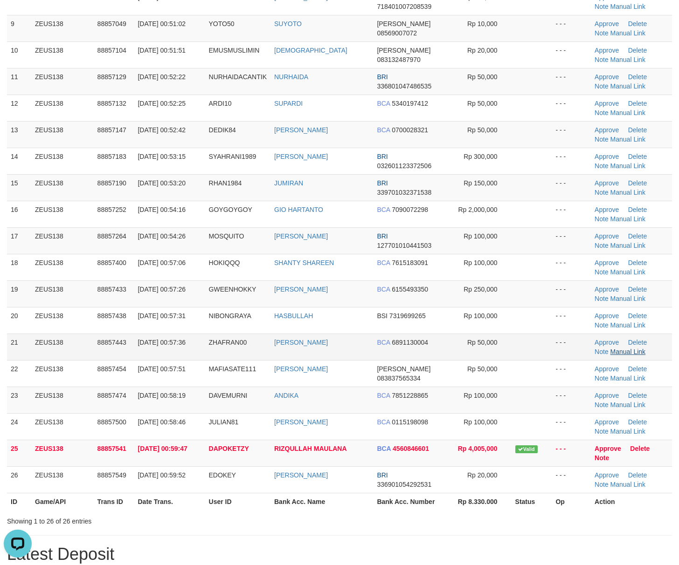
click at [565, 332] on td "- - -" at bounding box center [570, 320] width 39 height 27
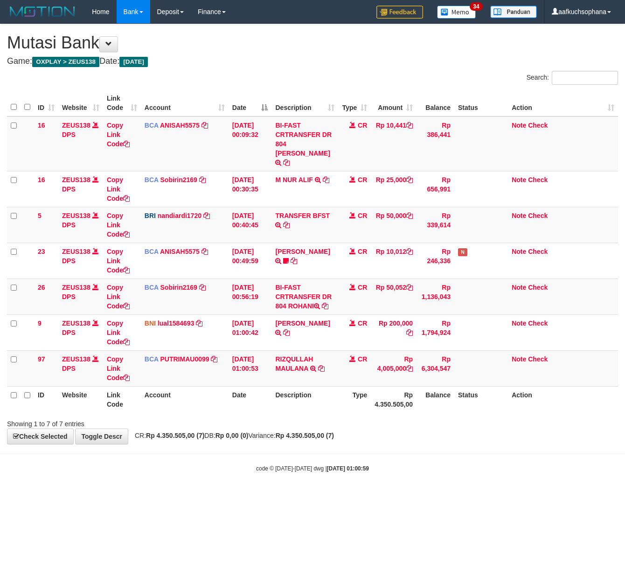
drag, startPoint x: 156, startPoint y: 439, endPoint x: 0, endPoint y: 388, distance: 163.9
click at [146, 439] on body "Toggle navigation Home Bank Account List Load By Website Group [OXPLAY] ZEUS138…" at bounding box center [312, 248] width 625 height 496
drag, startPoint x: 214, startPoint y: 483, endPoint x: 78, endPoint y: 414, distance: 152.8
click at [207, 485] on body "Toggle navigation Home Bank Account List Load By Website Group [OXPLAY] ZEUS138…" at bounding box center [312, 248] width 625 height 496
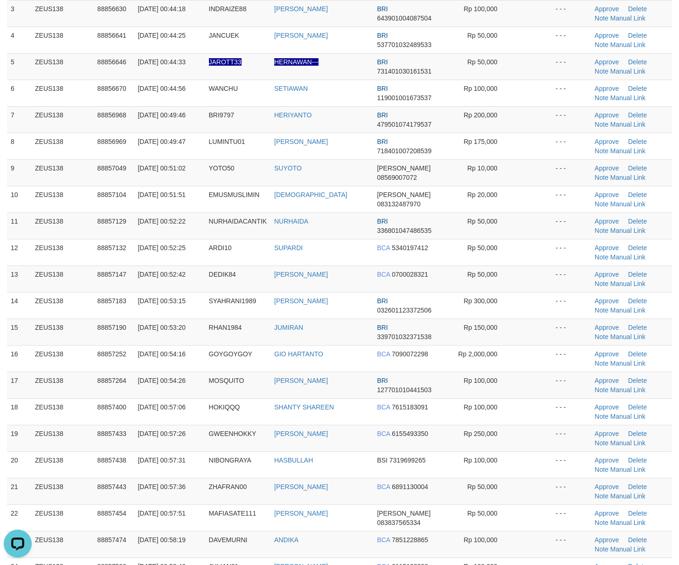
scroll to position [66, 0]
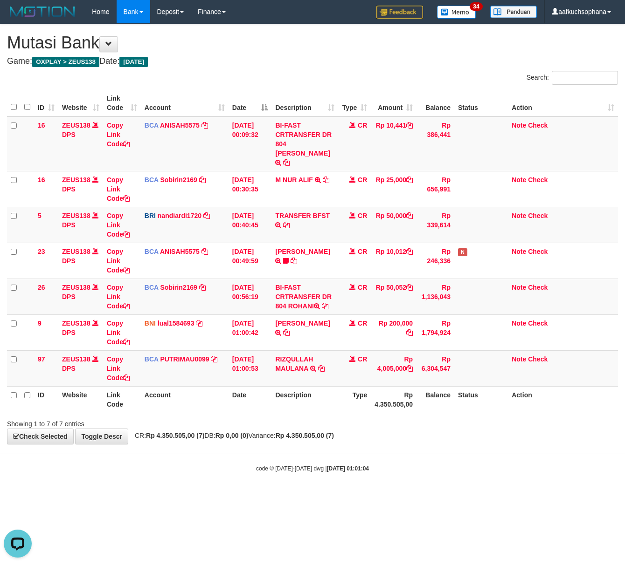
click at [264, 432] on div "**********" at bounding box center [312, 234] width 625 height 420
click at [264, 431] on div "**********" at bounding box center [312, 234] width 625 height 420
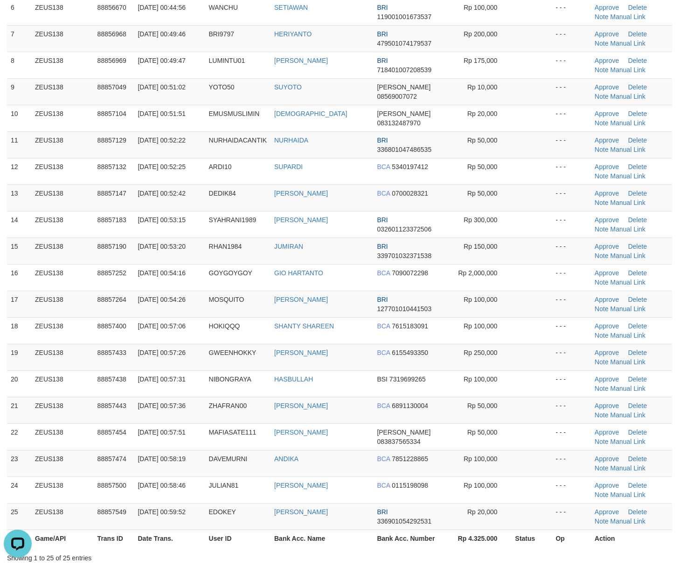
scroll to position [252, 0]
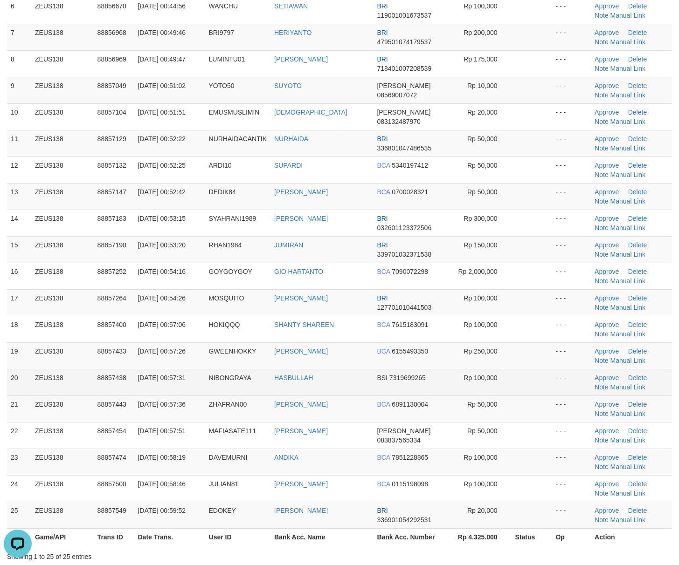
click at [525, 392] on td at bounding box center [531, 382] width 41 height 27
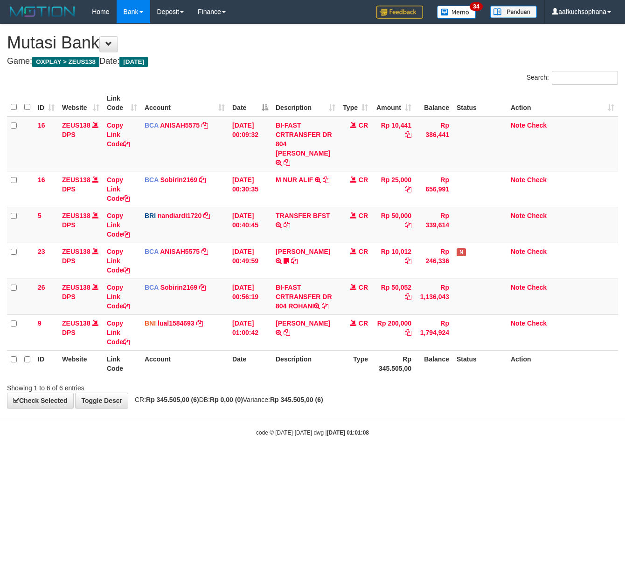
drag, startPoint x: 178, startPoint y: 440, endPoint x: 170, endPoint y: 440, distance: 7.5
click at [182, 446] on body "Toggle navigation Home Bank Account List Load By Website Group [OXPLAY] ZEUS138…" at bounding box center [312, 230] width 625 height 461
drag, startPoint x: 140, startPoint y: 447, endPoint x: 130, endPoint y: 445, distance: 11.1
click at [140, 453] on html "Toggle navigation Home Bank Account List Load By Website Group [OXPLAY] ZEUS138…" at bounding box center [312, 230] width 625 height 461
drag, startPoint x: 130, startPoint y: 445, endPoint x: 138, endPoint y: 448, distance: 9.0
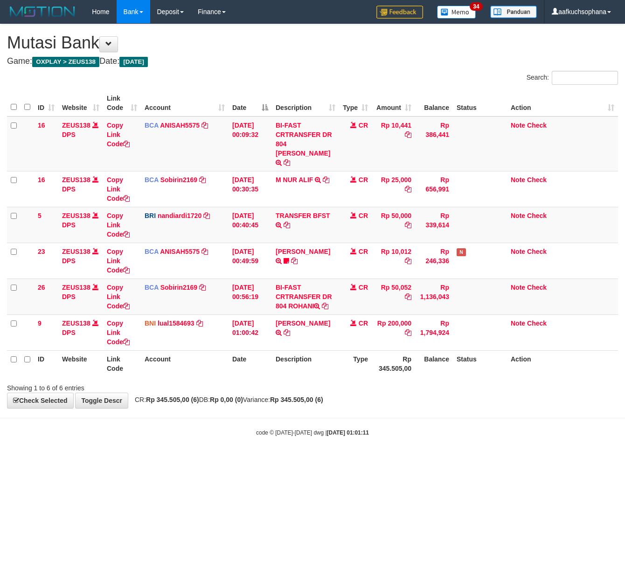
click at [131, 447] on body "Toggle navigation Home Bank Account List Load By Website Group [OXPLAY] ZEUS138…" at bounding box center [312, 230] width 625 height 461
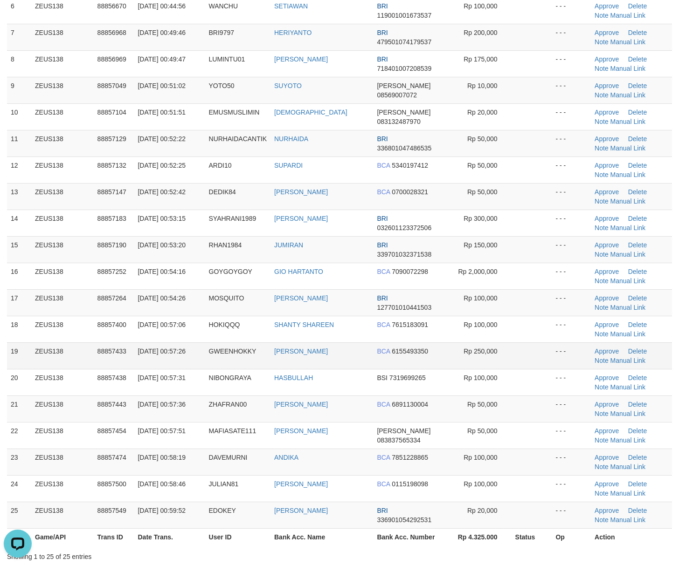
click at [511, 365] on tr "19 ZEUS138 88857433 01/10/2025 00:57:26 GWEENHOKKY SUGENG SETIAWAN BCA 61554933…" at bounding box center [339, 356] width 665 height 27
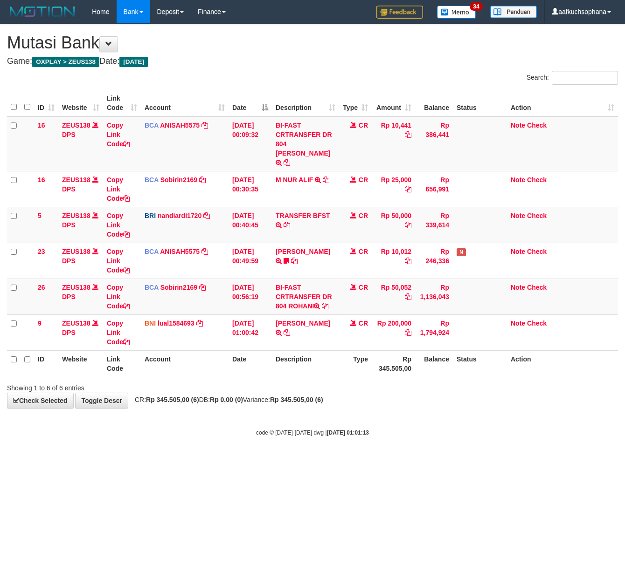
click at [63, 441] on body "Toggle navigation Home Bank Account List Load By Website Group [OXPLAY] ZEUS138…" at bounding box center [312, 230] width 625 height 461
click at [96, 450] on body "Toggle navigation Home Bank Account List Load By Website Group [OXPLAY] ZEUS138…" at bounding box center [312, 230] width 625 height 461
drag, startPoint x: 264, startPoint y: 479, endPoint x: 273, endPoint y: 492, distance: 16.0
click at [273, 461] on html "Toggle navigation Home Bank Account List Load By Website Group [OXPLAY] ZEUS138…" at bounding box center [312, 230] width 625 height 461
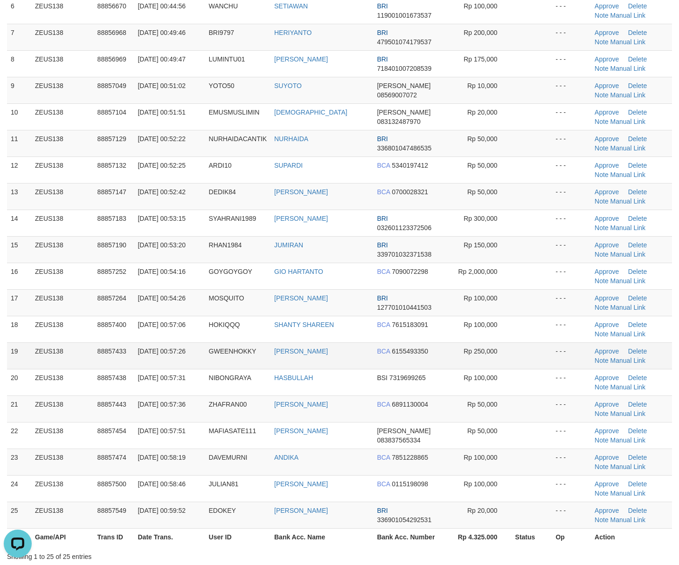
drag, startPoint x: 505, startPoint y: 363, endPoint x: 484, endPoint y: 351, distance: 24.2
click at [505, 363] on td "Rp 250,000" at bounding box center [479, 356] width 64 height 27
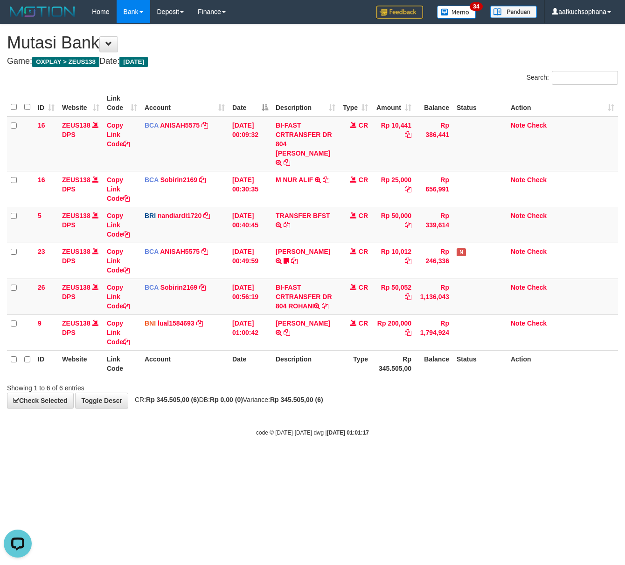
drag, startPoint x: 213, startPoint y: 488, endPoint x: 204, endPoint y: 487, distance: 8.4
click at [208, 461] on html "Toggle navigation Home Bank Account List Load By Website Group [OXPLAY] ZEUS138…" at bounding box center [312, 230] width 625 height 461
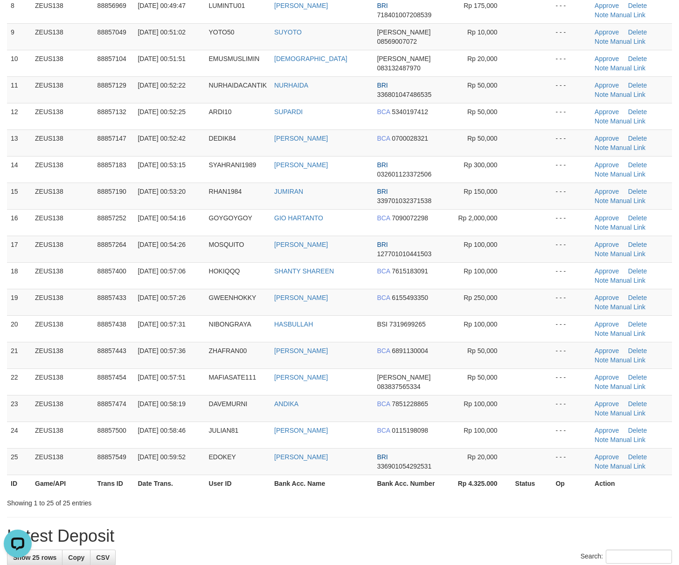
scroll to position [377, 0]
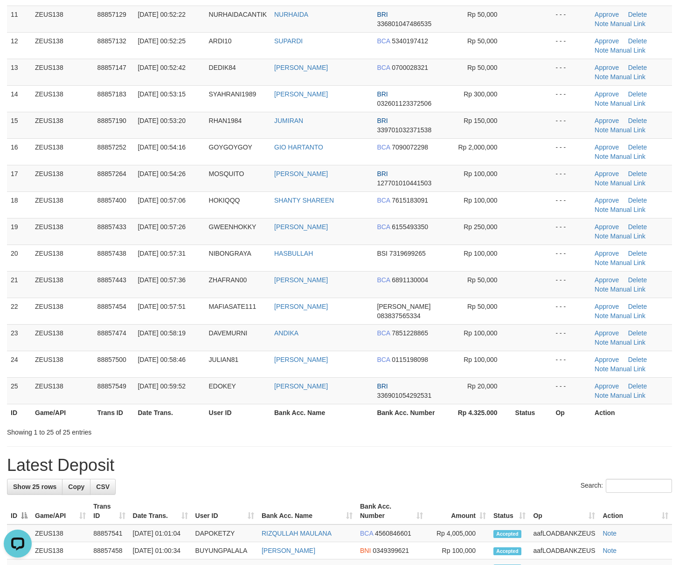
click at [556, 488] on div "Search:" at bounding box center [339, 487] width 665 height 16
click at [476, 460] on h1 "Latest Deposit" at bounding box center [339, 465] width 665 height 19
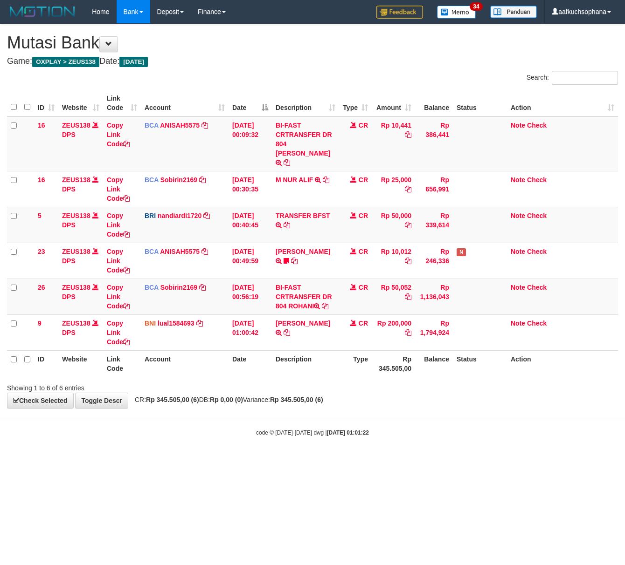
click at [157, 461] on html "Toggle navigation Home Bank Account List Load By Website Group [OXPLAY] ZEUS138…" at bounding box center [312, 230] width 625 height 461
click at [144, 456] on html "Toggle navigation Home Bank Account List Load By Website Group [OXPLAY] ZEUS138…" at bounding box center [312, 230] width 625 height 461
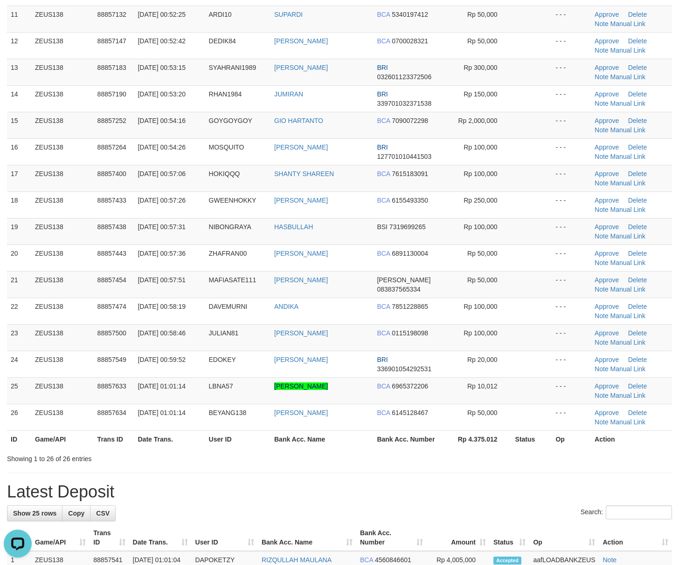
click at [493, 451] on div "ID Game/API Trans ID Date Trans. User ID Bank Acc. Name Bank Acc. Number Amount…" at bounding box center [339, 81] width 679 height 740
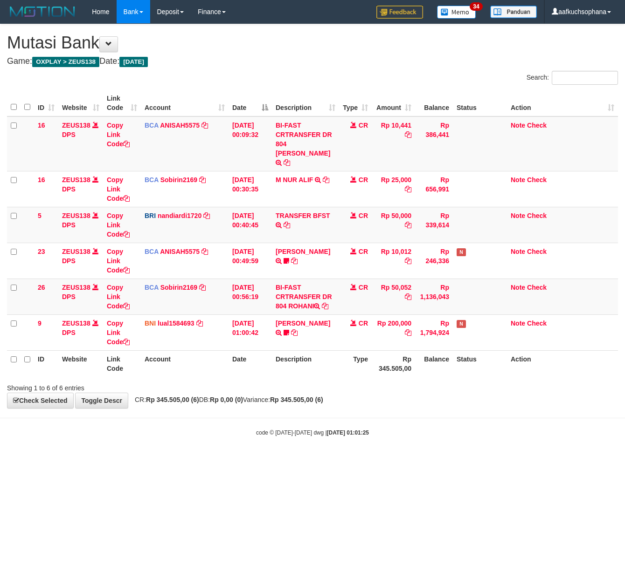
click at [228, 448] on body "Toggle navigation Home Bank Account List Load By Website Group [OXPLAY] ZEUS138…" at bounding box center [312, 230] width 625 height 461
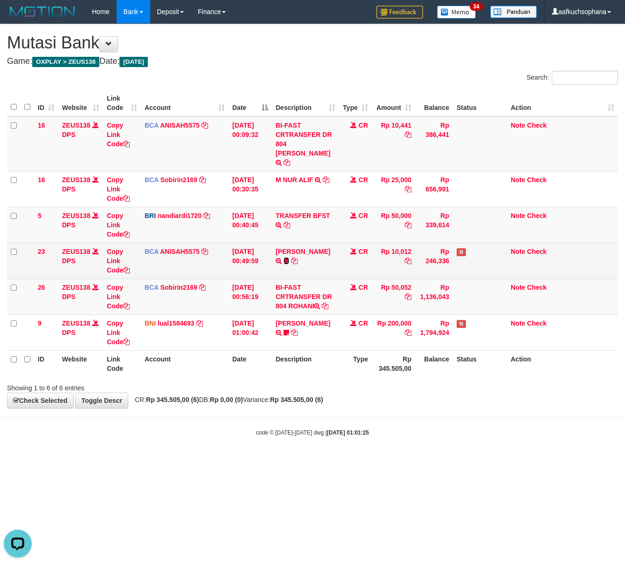
click at [289, 258] on icon at bounding box center [286, 261] width 6 height 7
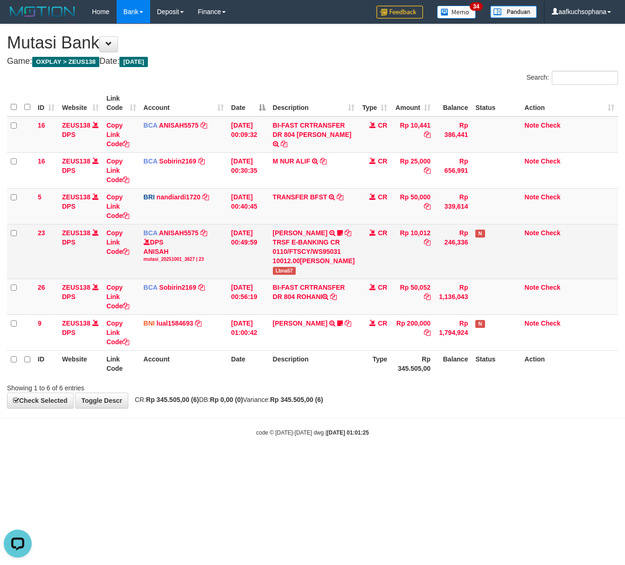
click at [283, 275] on span "Lbna57" at bounding box center [284, 271] width 23 height 8
click at [282, 275] on span "Lbna57" at bounding box center [284, 271] width 23 height 8
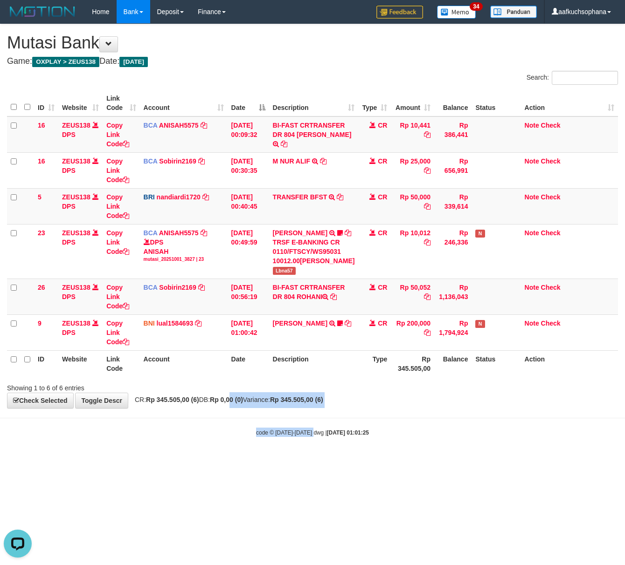
drag, startPoint x: 243, startPoint y: 437, endPoint x: 313, endPoint y: 474, distance: 79.0
click at [314, 461] on body "Toggle navigation Home Bank Account List Load By Website Group [OXPLAY] ZEUS138…" at bounding box center [312, 230] width 625 height 461
drag, startPoint x: 160, startPoint y: 434, endPoint x: 0, endPoint y: 401, distance: 163.6
click at [145, 408] on div "**********" at bounding box center [312, 216] width 625 height 384
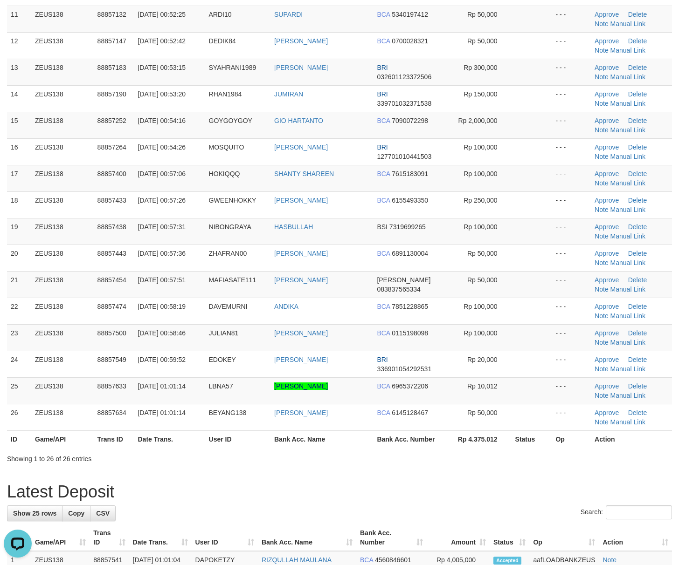
drag, startPoint x: 525, startPoint y: 438, endPoint x: 685, endPoint y: 353, distance: 181.6
click at [530, 435] on th "Status" at bounding box center [531, 439] width 41 height 17
click at [519, 474] on div "**********" at bounding box center [339, 379] width 679 height 1463
click at [519, 475] on div "**********" at bounding box center [339, 379] width 679 height 1463
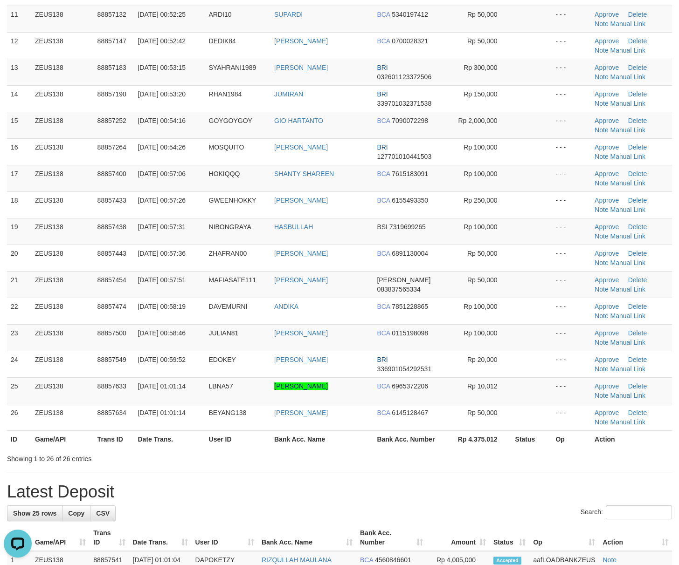
drag, startPoint x: 480, startPoint y: 524, endPoint x: 480, endPoint y: 507, distance: 17.2
click at [480, 524] on div "**********" at bounding box center [339, 379] width 679 height 1463
drag, startPoint x: 498, startPoint y: 496, endPoint x: 512, endPoint y: 478, distance: 22.6
click at [500, 495] on h1 "Latest Deposit" at bounding box center [339, 492] width 665 height 19
click at [623, 398] on link "Manual Link" at bounding box center [627, 395] width 35 height 7
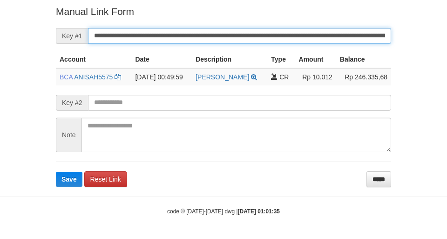
click at [56, 172] on button "Save" at bounding box center [69, 179] width 27 height 15
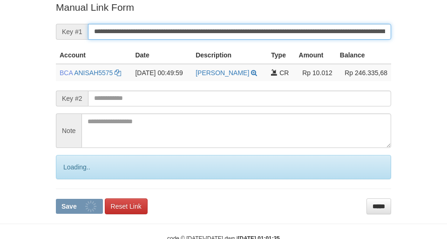
scroll to position [193, 0]
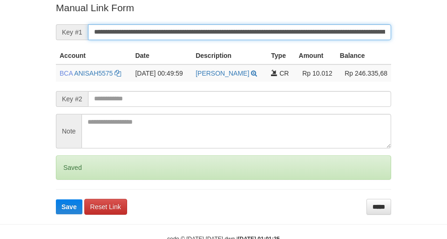
click at [56, 199] on button "Save" at bounding box center [69, 206] width 27 height 15
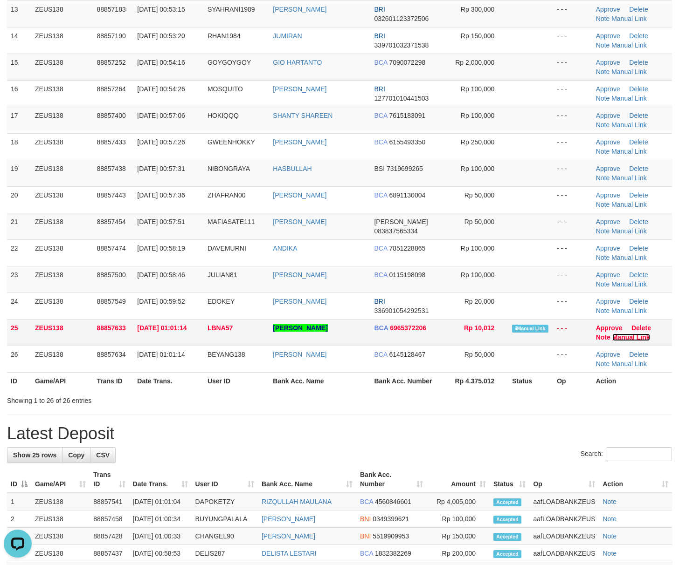
click at [625, 340] on link "Manual Link" at bounding box center [631, 337] width 38 height 7
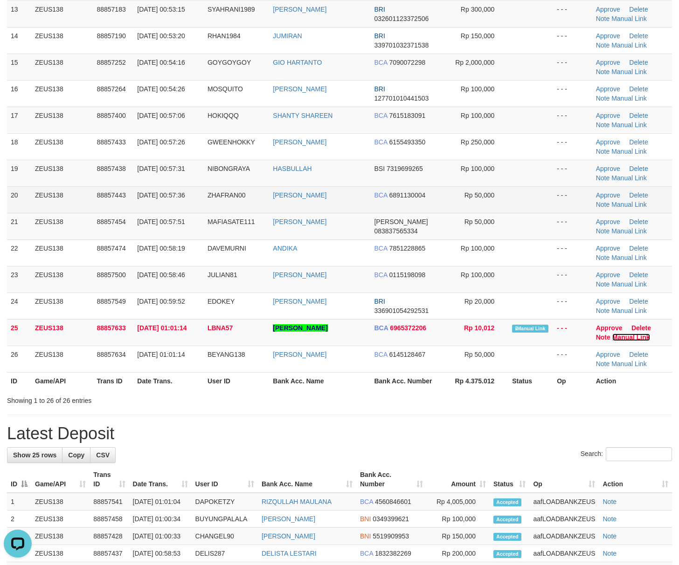
click at [612, 334] on link "Manual Link" at bounding box center [631, 337] width 38 height 7
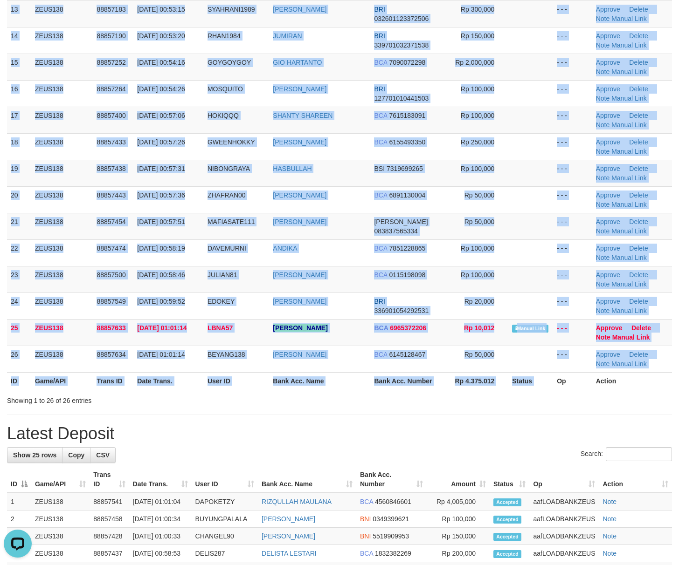
drag, startPoint x: 558, startPoint y: 399, endPoint x: 686, endPoint y: 426, distance: 131.0
click at [601, 411] on div "**********" at bounding box center [339, 320] width 679 height 1463
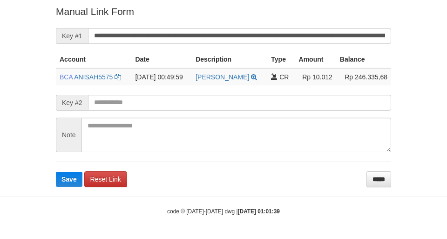
click at [343, 41] on form "**********" at bounding box center [224, 96] width 336 height 182
drag, startPoint x: 342, startPoint y: 40, endPoint x: 337, endPoint y: 33, distance: 8.8
click at [338, 34] on form "**********" at bounding box center [224, 96] width 336 height 182
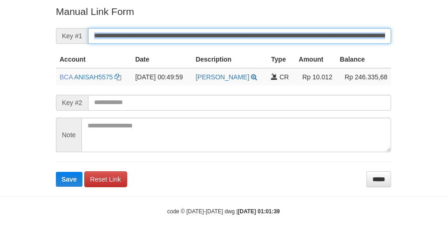
click at [56, 172] on button "Save" at bounding box center [69, 179] width 27 height 15
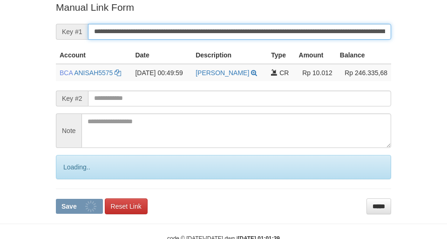
scroll to position [193, 0]
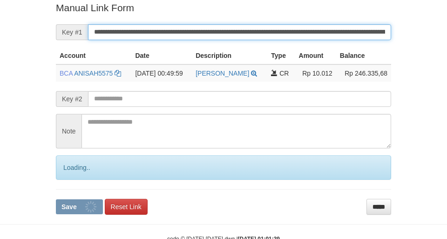
click at [56, 199] on button "Save" at bounding box center [79, 206] width 47 height 15
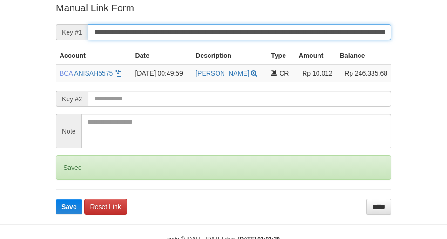
click at [56, 199] on button "Save" at bounding box center [69, 206] width 27 height 15
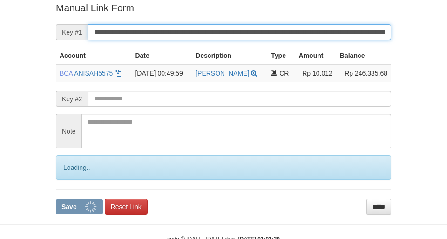
click at [56, 199] on button "Save" at bounding box center [79, 206] width 47 height 15
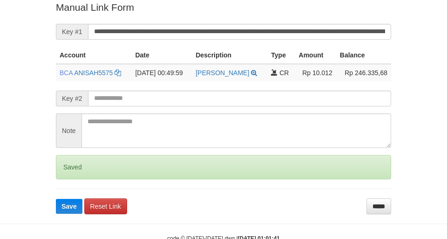
click at [56, 199] on button "Save" at bounding box center [69, 206] width 27 height 15
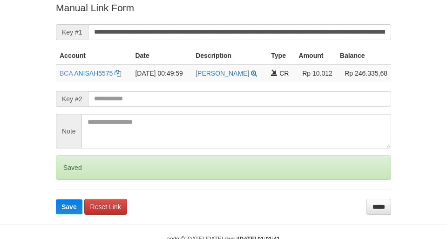
click at [56, 199] on button "Save" at bounding box center [69, 206] width 27 height 15
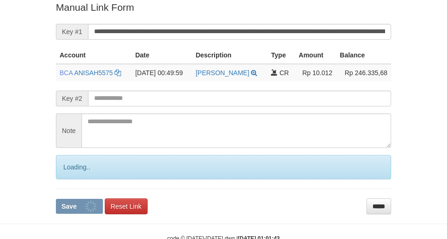
click at [56, 199] on button "Save" at bounding box center [79, 206] width 47 height 15
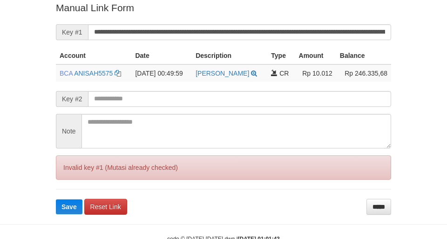
click at [334, 32] on input "**********" at bounding box center [239, 32] width 303 height 16
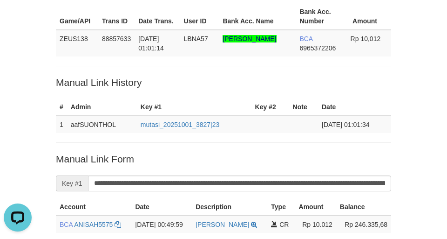
scroll to position [0, 0]
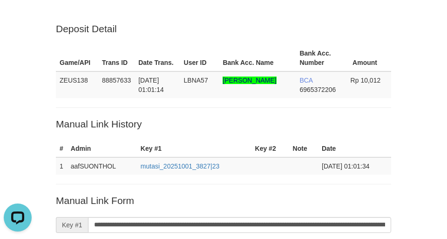
drag, startPoint x: 27, startPoint y: 101, endPoint x: 58, endPoint y: 99, distance: 30.9
click at [31, 101] on div "Deposit Detail Game/API Trans ID Date Trans. User ID Bank Acc. Name Bank Acc. N…" at bounding box center [223, 203] width 447 height 407
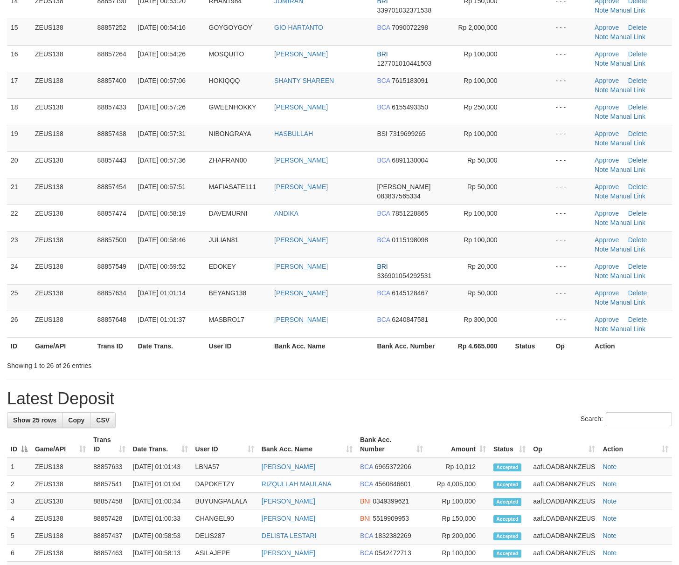
drag, startPoint x: 390, startPoint y: 372, endPoint x: 535, endPoint y: 399, distance: 148.0
click at [443, 388] on div "**********" at bounding box center [339, 276] width 679 height 1444
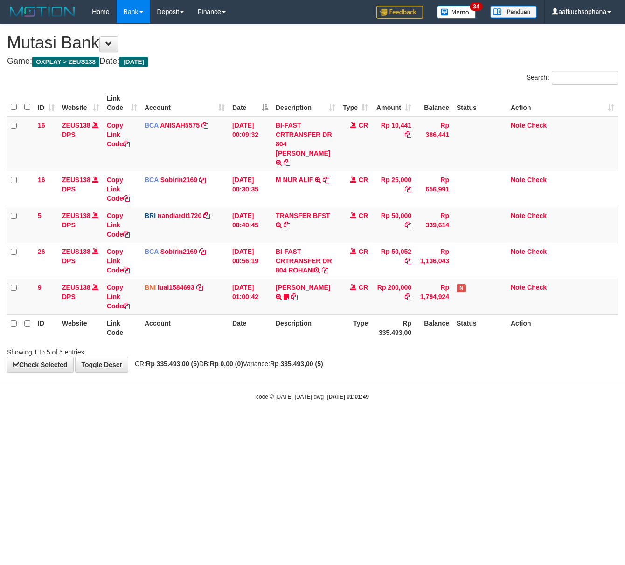
click at [224, 425] on html "Toggle navigation Home Bank Account List Load By Website Group [OXPLAY] ZEUS138…" at bounding box center [312, 212] width 625 height 425
click at [118, 423] on html "Toggle navigation Home Bank Account List Load By Website Group [OXPLAY] ZEUS138…" at bounding box center [312, 212] width 625 height 425
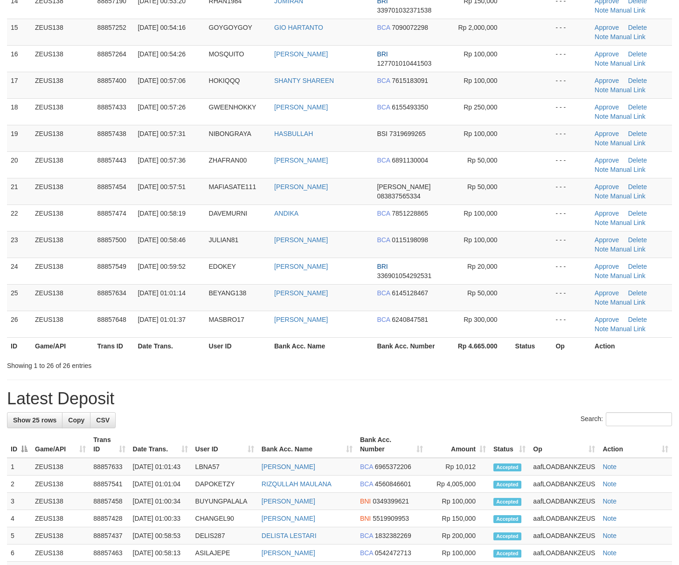
scroll to position [435, 0]
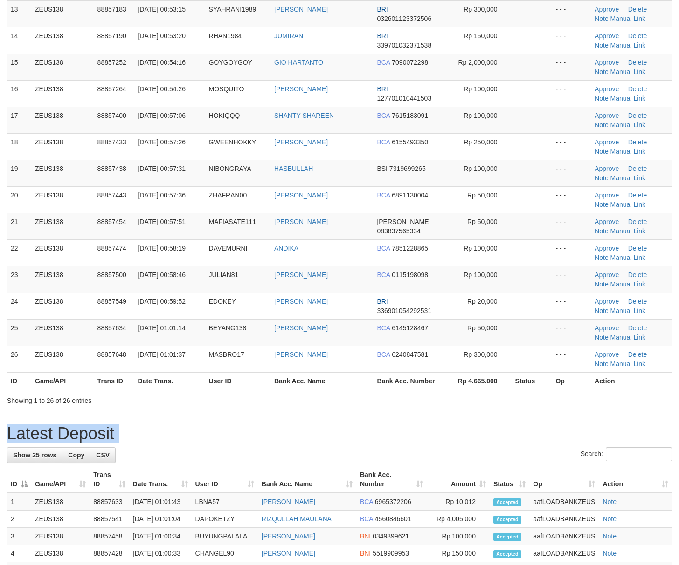
drag, startPoint x: 446, startPoint y: 414, endPoint x: 516, endPoint y: 417, distance: 69.5
click at [479, 416] on div "**********" at bounding box center [339, 311] width 679 height 1444
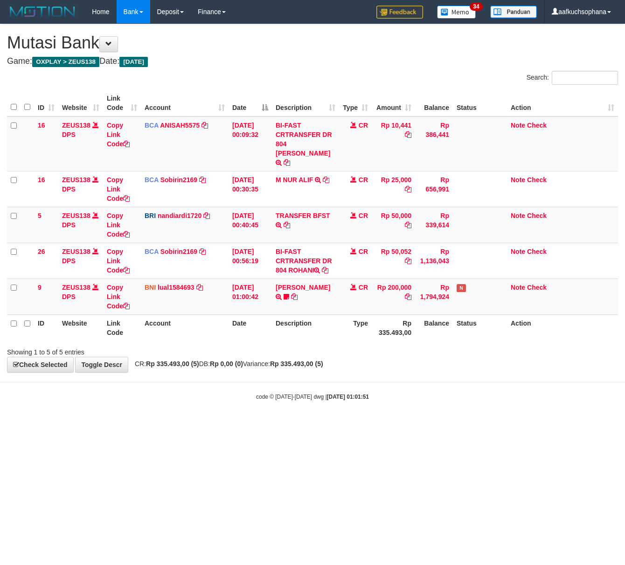
click at [142, 425] on html "Toggle navigation Home Bank Account List Load By Website Group [OXPLAY] ZEUS138…" at bounding box center [312, 212] width 625 height 425
click at [127, 425] on html "Toggle navigation Home Bank Account List Load By Website Group [OXPLAY] ZEUS138…" at bounding box center [312, 212] width 625 height 425
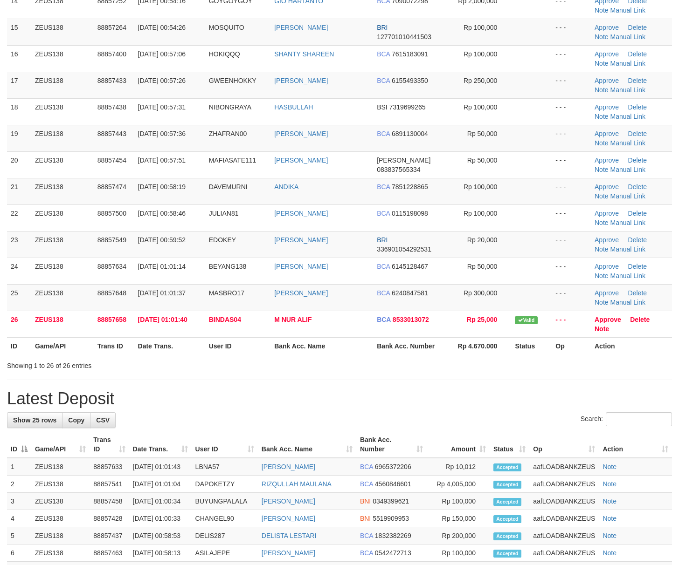
drag, startPoint x: 426, startPoint y: 405, endPoint x: 685, endPoint y: 427, distance: 260.2
click at [457, 408] on h1 "Latest Deposit" at bounding box center [339, 399] width 665 height 19
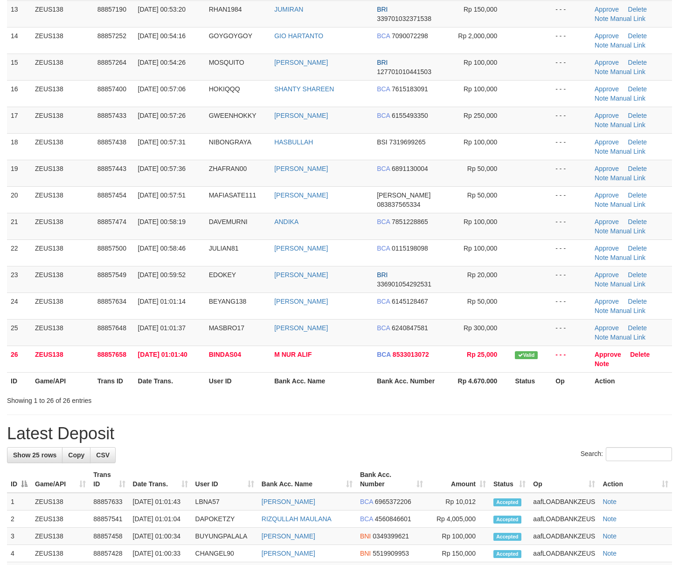
drag, startPoint x: 524, startPoint y: 434, endPoint x: 592, endPoint y: 441, distance: 68.5
click at [542, 437] on h1 "Latest Deposit" at bounding box center [339, 434] width 665 height 19
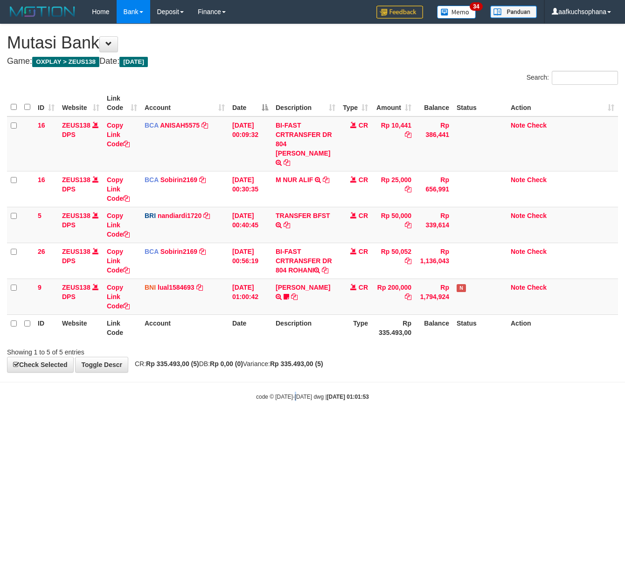
drag, startPoint x: 299, startPoint y: 467, endPoint x: 1, endPoint y: 445, distance: 298.7
click at [269, 425] on html "Toggle navigation Home Bank Account List Load By Website Group [OXPLAY] ZEUS138…" at bounding box center [312, 212] width 625 height 425
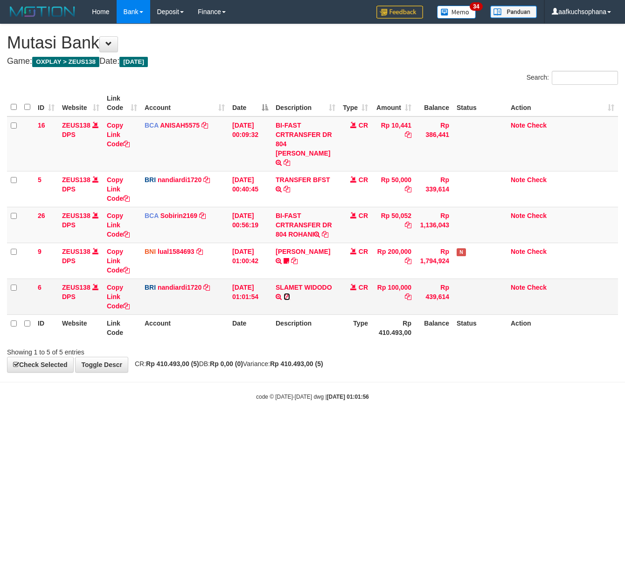
click at [289, 294] on icon at bounding box center [286, 297] width 7 height 7
click at [127, 303] on icon at bounding box center [126, 306] width 7 height 7
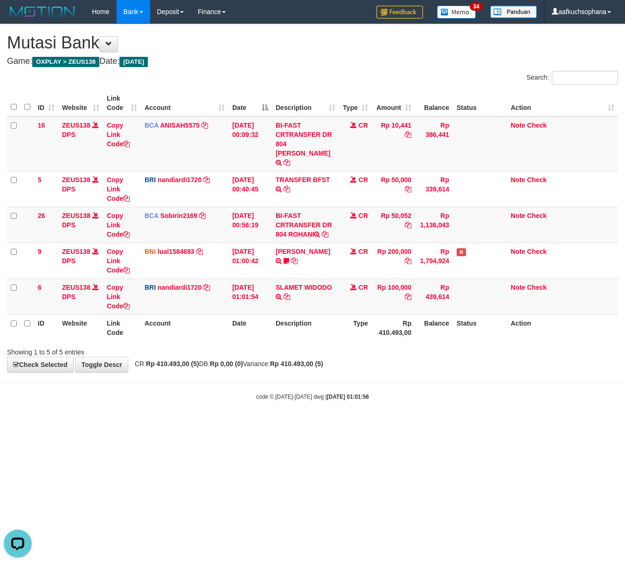
drag, startPoint x: 234, startPoint y: 491, endPoint x: 209, endPoint y: 462, distance: 38.0
click at [234, 425] on html "Toggle navigation Home Bank Account List Load By Website Group [OXPLAY] ZEUS138…" at bounding box center [312, 212] width 625 height 425
drag, startPoint x: 209, startPoint y: 462, endPoint x: 2, endPoint y: 394, distance: 217.4
click at [207, 425] on html "Toggle navigation Home Bank Account List Load By Website Group [OXPLAY] ZEUS138…" at bounding box center [312, 212] width 625 height 425
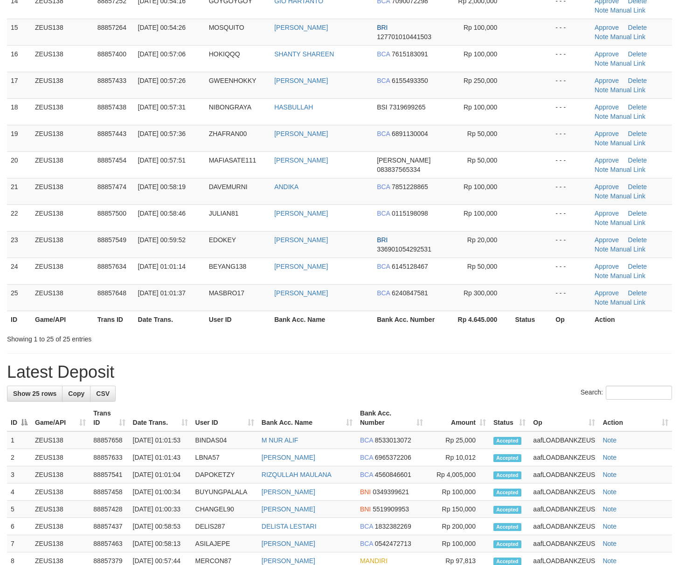
scroll to position [435, 0]
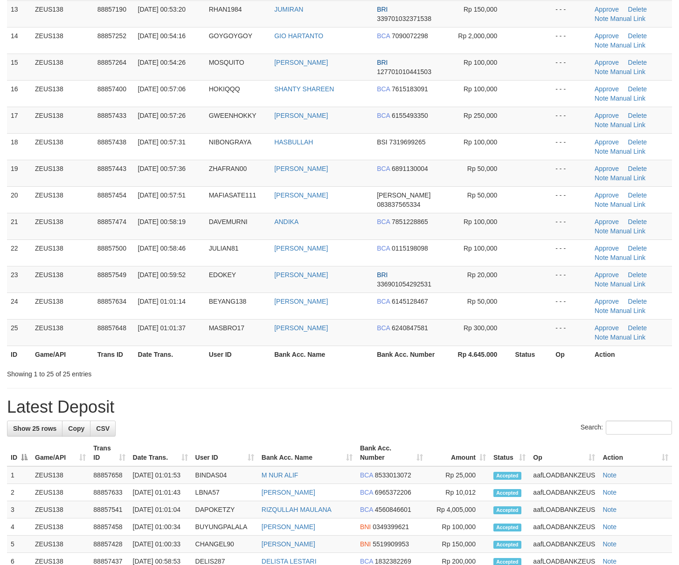
drag, startPoint x: 485, startPoint y: 398, endPoint x: 530, endPoint y: 382, distance: 48.4
click at [503, 389] on hr at bounding box center [339, 388] width 665 height 0
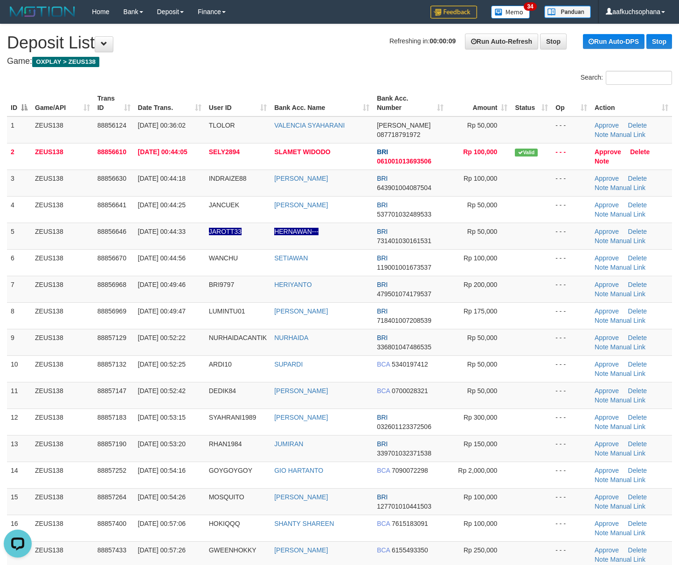
scroll to position [0, 0]
drag, startPoint x: 531, startPoint y: 379, endPoint x: 639, endPoint y: 392, distance: 108.1
click at [551, 380] on tr "10 ZEUS138 88857132 01/10/2025 00:52:25 ARDI10 SUPARDI BCA 5340197412 Rp 50,000…" at bounding box center [339, 369] width 665 height 27
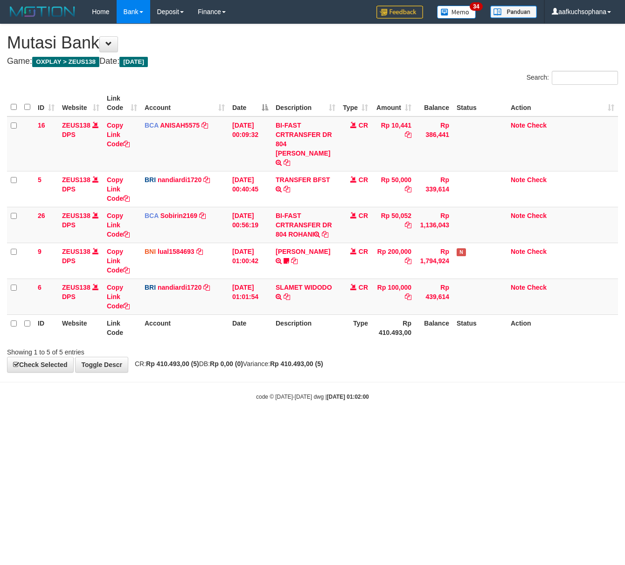
click at [187, 425] on html "Toggle navigation Home Bank Account List Load By Website Group [OXPLAY] ZEUS138…" at bounding box center [312, 212] width 625 height 425
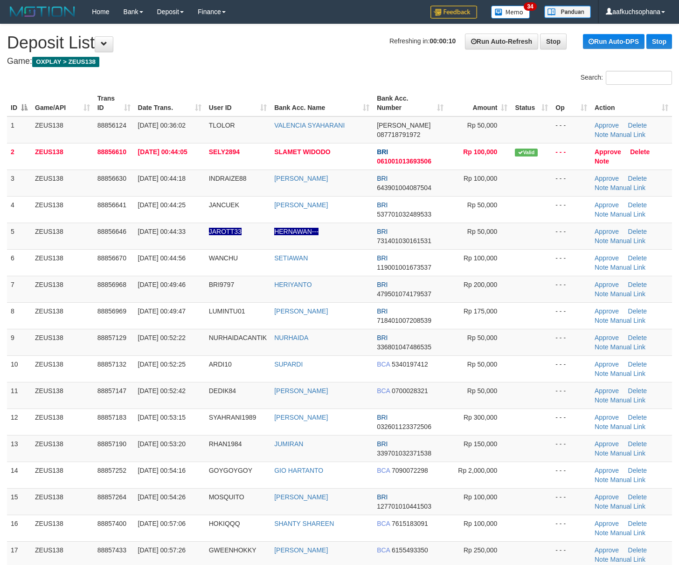
scroll to position [176, 0]
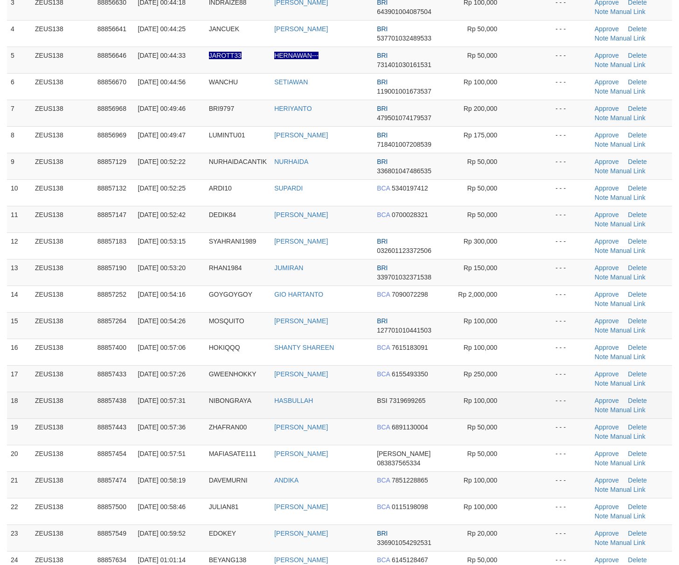
click at [570, 412] on td "- - -" at bounding box center [570, 405] width 39 height 27
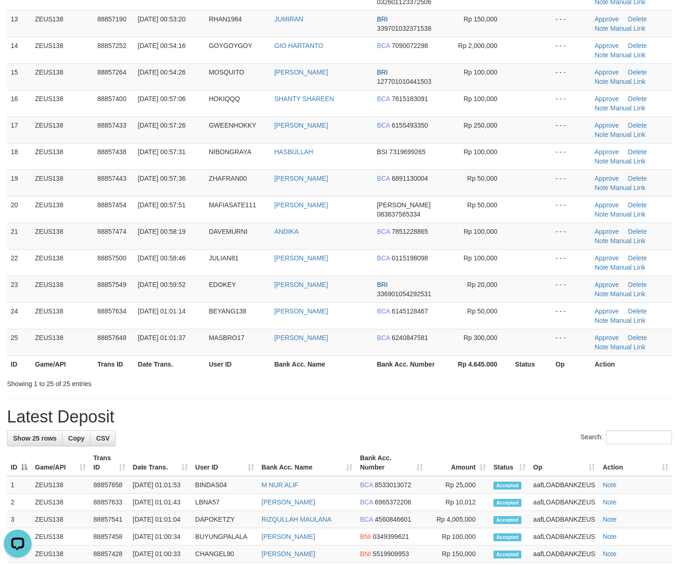
click at [576, 405] on div "**********" at bounding box center [339, 308] width 679 height 1418
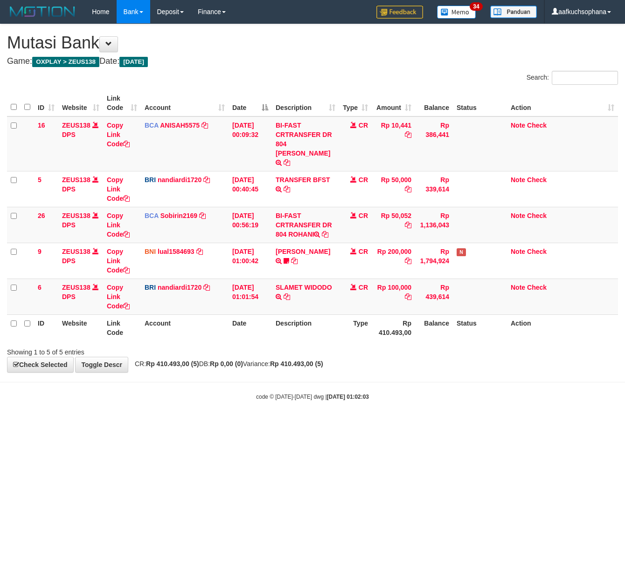
click at [222, 425] on html "Toggle navigation Home Bank Account List Load By Website Group [OXPLAY] ZEUS138…" at bounding box center [312, 212] width 625 height 425
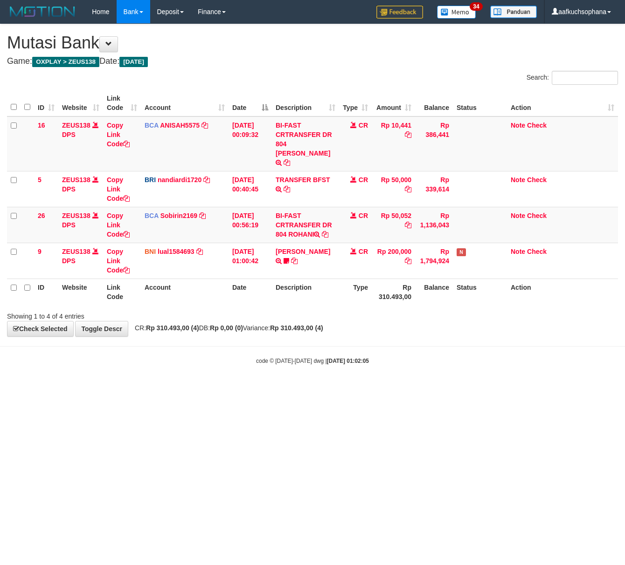
drag, startPoint x: 90, startPoint y: 392, endPoint x: 0, endPoint y: 374, distance: 91.9
click at [68, 389] on html "Toggle navigation Home Bank Account List Load By Website Group [OXPLAY] ZEUS138…" at bounding box center [312, 194] width 625 height 389
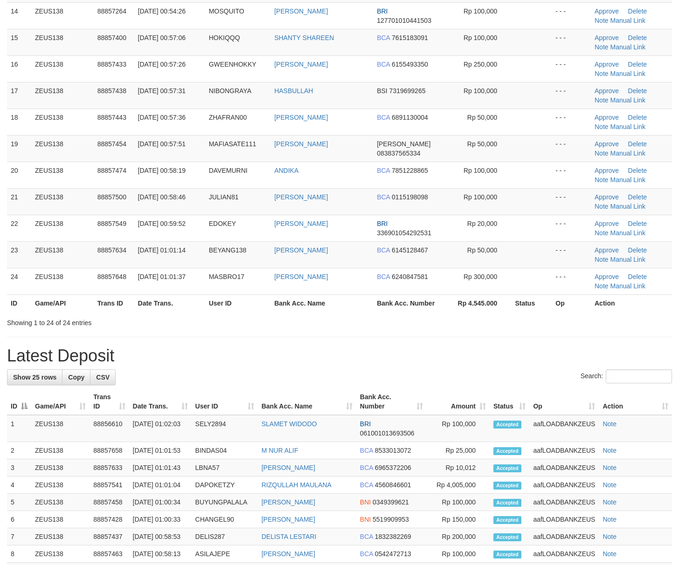
scroll to position [425, 0]
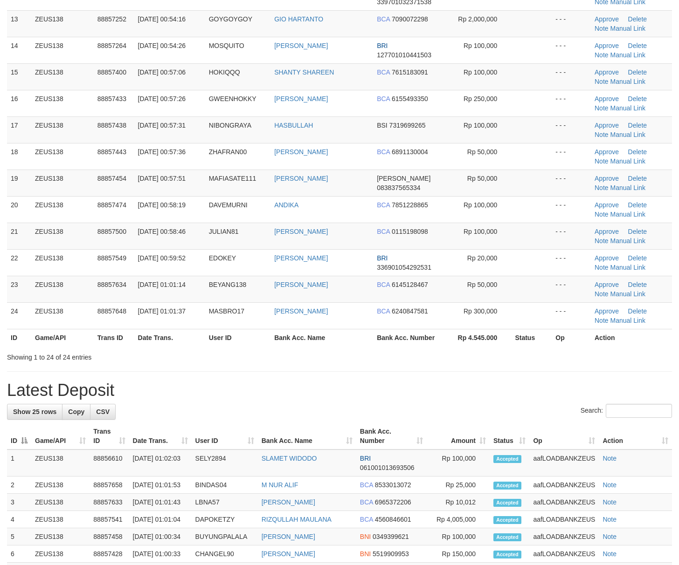
click at [472, 350] on div at bounding box center [481, 349] width 396 height 0
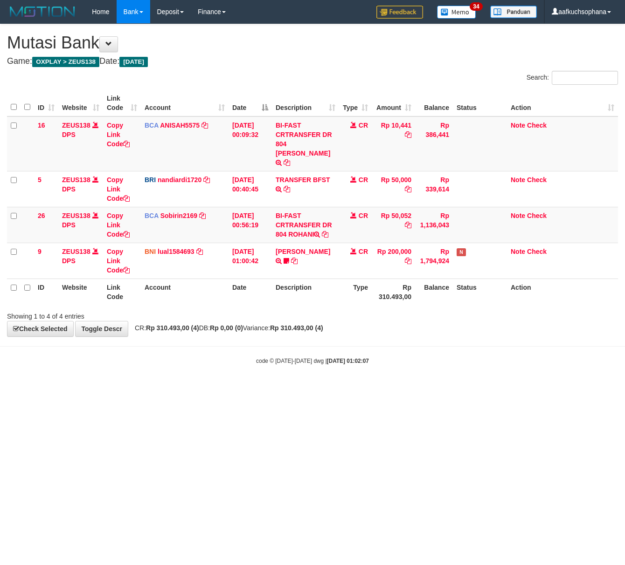
drag, startPoint x: 90, startPoint y: 383, endPoint x: 2, endPoint y: 365, distance: 90.1
click at [63, 380] on html "Toggle navigation Home Bank Account List Load By Website Group [OXPLAY] ZEUS138…" at bounding box center [312, 194] width 625 height 389
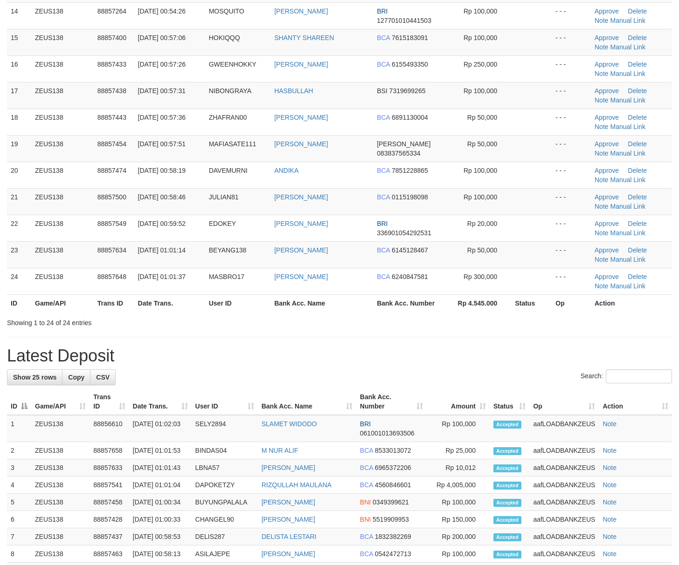
click at [487, 352] on div "**********" at bounding box center [339, 260] width 679 height 1391
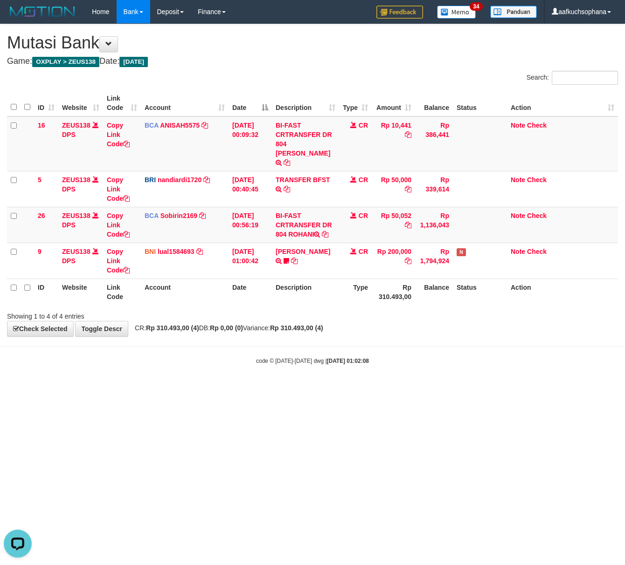
click at [145, 389] on html "Toggle navigation Home Bank Account List Load By Website Group [OXPLAY] ZEUS138…" at bounding box center [312, 194] width 625 height 389
drag, startPoint x: 215, startPoint y: 406, endPoint x: 48, endPoint y: 383, distance: 169.4
click at [207, 389] on html "Toggle navigation Home Bank Account List Load By Website Group [OXPLAY] ZEUS138…" at bounding box center [312, 194] width 625 height 389
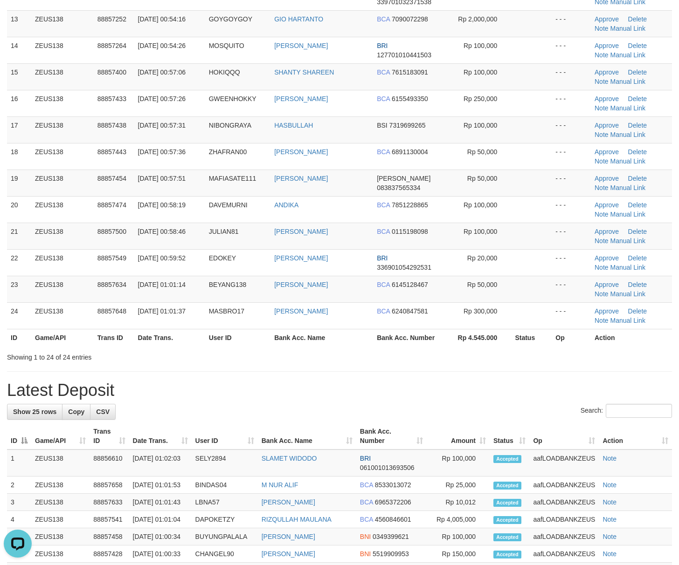
drag, startPoint x: 493, startPoint y: 361, endPoint x: 685, endPoint y: 390, distance: 194.7
click at [558, 378] on div "**********" at bounding box center [339, 294] width 679 height 1391
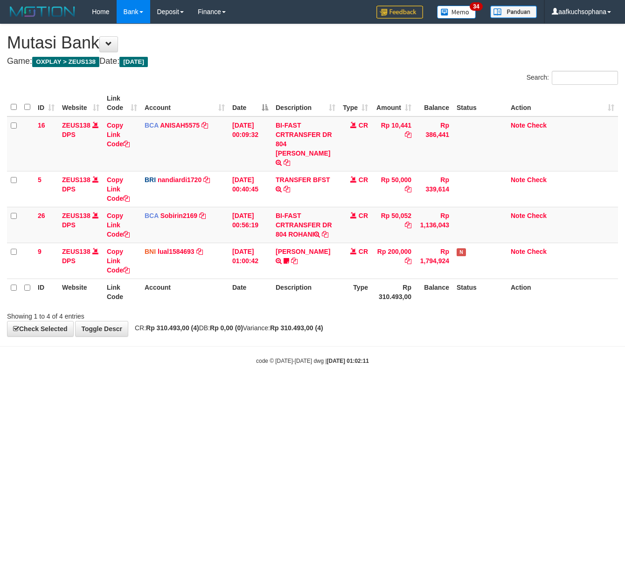
drag, startPoint x: 142, startPoint y: 405, endPoint x: 131, endPoint y: 403, distance: 11.3
click at [142, 389] on html "Toggle navigation Home Bank Account List Load By Website Group [OXPLAY] ZEUS138…" at bounding box center [312, 194] width 625 height 389
click at [150, 377] on body "Toggle navigation Home Bank Account List Load By Website Group [OXPLAY] ZEUS138…" at bounding box center [312, 194] width 625 height 389
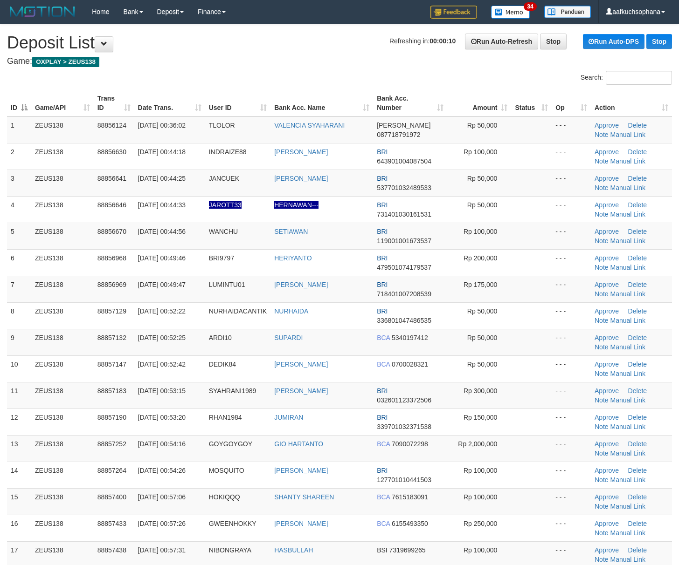
scroll to position [460, 0]
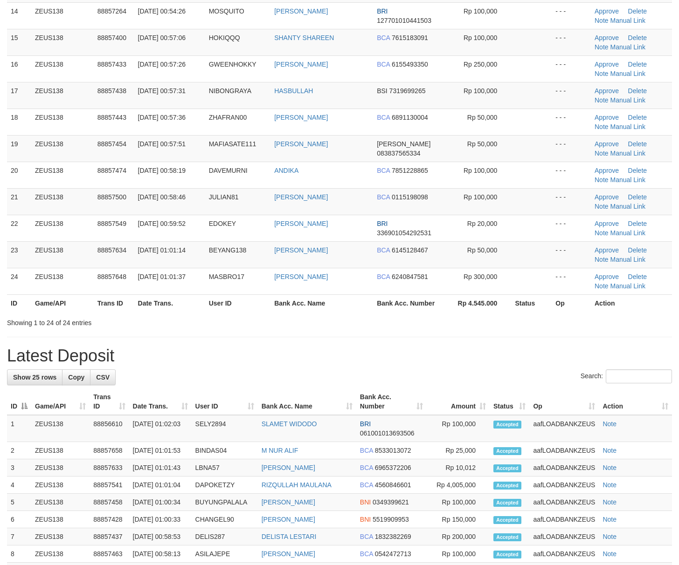
drag, startPoint x: 496, startPoint y: 349, endPoint x: 609, endPoint y: 355, distance: 112.5
click at [498, 349] on div "**********" at bounding box center [339, 260] width 679 height 1391
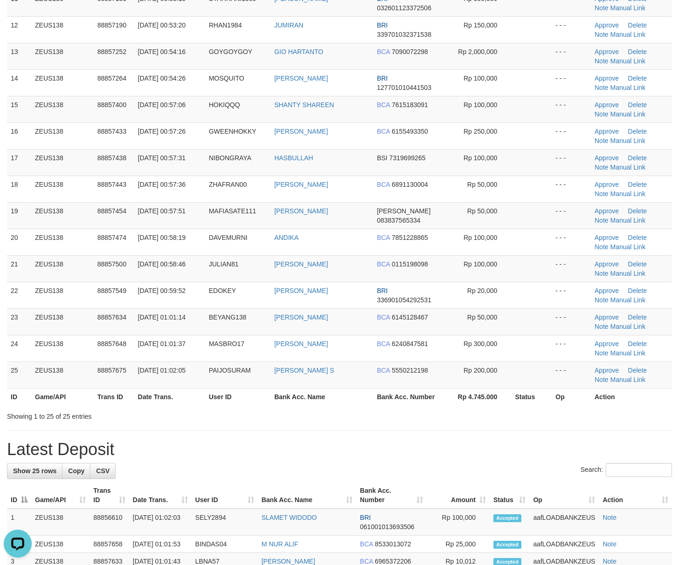
scroll to position [301, 0]
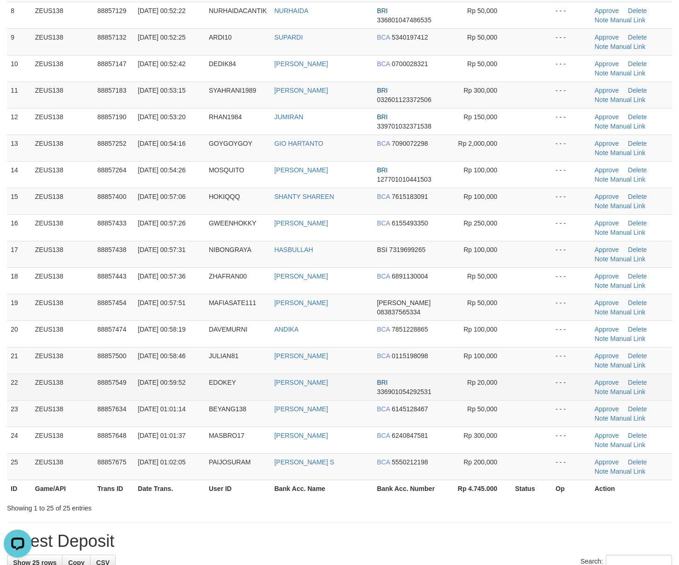
drag, startPoint x: 516, startPoint y: 381, endPoint x: 557, endPoint y: 386, distance: 40.4
click at [517, 381] on td at bounding box center [531, 387] width 41 height 27
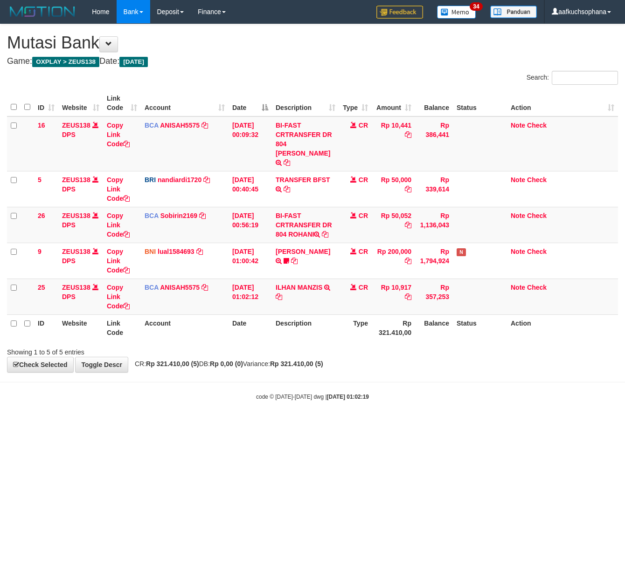
click at [198, 425] on html "Toggle navigation Home Bank Account List Load By Website Group [OXPLAY] ZEUS138…" at bounding box center [312, 212] width 625 height 425
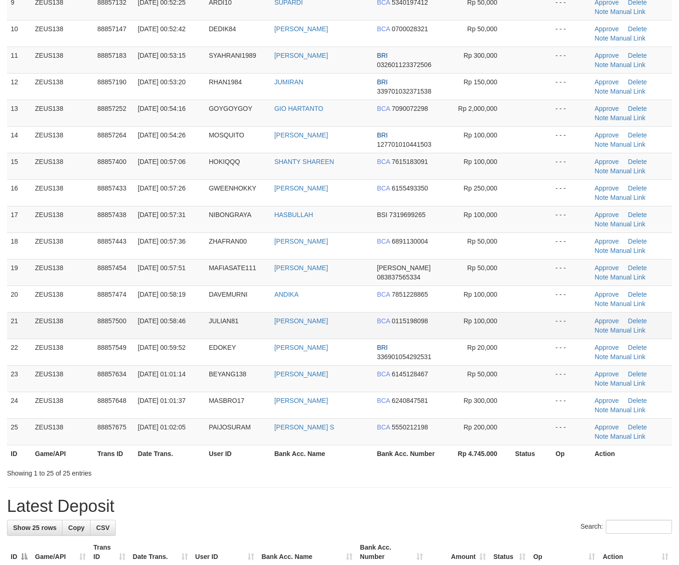
scroll to position [301, 0]
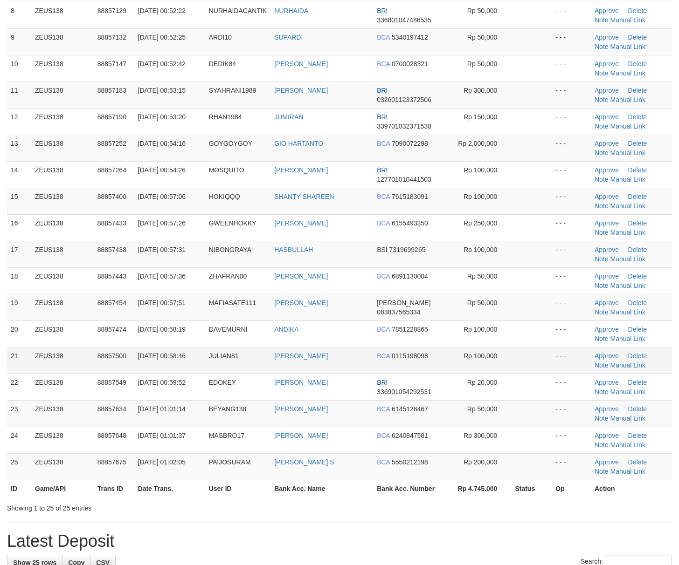
click at [544, 362] on td at bounding box center [531, 360] width 41 height 27
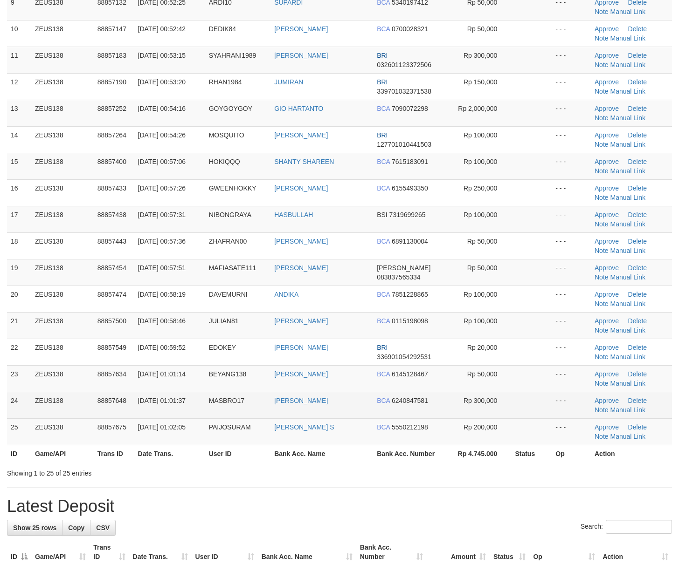
drag, startPoint x: 550, startPoint y: 399, endPoint x: 592, endPoint y: 408, distance: 42.5
click at [550, 398] on td at bounding box center [531, 405] width 41 height 27
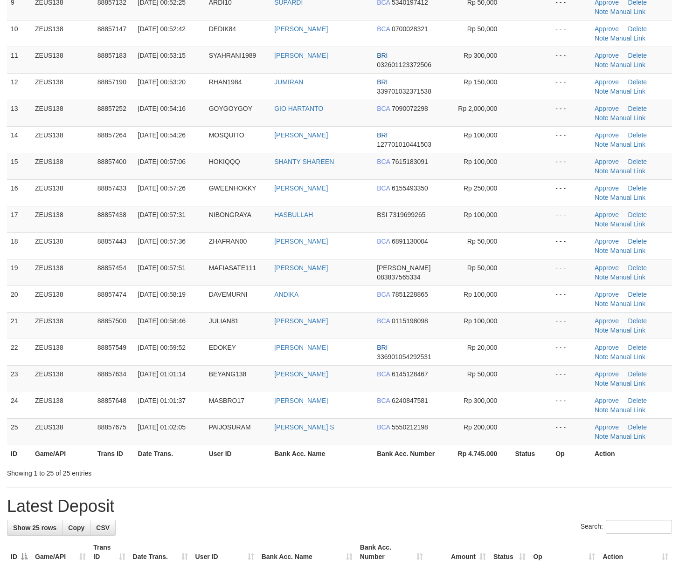
scroll to position [301, 0]
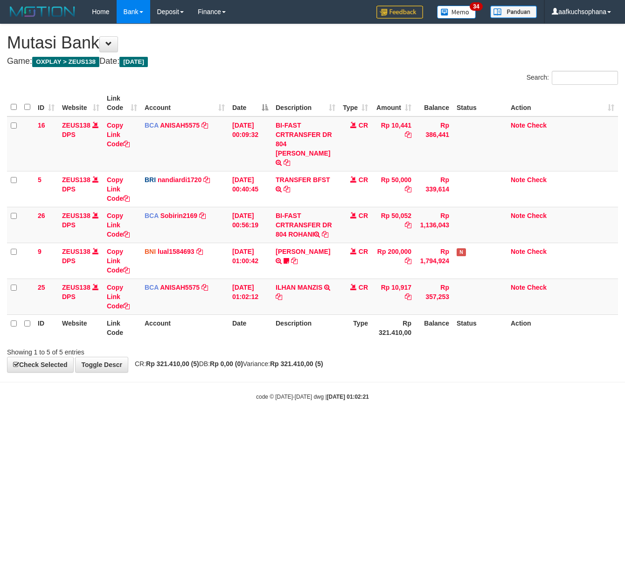
click at [124, 425] on html "Toggle navigation Home Bank Account List Load By Website Group [OXPLAY] ZEUS138…" at bounding box center [312, 212] width 625 height 425
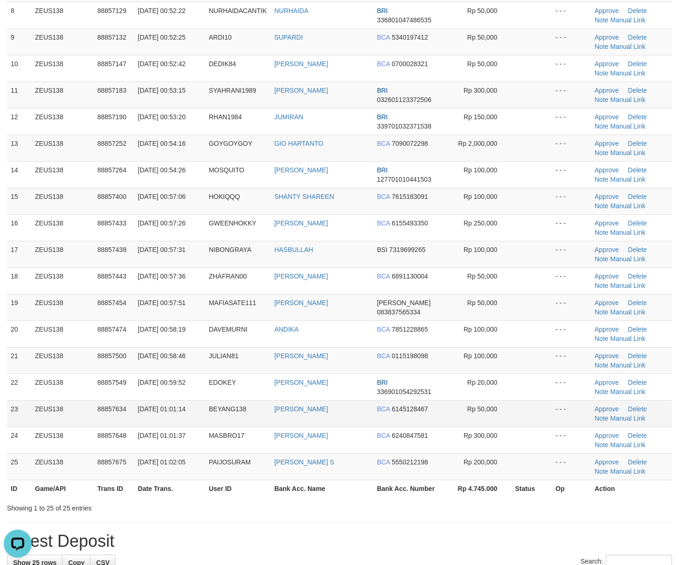
click at [502, 422] on td "Rp 50,000" at bounding box center [479, 413] width 64 height 27
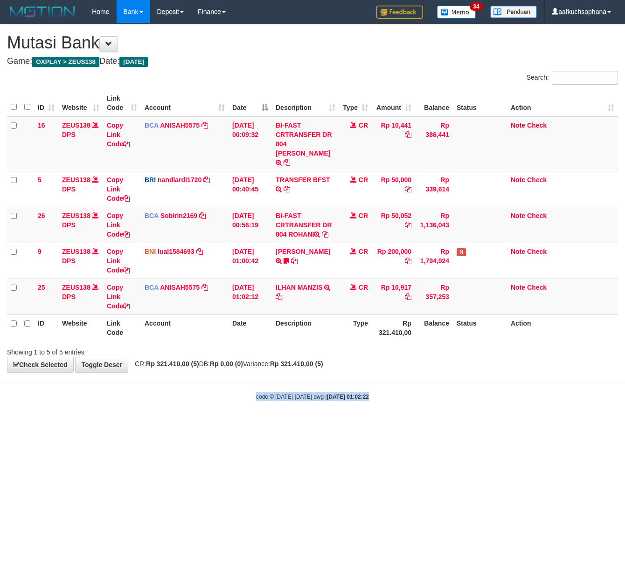
drag, startPoint x: 171, startPoint y: 433, endPoint x: 168, endPoint y: 427, distance: 6.7
click at [169, 425] on html "Toggle navigation Home Bank Account List Load By Website Group [OXPLAY] ZEUS138…" at bounding box center [312, 212] width 625 height 425
click at [159, 420] on html "Toggle navigation Home Bank Account List Load By Website Group [OXPLAY] ZEUS138…" at bounding box center [312, 212] width 625 height 425
drag, startPoint x: 151, startPoint y: 435, endPoint x: 2, endPoint y: 429, distance: 149.3
click at [131, 425] on html "Toggle navigation Home Bank Account List Load By Website Group [OXPLAY] ZEUS138…" at bounding box center [312, 212] width 625 height 425
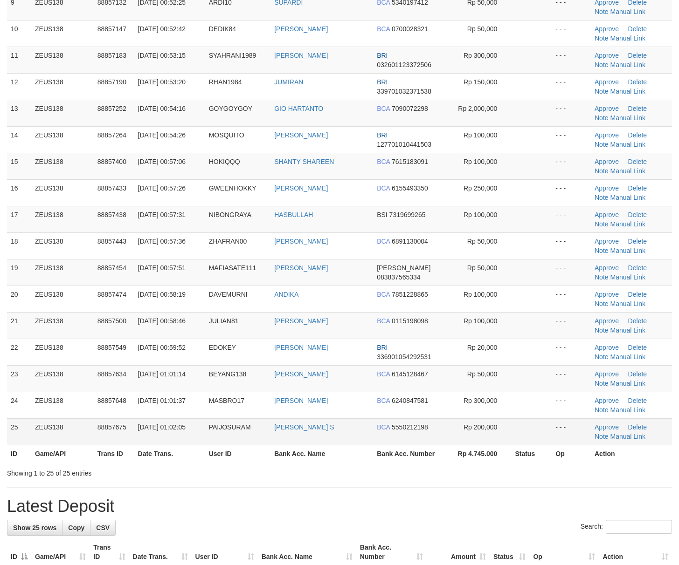
drag, startPoint x: 505, startPoint y: 484, endPoint x: 546, endPoint y: 474, distance: 42.2
click at [506, 480] on div "**********" at bounding box center [339, 398] width 679 height 1418
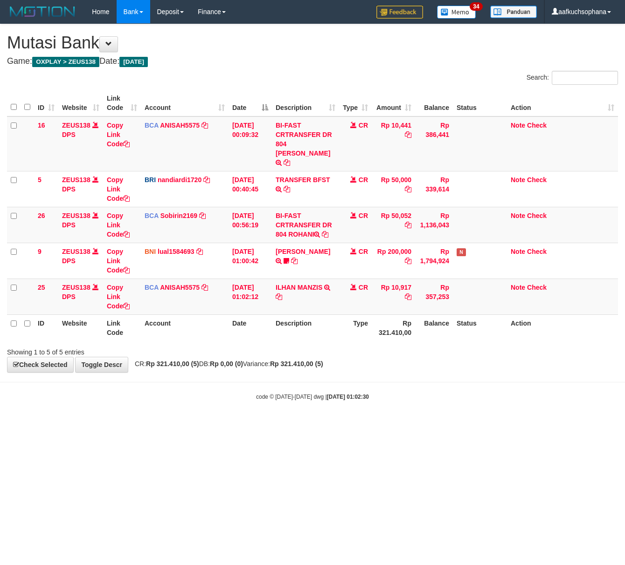
drag, startPoint x: 123, startPoint y: 461, endPoint x: 119, endPoint y: 456, distance: 6.0
click at [127, 425] on html "Toggle navigation Home Bank Account List Load By Website Group [OXPLAY] ZEUS138…" at bounding box center [312, 212] width 625 height 425
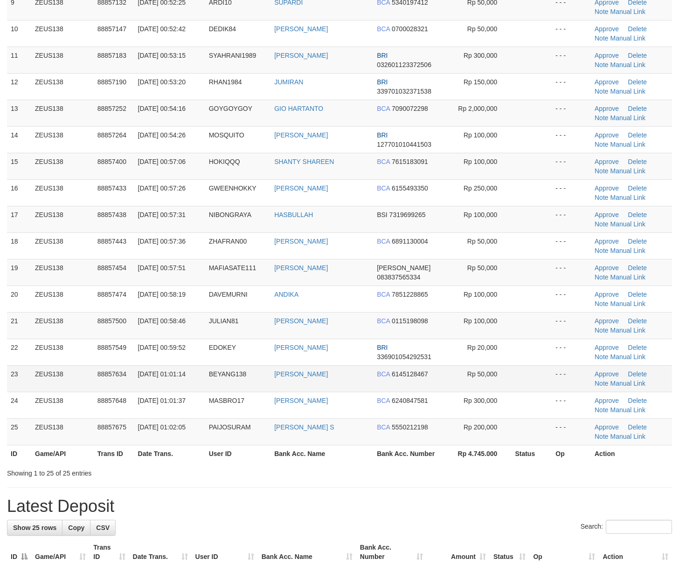
scroll to position [301, 0]
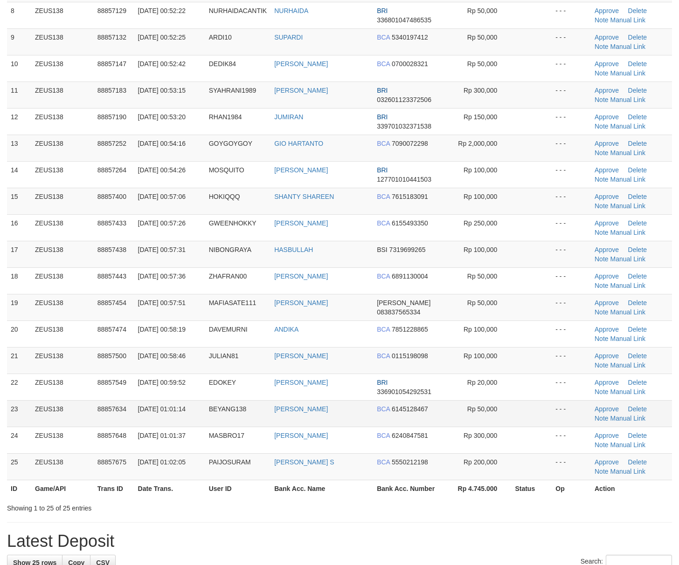
click at [513, 405] on tbody "1 ZEUS138 88856124 [DATE] 00:36:02 [GEOGRAPHIC_DATA] VALENCIA SYAHARANI [PERSON…" at bounding box center [339, 148] width 665 height 665
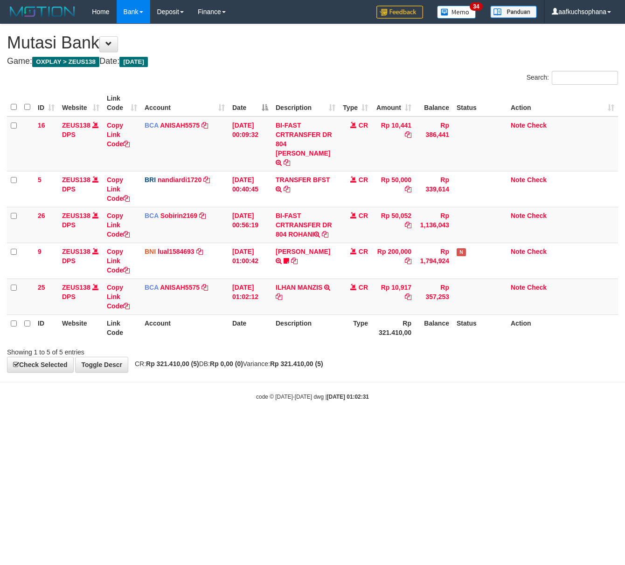
click at [171, 425] on html "Toggle navigation Home Bank Account List Load By Website Group [OXPLAY] ZEUS138…" at bounding box center [312, 212] width 625 height 425
drag, startPoint x: 127, startPoint y: 420, endPoint x: 0, endPoint y: 360, distance: 139.7
click at [124, 420] on html "Toggle navigation Home Bank Account List Load By Website Group [OXPLAY] ZEUS138…" at bounding box center [312, 212] width 625 height 425
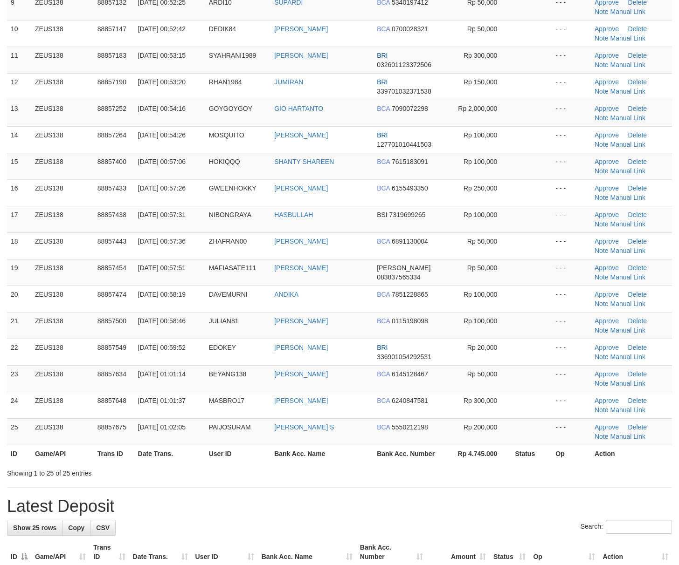
scroll to position [301, 0]
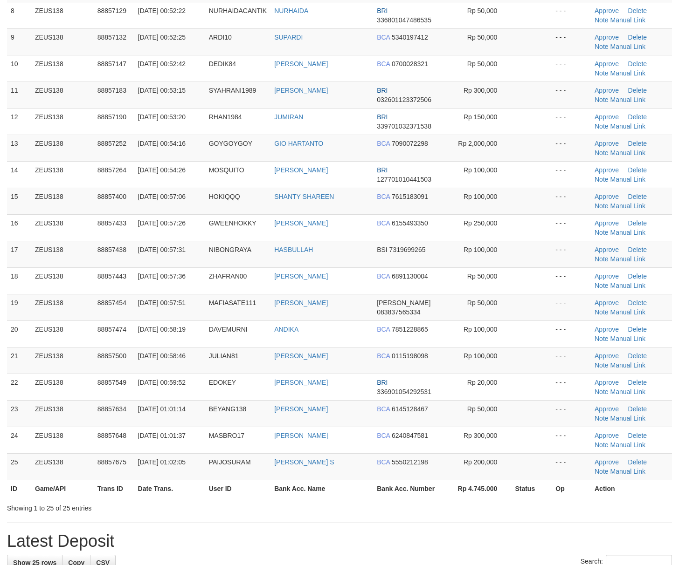
drag, startPoint x: 519, startPoint y: 351, endPoint x: 687, endPoint y: 400, distance: 174.8
click at [522, 352] on td at bounding box center [531, 360] width 41 height 27
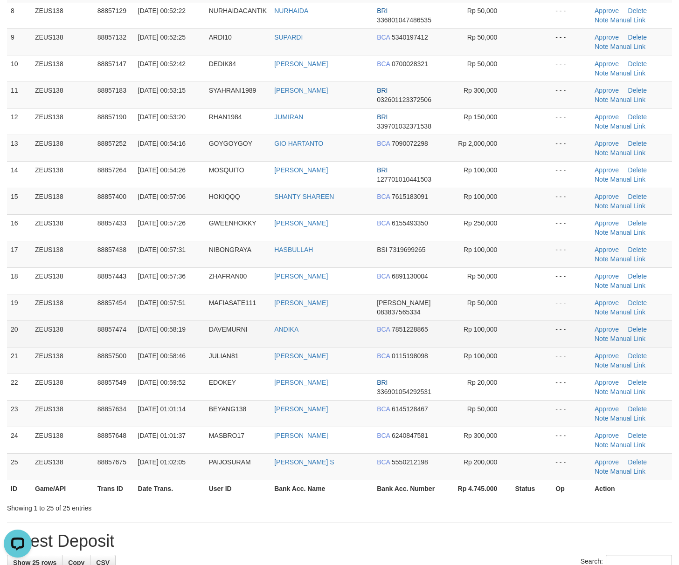
scroll to position [0, 0]
drag, startPoint x: 523, startPoint y: 317, endPoint x: 544, endPoint y: 323, distance: 22.2
click at [524, 318] on td at bounding box center [531, 307] width 41 height 27
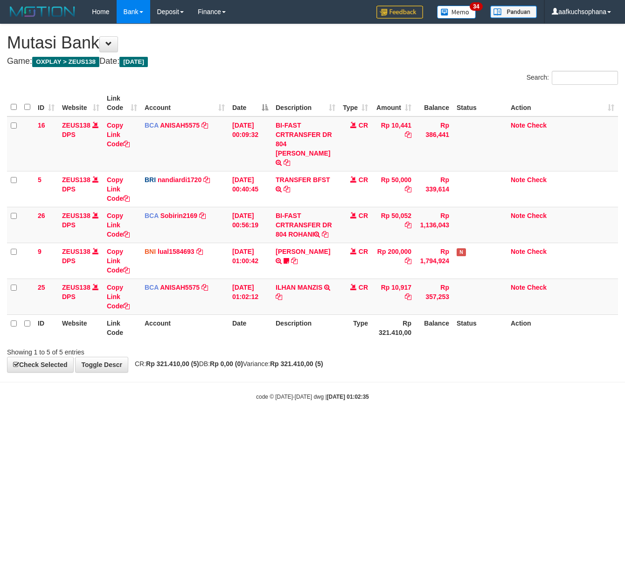
click at [252, 425] on html "Toggle navigation Home Bank Account List Load By Website Group [OXPLAY] ZEUS138…" at bounding box center [312, 212] width 625 height 425
click at [245, 425] on html "Toggle navigation Home Bank Account List Load By Website Group [OXPLAY] ZEUS138…" at bounding box center [312, 212] width 625 height 425
drag, startPoint x: 226, startPoint y: 411, endPoint x: 211, endPoint y: 418, distance: 16.5
click at [211, 418] on html "Toggle navigation Home Bank Account List Load By Website Group [OXPLAY] ZEUS138…" at bounding box center [312, 212] width 625 height 425
click at [176, 413] on body "Toggle navigation Home Bank Account List Load By Website Group [OXPLAY] ZEUS138…" at bounding box center [312, 212] width 625 height 425
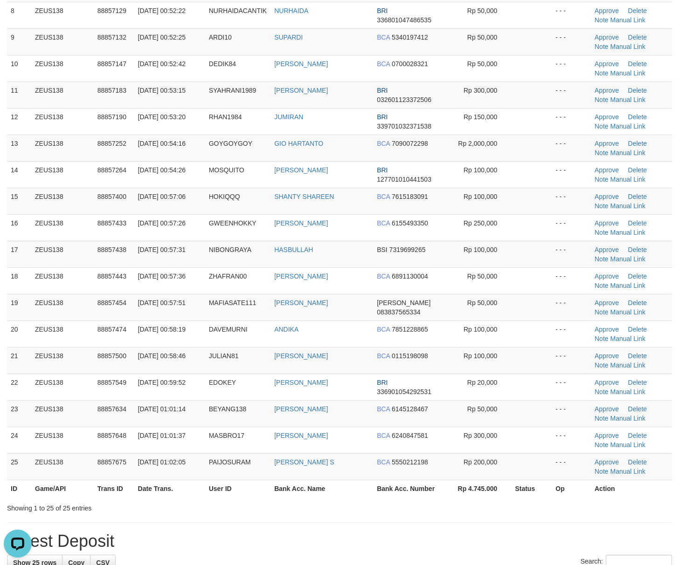
drag, startPoint x: 521, startPoint y: 349, endPoint x: 680, endPoint y: 369, distance: 160.2
click at [522, 351] on tbody "1 ZEUS138 88856124 01/10/2025 00:36:02 TLOLOR VALENCIA SYAHARANI DANA 087718791…" at bounding box center [339, 148] width 665 height 665
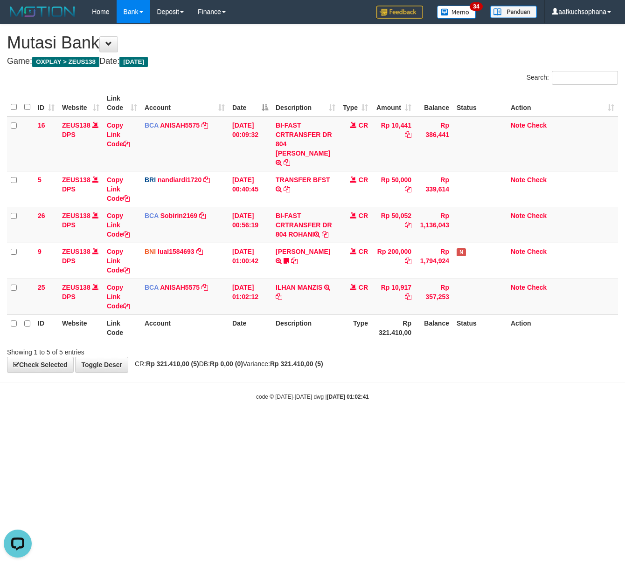
drag, startPoint x: 150, startPoint y: 390, endPoint x: 150, endPoint y: 394, distance: 4.7
click at [150, 394] on body "Toggle navigation Home Bank Account List Load By Website Group [OXPLAY] ZEUS138…" at bounding box center [312, 212] width 625 height 425
click at [178, 424] on html "Toggle navigation Home Bank Account List Load By Website Group [OXPLAY] ZEUS138…" at bounding box center [312, 212] width 625 height 425
drag, startPoint x: 203, startPoint y: 444, endPoint x: 194, endPoint y: 435, distance: 12.2
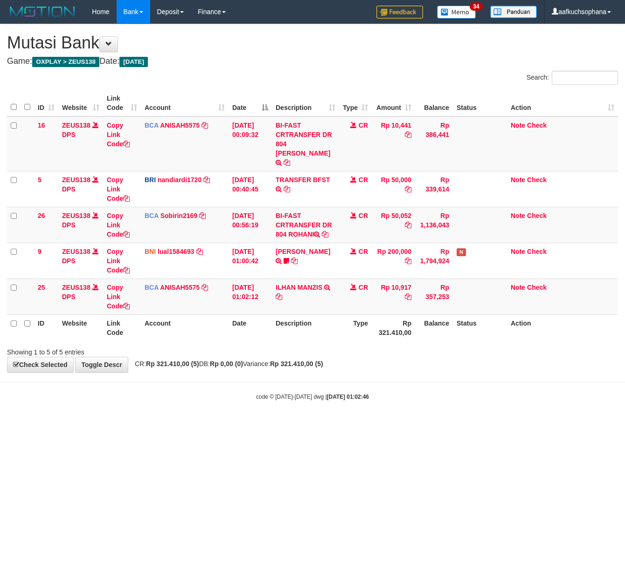
click at [201, 425] on html "Toggle navigation Home Bank Account List Load By Website Group [OXPLAY] ZEUS138…" at bounding box center [312, 212] width 625 height 425
drag, startPoint x: 194, startPoint y: 435, endPoint x: 144, endPoint y: 403, distance: 60.4
click at [193, 425] on html "Toggle navigation Home Bank Account List Load By Website Group [OXPLAY] ZEUS138…" at bounding box center [312, 212] width 625 height 425
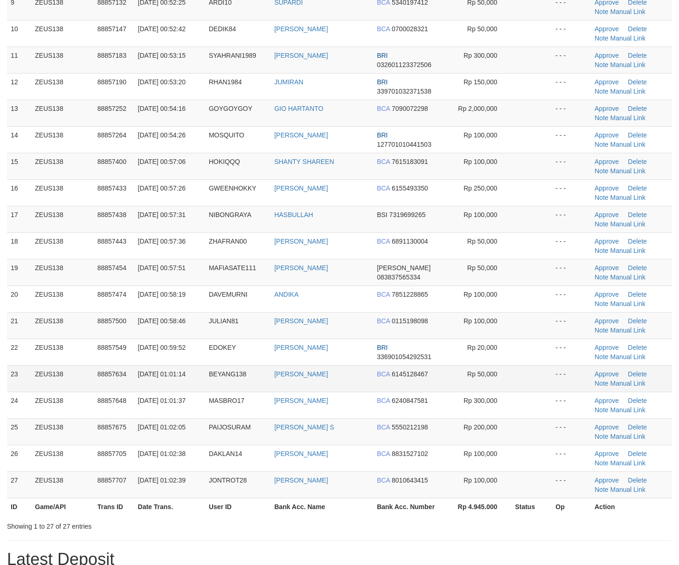
click at [515, 368] on td at bounding box center [531, 378] width 41 height 27
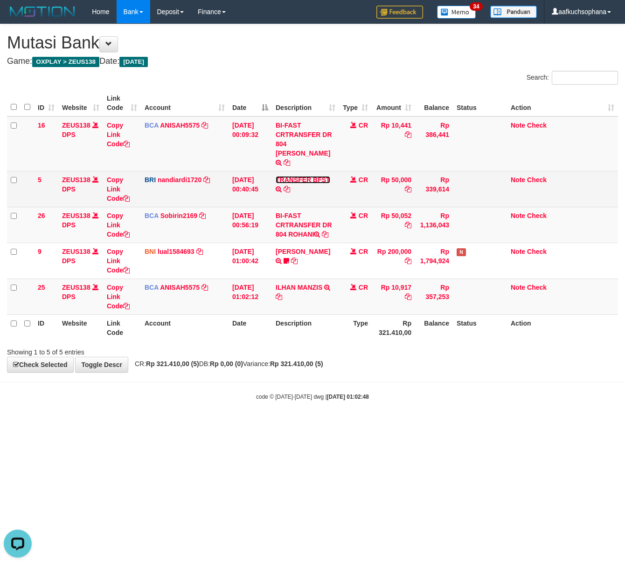
click at [293, 176] on link "TRANSFER BFST" at bounding box center [302, 179] width 55 height 7
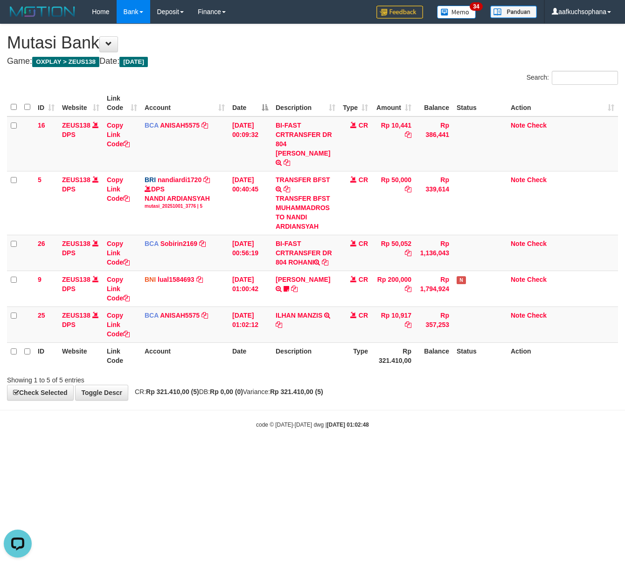
click at [241, 420] on div "code © 2012-2018 dwg | 2025/10/01 01:02:48" at bounding box center [312, 424] width 625 height 9
click at [228, 407] on body "Toggle navigation Home Bank Account List Load By Website Group [OXPLAY] ZEUS138…" at bounding box center [312, 226] width 625 height 453
click at [217, 404] on body "Toggle navigation Home Bank Account List Load By Website Group [OXPLAY] ZEUS138…" at bounding box center [312, 226] width 625 height 453
drag, startPoint x: 214, startPoint y: 403, endPoint x: 209, endPoint y: 399, distance: 6.1
click at [213, 403] on body "Toggle navigation Home Bank Account List Load By Website Group [OXPLAY] ZEUS138…" at bounding box center [312, 226] width 625 height 453
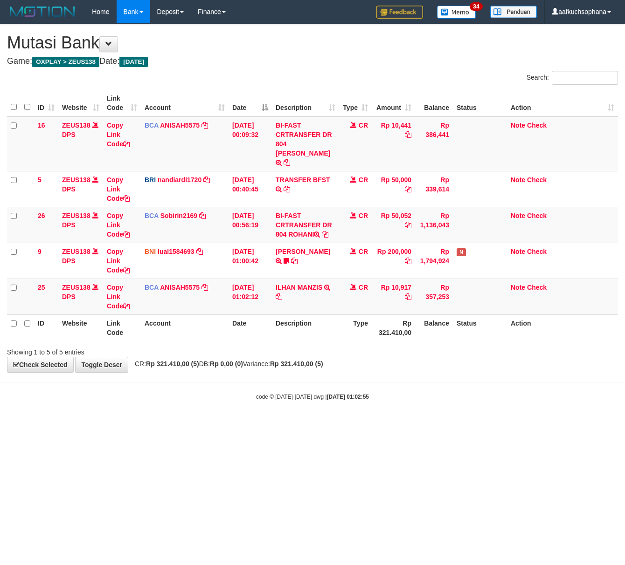
drag, startPoint x: 101, startPoint y: 433, endPoint x: 97, endPoint y: 427, distance: 6.3
click at [100, 425] on html "Toggle navigation Home Bank Account List Load By Website Group [OXPLAY] ZEUS138…" at bounding box center [312, 212] width 625 height 425
drag, startPoint x: 159, startPoint y: 407, endPoint x: 114, endPoint y: 388, distance: 49.1
click at [151, 410] on body "Toggle navigation Home Bank Account List Load By Website Group [OXPLAY] ZEUS138…" at bounding box center [312, 212] width 625 height 425
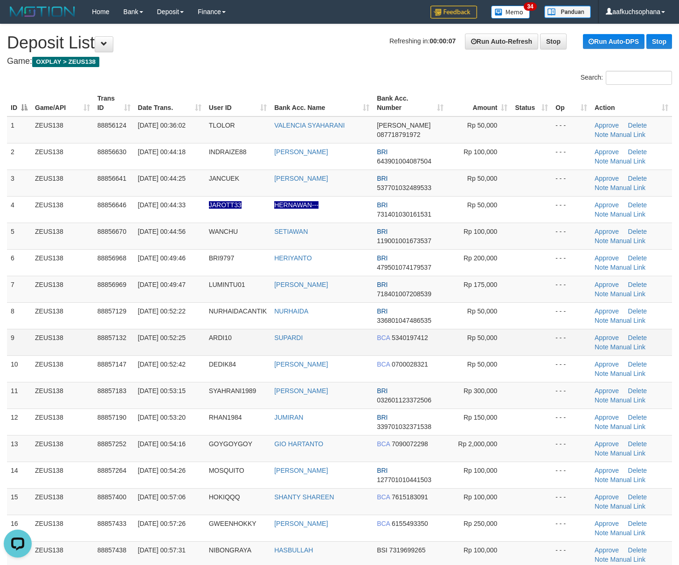
drag, startPoint x: 498, startPoint y: 343, endPoint x: 534, endPoint y: 351, distance: 36.8
click at [498, 348] on td "Rp 50,000" at bounding box center [479, 342] width 64 height 27
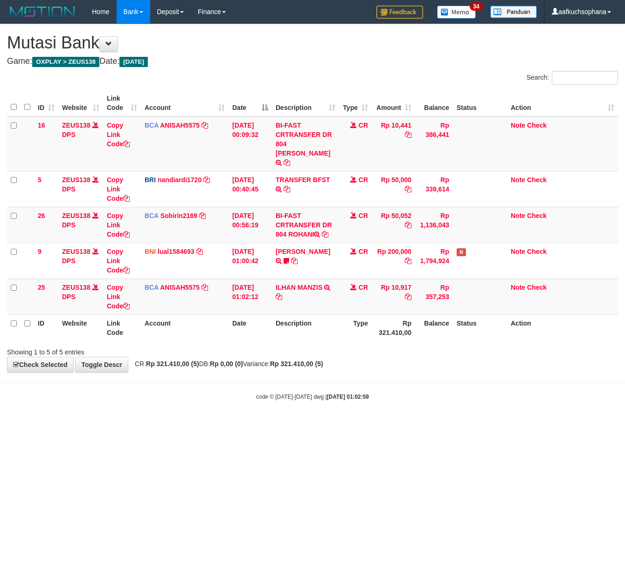
click at [336, 425] on html "Toggle navigation Home Bank Account List Load By Website Group [OXPLAY] ZEUS138…" at bounding box center [312, 212] width 625 height 425
drag, startPoint x: 136, startPoint y: 407, endPoint x: 3, endPoint y: 351, distance: 144.8
click at [130, 406] on body "Toggle navigation Home Bank Account List Load By Website Group [OXPLAY] ZEUS138…" at bounding box center [312, 212] width 625 height 425
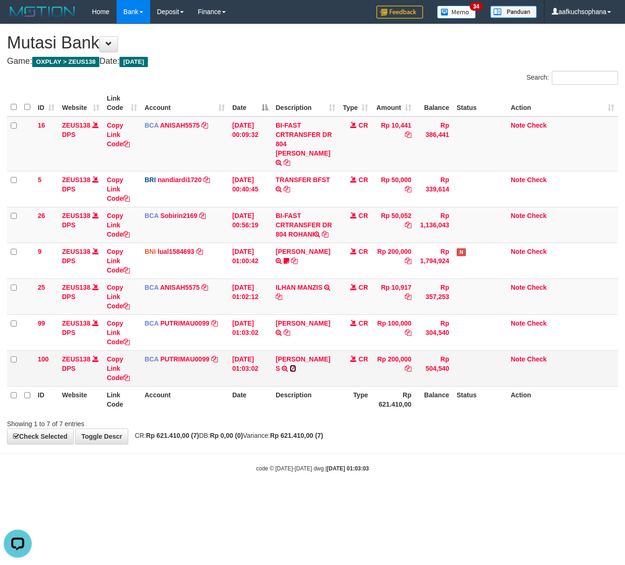
click at [289, 368] on icon at bounding box center [292, 368] width 7 height 7
drag, startPoint x: 249, startPoint y: 485, endPoint x: 44, endPoint y: 431, distance: 212.0
click at [243, 480] on body "Toggle navigation Home Bank Account List Load By Website Group [OXPLAY] ZEUS138…" at bounding box center [312, 248] width 625 height 496
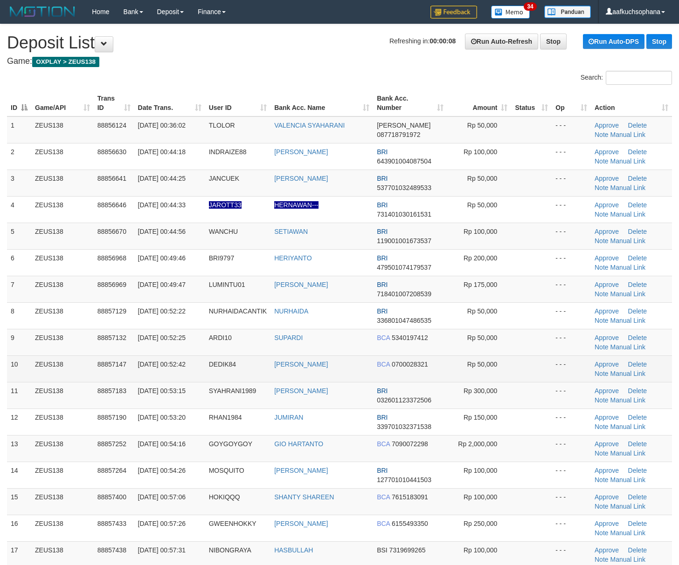
click at [578, 372] on td "- - -" at bounding box center [570, 369] width 39 height 27
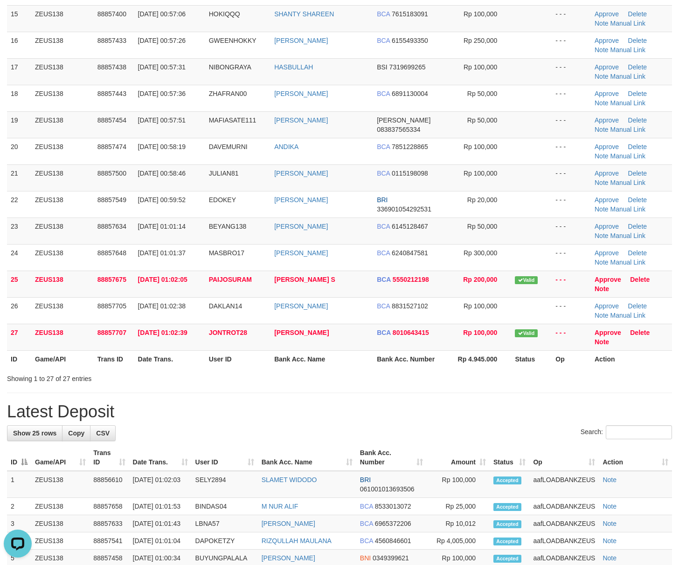
click at [612, 413] on h1 "Latest Deposit" at bounding box center [339, 412] width 665 height 19
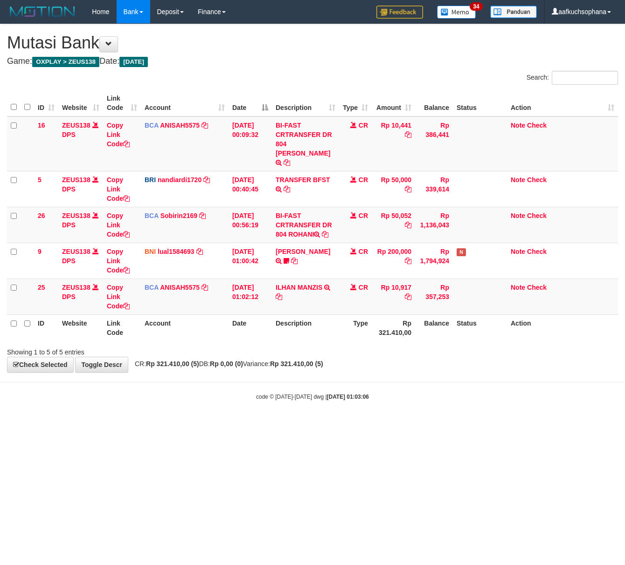
drag, startPoint x: 179, startPoint y: 432, endPoint x: 143, endPoint y: 405, distance: 45.0
click at [158, 416] on html "Toggle navigation Home Bank Account List Load By Website Group [OXPLAY] ZEUS138…" at bounding box center [312, 212] width 625 height 425
drag, startPoint x: 232, startPoint y: 368, endPoint x: 2, endPoint y: 297, distance: 240.0
click at [228, 369] on body "Toggle navigation Home Bank Account List Load By Website Group [OXPLAY] ZEUS138…" at bounding box center [312, 212] width 625 height 425
click at [107, 398] on body "Toggle navigation Home Bank Account List Load By Website Group [OXPLAY] ZEUS138…" at bounding box center [312, 212] width 625 height 425
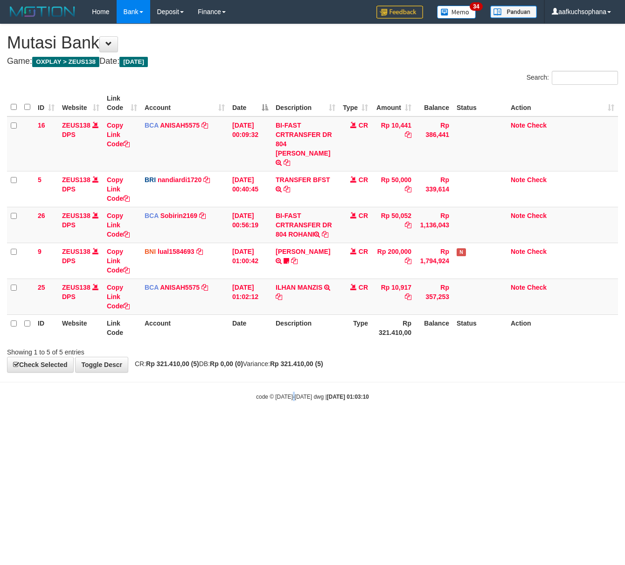
drag, startPoint x: 294, startPoint y: 410, endPoint x: 288, endPoint y: 411, distance: 6.1
click at [290, 411] on body "Toggle navigation Home Bank Account List Load By Website Group [OXPLAY] ZEUS138…" at bounding box center [312, 212] width 625 height 425
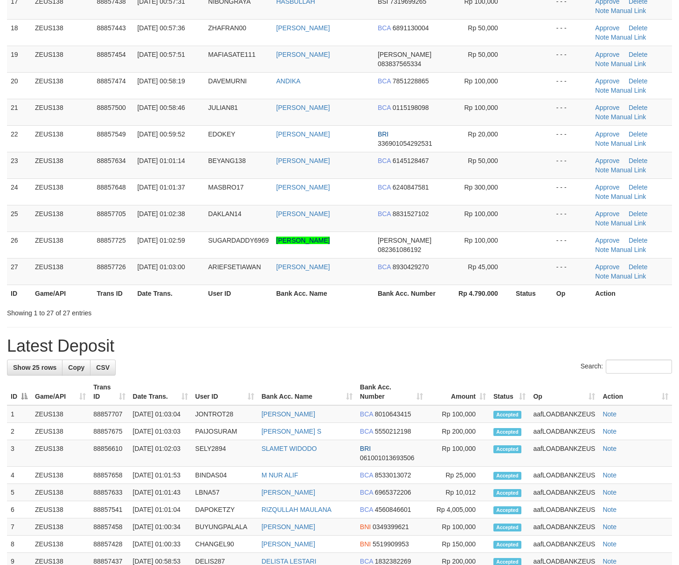
click at [444, 344] on h1 "Latest Deposit" at bounding box center [339, 346] width 665 height 19
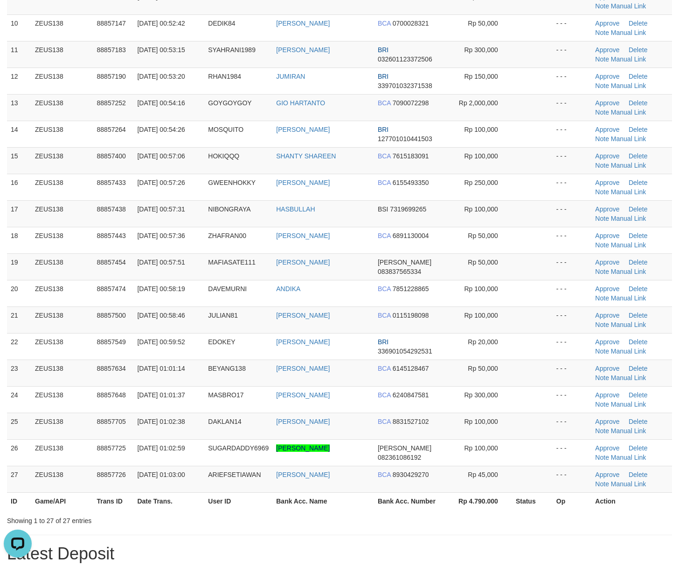
scroll to position [363, 0]
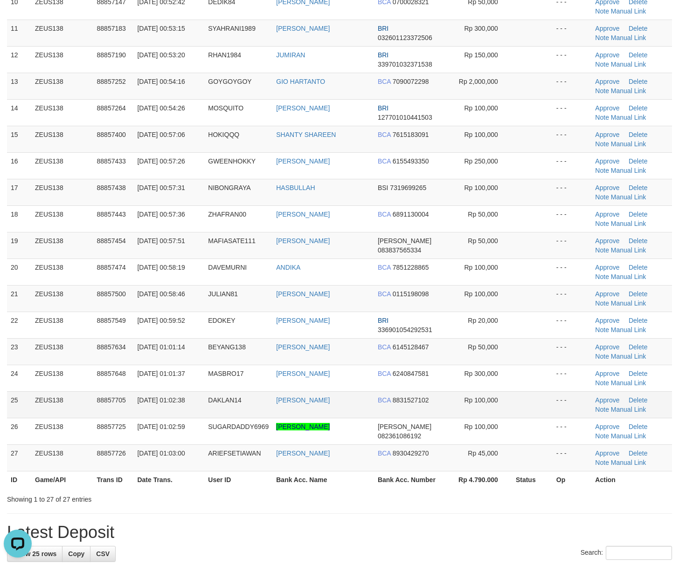
click at [535, 405] on td at bounding box center [532, 405] width 41 height 27
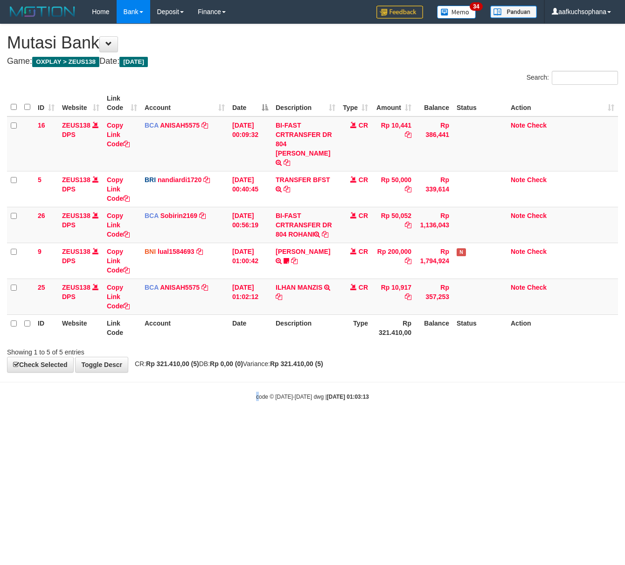
drag, startPoint x: 253, startPoint y: 400, endPoint x: 0, endPoint y: 370, distance: 254.5
click at [248, 400] on body "Toggle navigation Home Bank Account List Load By Website Group [OXPLAY] ZEUS138…" at bounding box center [312, 212] width 625 height 425
click at [179, 425] on html "Toggle navigation Home Bank Account List Load By Website Group [OXPLAY] ZEUS138…" at bounding box center [312, 212] width 625 height 425
click at [252, 411] on body "Toggle navigation Home Bank Account List Load By Website Group [OXPLAY] ZEUS138…" at bounding box center [312, 212] width 625 height 425
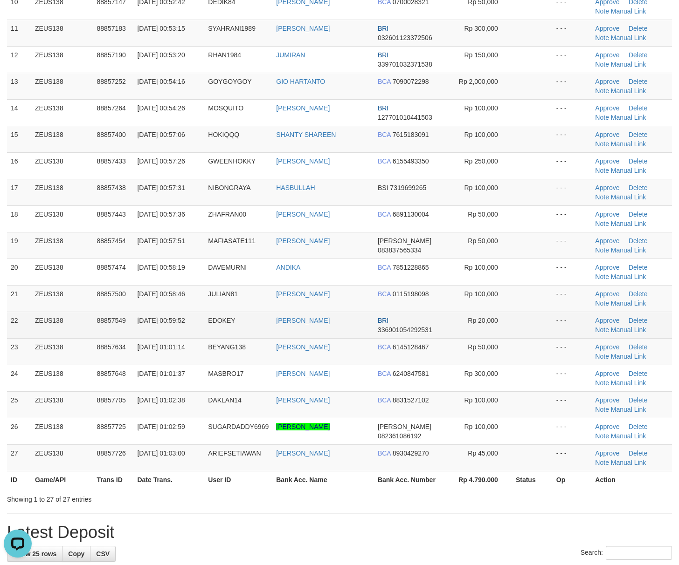
click at [552, 319] on tr "22 ZEUS138 88857549 01/10/2025 00:59:52 EDOKEY FEDRO ALFRED T BRI 3369010542925…" at bounding box center [339, 325] width 665 height 27
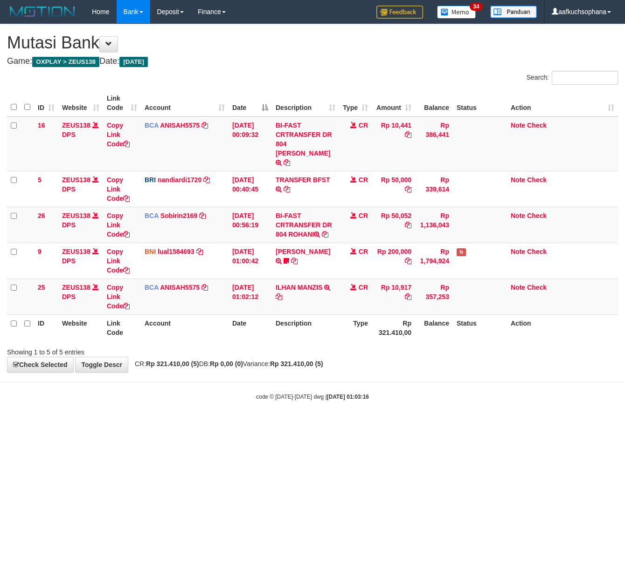
click at [157, 425] on html "Toggle navigation Home Bank Account List Load By Website Group [OXPLAY] ZEUS138…" at bounding box center [312, 212] width 625 height 425
click at [189, 425] on html "Toggle navigation Home Bank Account List Load By Website Group [OXPLAY] ZEUS138…" at bounding box center [312, 212] width 625 height 425
drag, startPoint x: 121, startPoint y: 467, endPoint x: 2, endPoint y: 429, distance: 125.3
click at [120, 425] on html "Toggle navigation Home Bank Account List Load By Website Group [OXPLAY] ZEUS138…" at bounding box center [312, 212] width 625 height 425
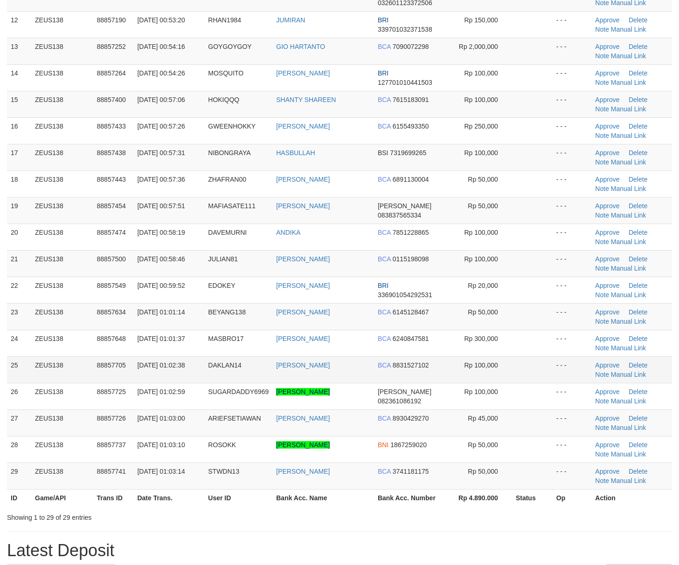
click at [534, 383] on td at bounding box center [532, 370] width 41 height 27
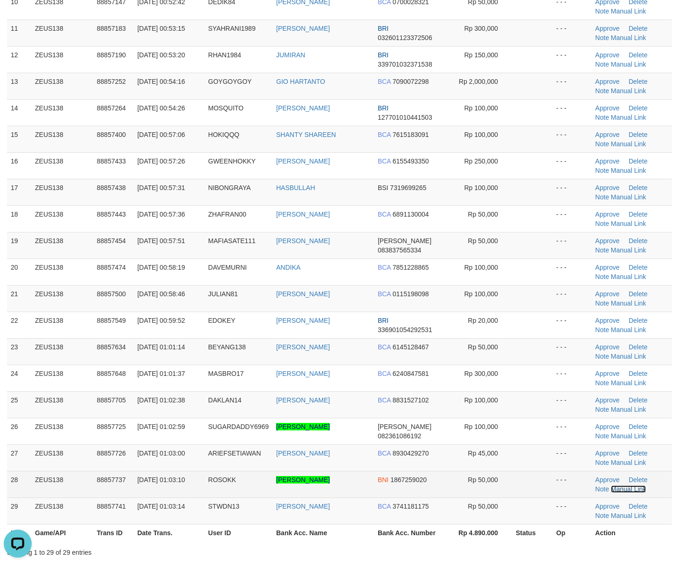
click at [625, 493] on link "Manual Link" at bounding box center [628, 489] width 35 height 7
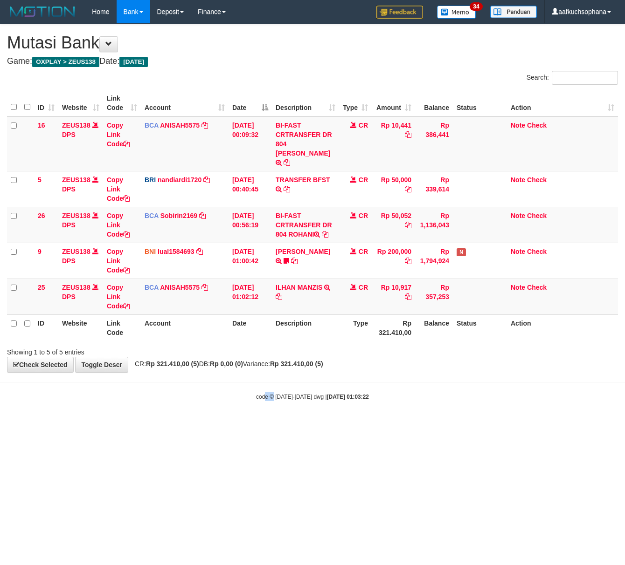
drag, startPoint x: 266, startPoint y: 488, endPoint x: 242, endPoint y: 475, distance: 26.3
click at [265, 425] on html "Toggle navigation Home Bank Account List Load By Website Group [OXPLAY] ZEUS138…" at bounding box center [312, 212] width 625 height 425
click at [157, 425] on html "Toggle navigation Home Bank Account List Load By Website Group [OXPLAY] ZEUS138…" at bounding box center [312, 212] width 625 height 425
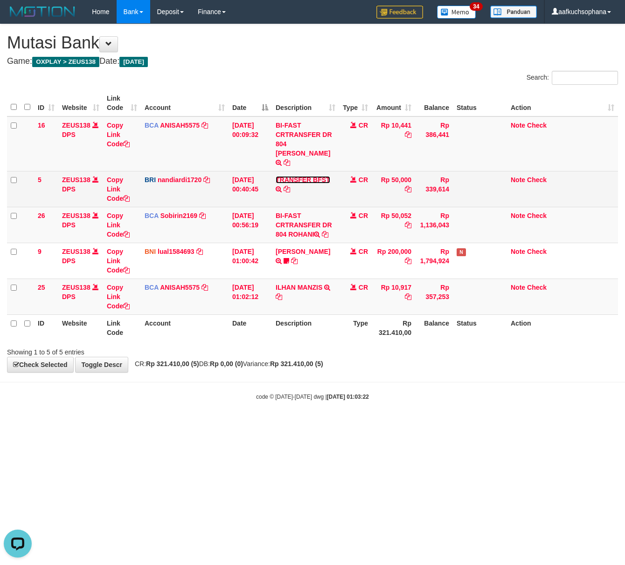
click at [293, 176] on link "TRANSFER BFST" at bounding box center [302, 179] width 55 height 7
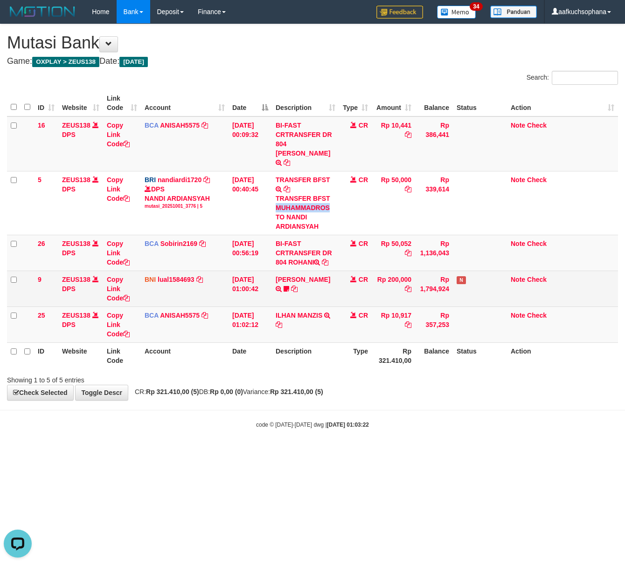
drag, startPoint x: 276, startPoint y: 198, endPoint x: 55, endPoint y: 275, distance: 234.5
click at [329, 196] on div "TRANSFER BFST MUHAMMADROS TO NANDI ARDIANSYAH" at bounding box center [305, 212] width 60 height 37
copy div "MUHAMMADROS"
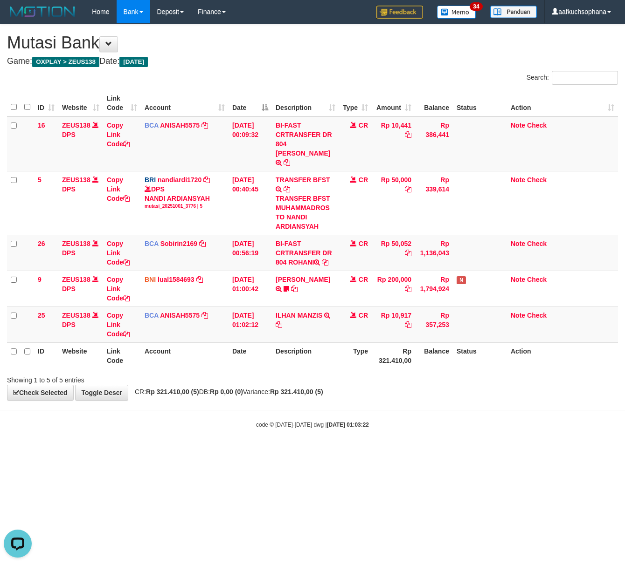
click at [199, 424] on body "Toggle navigation Home Bank Account List Load By Website Group [OXPLAY] ZEUS138…" at bounding box center [312, 226] width 625 height 453
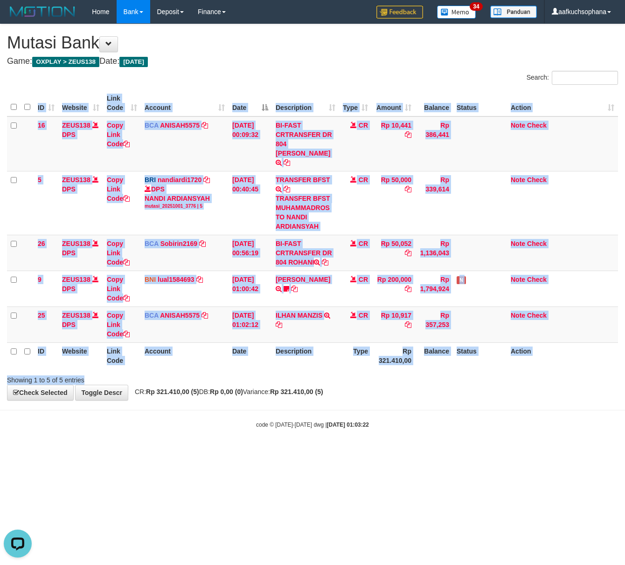
click at [383, 367] on div "Search: ID Website Link Code Account Date Description Type Amount Balance Statu…" at bounding box center [312, 228] width 611 height 314
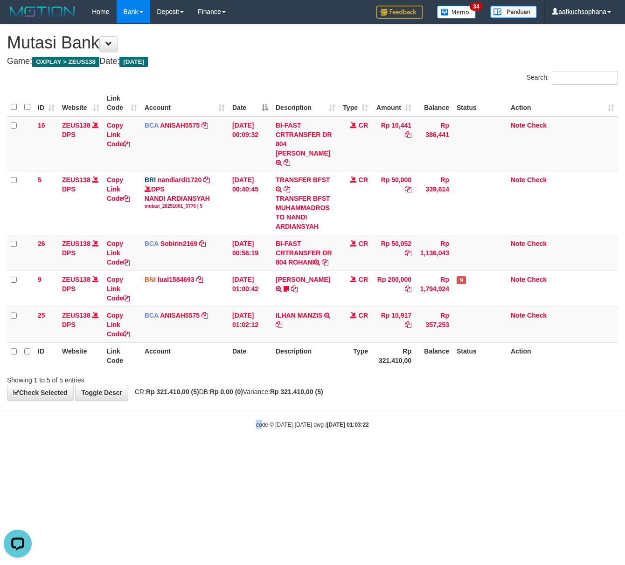
click at [260, 433] on body "Toggle navigation Home Bank Account List Load By Website Group [OXPLAY] ZEUS138…" at bounding box center [312, 226] width 625 height 453
click at [126, 453] on html "Toggle navigation Home Bank Account List Load By Website Group [OXPLAY] ZEUS138…" at bounding box center [312, 226] width 625 height 453
click at [256, 453] on html "Toggle navigation Home Bank Account List Load By Website Group [OXPLAY] ZEUS138…" at bounding box center [312, 226] width 625 height 453
drag, startPoint x: 256, startPoint y: 454, endPoint x: 416, endPoint y: 313, distance: 213.1
click at [256, 452] on html "Toggle navigation Home Bank Account List Load By Website Group [OXPLAY] ZEUS138…" at bounding box center [312, 226] width 625 height 453
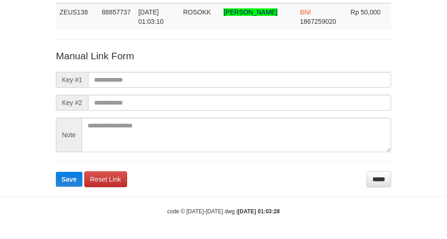
scroll to position [68, 0]
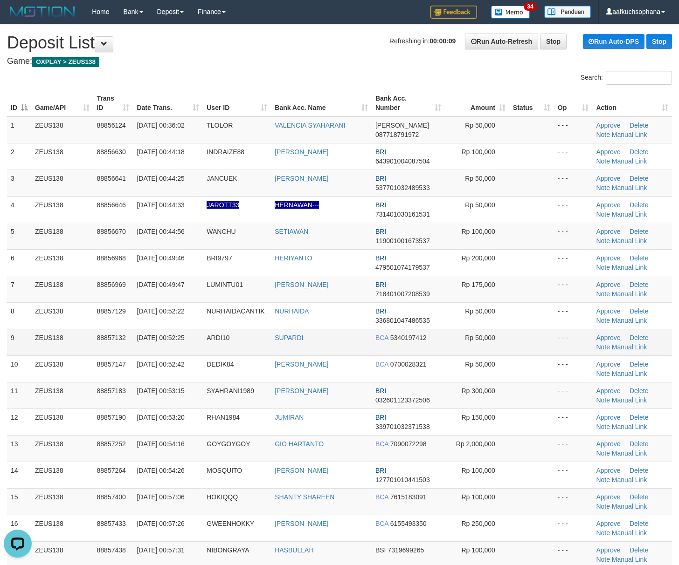
click at [549, 340] on td at bounding box center [531, 342] width 45 height 27
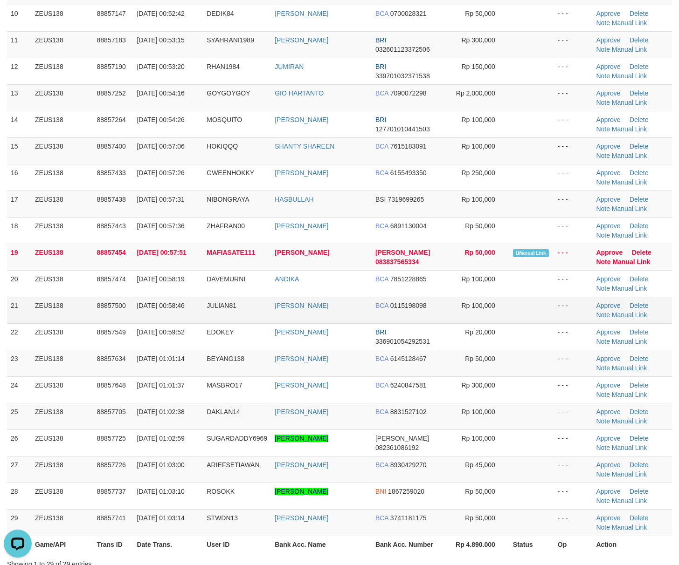
scroll to position [373, 0]
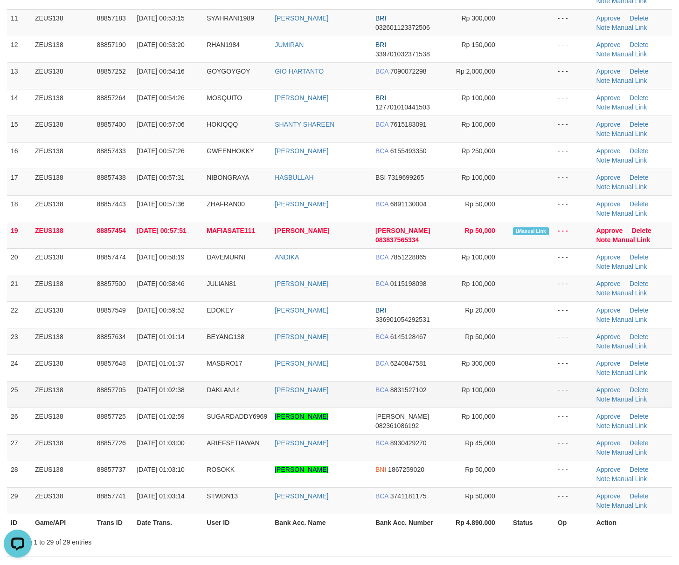
drag, startPoint x: 509, startPoint y: 387, endPoint x: 519, endPoint y: 390, distance: 10.6
click at [509, 388] on td at bounding box center [531, 394] width 45 height 27
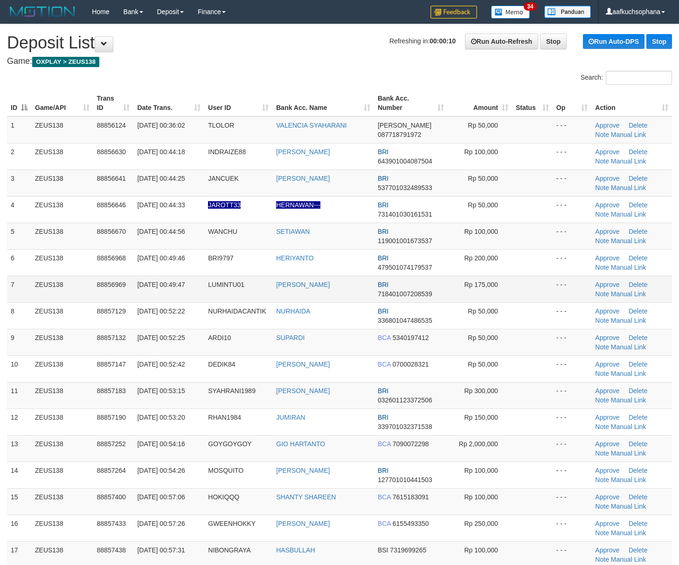
drag, startPoint x: 539, startPoint y: 304, endPoint x: 532, endPoint y: 296, distance: 11.3
click at [536, 301] on tbody "1 ZEUS138 88856124 [DATE] 00:36:02 [GEOGRAPHIC_DATA] VALENCIA SYAHARANI [PERSON…" at bounding box center [339, 489] width 665 height 744
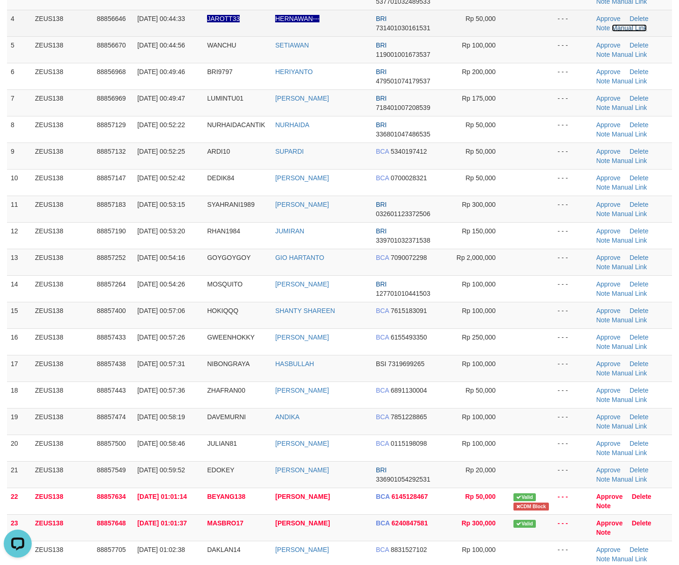
click at [629, 28] on link "Manual Link" at bounding box center [629, 27] width 35 height 7
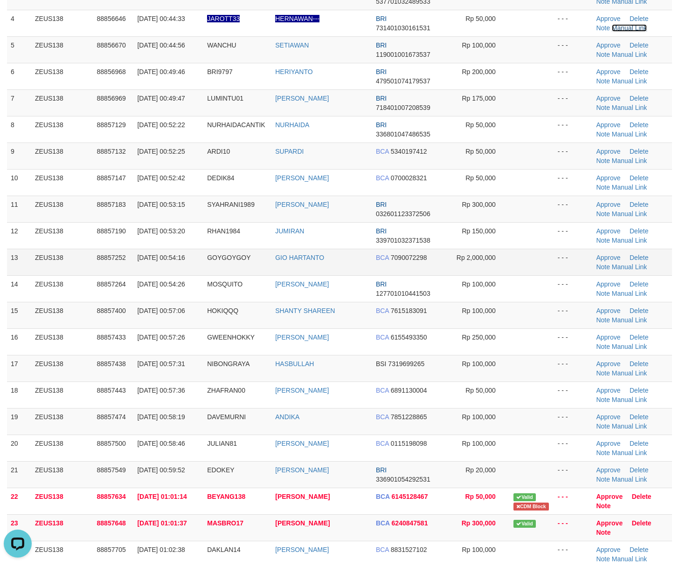
click at [612, 24] on link "Manual Link" at bounding box center [629, 27] width 35 height 7
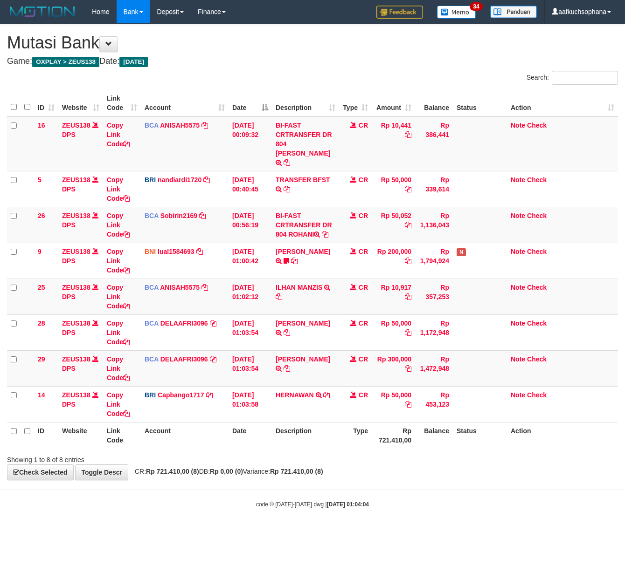
drag, startPoint x: 265, startPoint y: 434, endPoint x: 243, endPoint y: 424, distance: 23.8
click at [263, 436] on th "Date" at bounding box center [249, 435] width 43 height 27
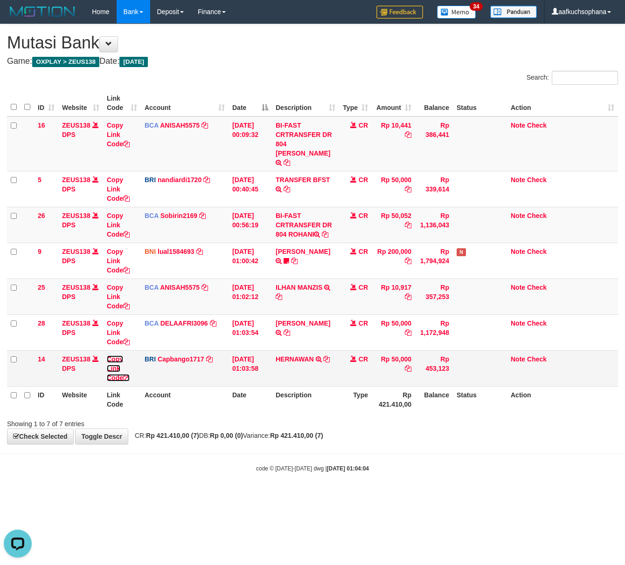
click at [129, 375] on icon at bounding box center [126, 378] width 7 height 7
drag, startPoint x: 264, startPoint y: 435, endPoint x: 234, endPoint y: 429, distance: 30.9
click at [258, 435] on div "**********" at bounding box center [312, 234] width 625 height 420
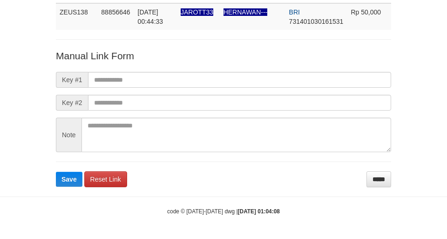
scroll to position [68, 0]
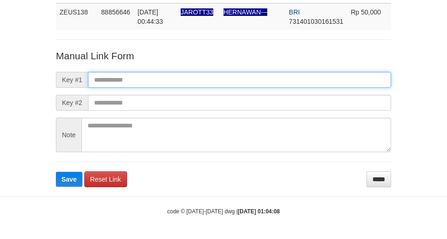
click at [252, 78] on input "text" at bounding box center [239, 80] width 303 height 16
paste input "**********"
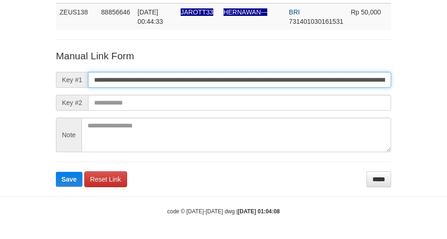
scroll to position [0, 524]
type input "**********"
click at [56, 172] on button "Save" at bounding box center [69, 179] width 27 height 15
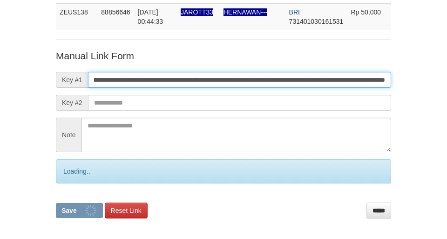
click at [56, 203] on button "Save" at bounding box center [79, 210] width 47 height 15
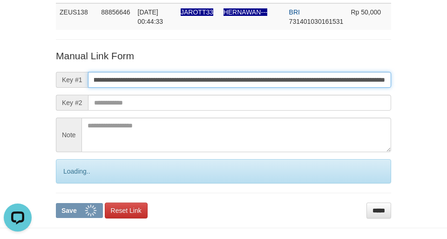
click at [56, 203] on button "Save" at bounding box center [79, 210] width 47 height 15
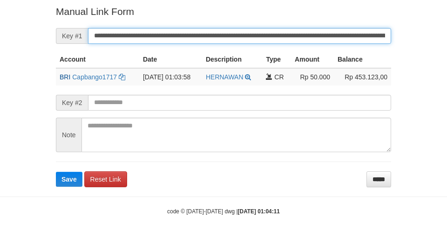
click at [56, 172] on button "Save" at bounding box center [69, 179] width 27 height 15
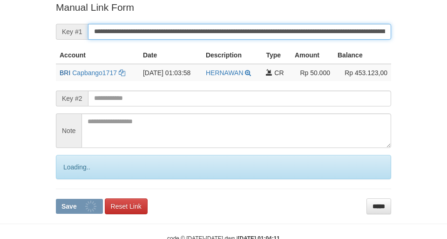
scroll to position [193, 0]
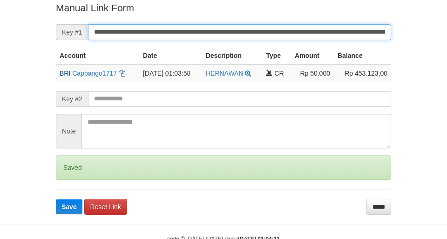
click at [56, 199] on button "Save" at bounding box center [69, 206] width 27 height 15
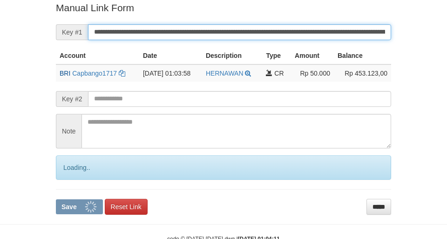
click at [56, 199] on button "Save" at bounding box center [79, 206] width 47 height 15
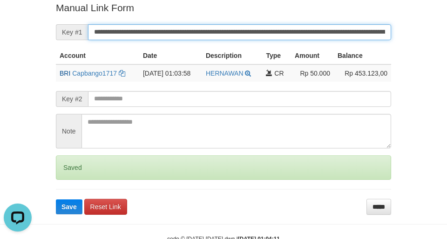
click at [56, 199] on button "Save" at bounding box center [69, 206] width 27 height 15
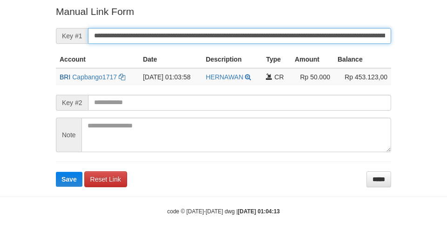
click at [56, 172] on button "Save" at bounding box center [69, 179] width 27 height 15
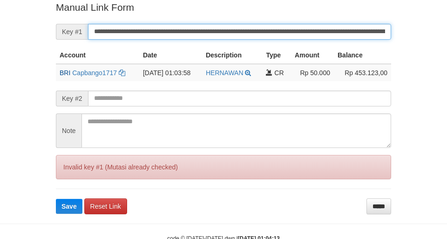
scroll to position [193, 0]
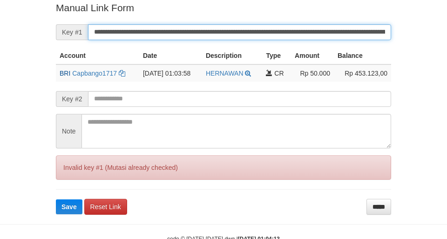
click at [56, 199] on button "Save" at bounding box center [69, 206] width 27 height 15
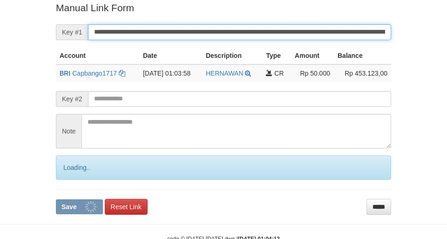
click at [56, 199] on button "Save" at bounding box center [79, 206] width 47 height 15
drag, startPoint x: 246, startPoint y: 37, endPoint x: 265, endPoint y: 15, distance: 29.1
click at [246, 30] on input "**********" at bounding box center [239, 32] width 303 height 16
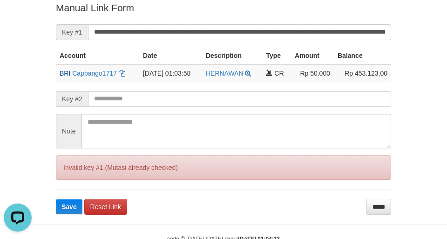
scroll to position [68, 0]
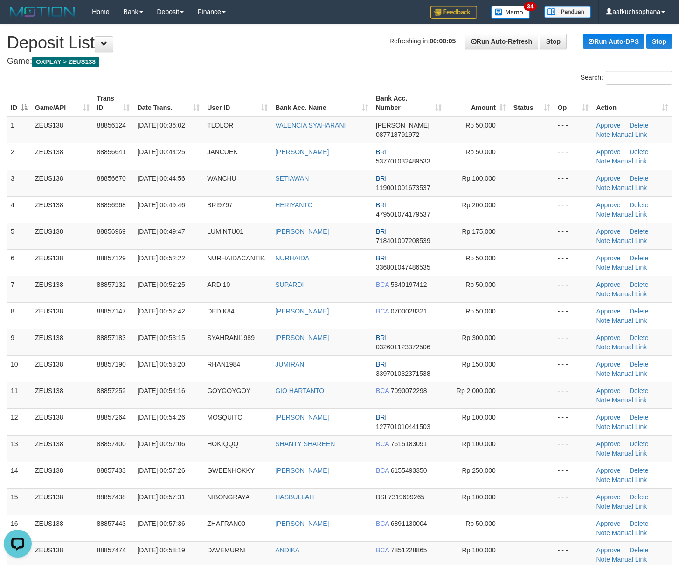
drag, startPoint x: 535, startPoint y: 396, endPoint x: 681, endPoint y: 422, distance: 148.1
click at [547, 402] on td at bounding box center [531, 395] width 44 height 27
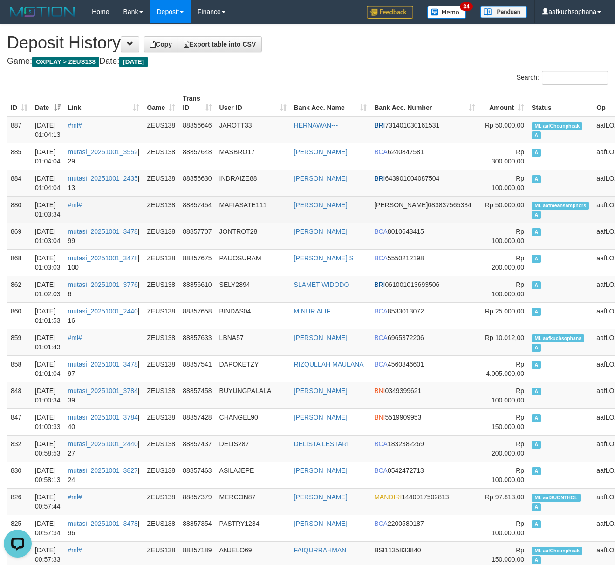
click at [532, 205] on span "ML aafmeansamphors" at bounding box center [560, 206] width 57 height 8
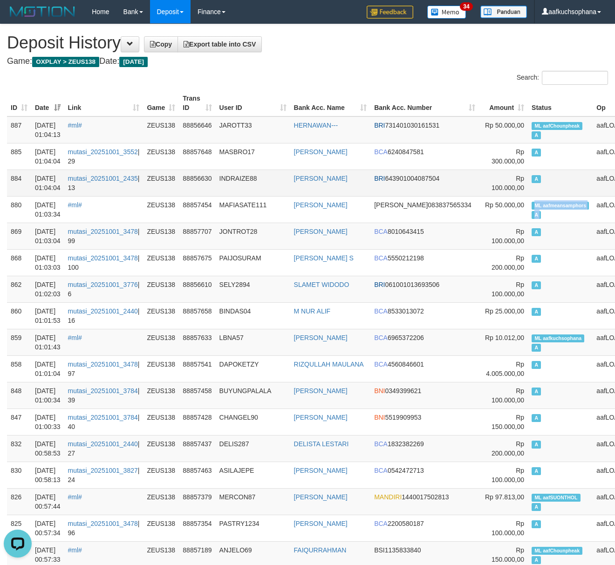
copy td "ML aafmeansamphors A"
click at [528, 189] on td "A" at bounding box center [560, 183] width 65 height 27
drag, startPoint x: 334, startPoint y: 53, endPoint x: 296, endPoint y: 41, distance: 39.5
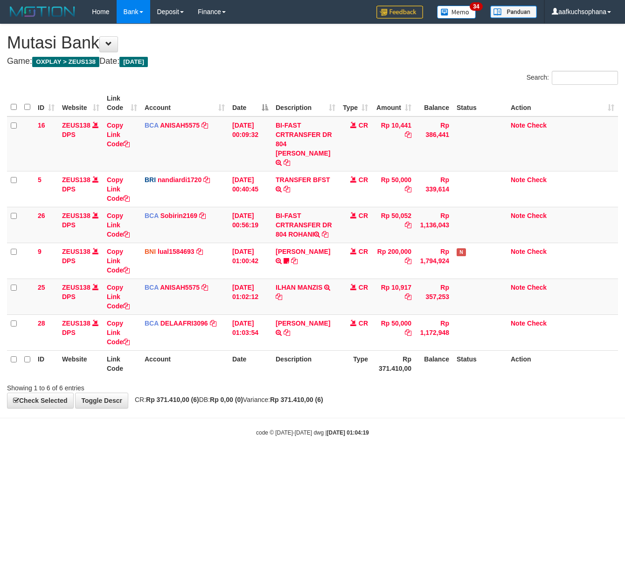
drag, startPoint x: 246, startPoint y: 435, endPoint x: 209, endPoint y: 421, distance: 39.2
click at [241, 435] on body "Toggle navigation Home Bank Account List Load By Website Group [OXPLAY] ZEUS138…" at bounding box center [312, 230] width 625 height 461
drag, startPoint x: 248, startPoint y: 459, endPoint x: 2, endPoint y: 411, distance: 250.8
click at [233, 453] on html "Toggle navigation Home Bank Account List Load By Website Group [OXPLAY] ZEUS138…" at bounding box center [312, 230] width 625 height 461
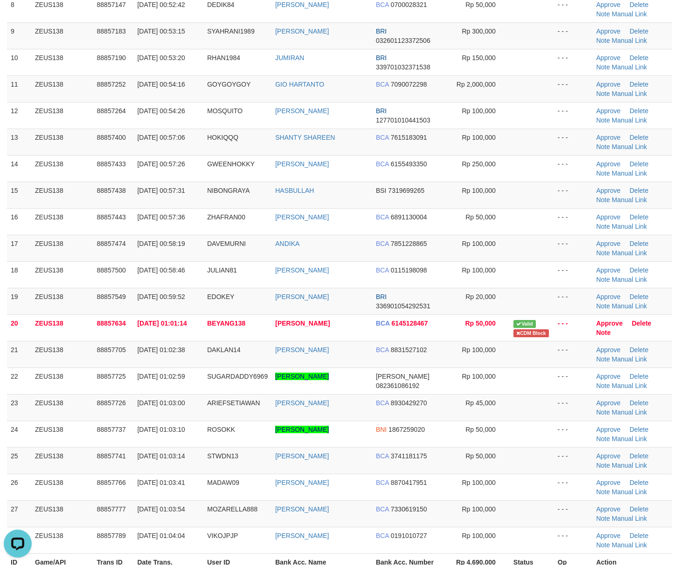
scroll to position [437, 0]
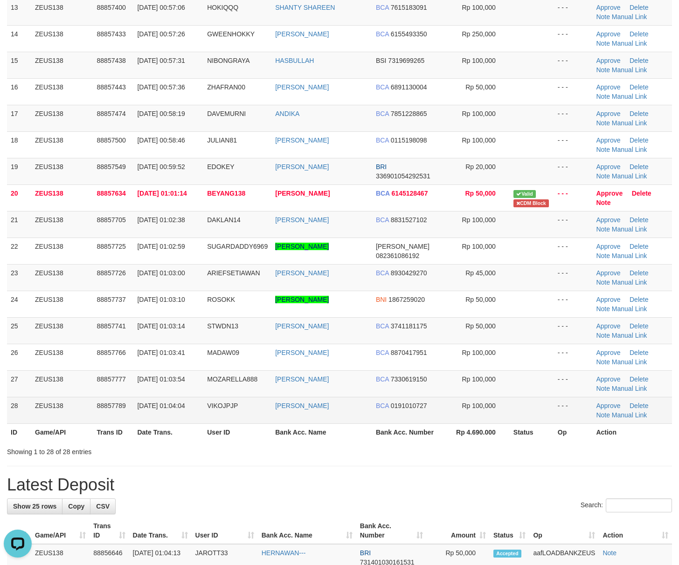
click at [610, 416] on td "Approve Delete Note Manual Link" at bounding box center [632, 410] width 80 height 27
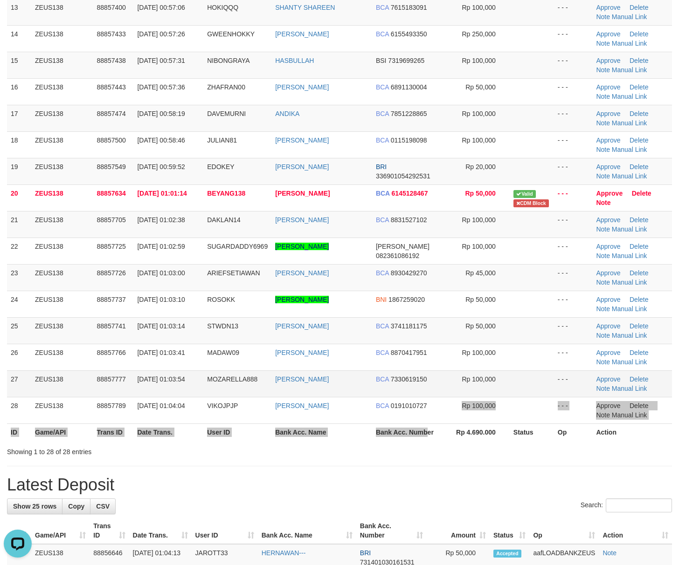
drag, startPoint x: 431, startPoint y: 432, endPoint x: 448, endPoint y: 396, distance: 39.2
click at [432, 427] on table "ID Game/API Trans ID Date Trans. User ID Bank Acc. Name Bank Acc. Number Amount…" at bounding box center [339, 47] width 665 height 788
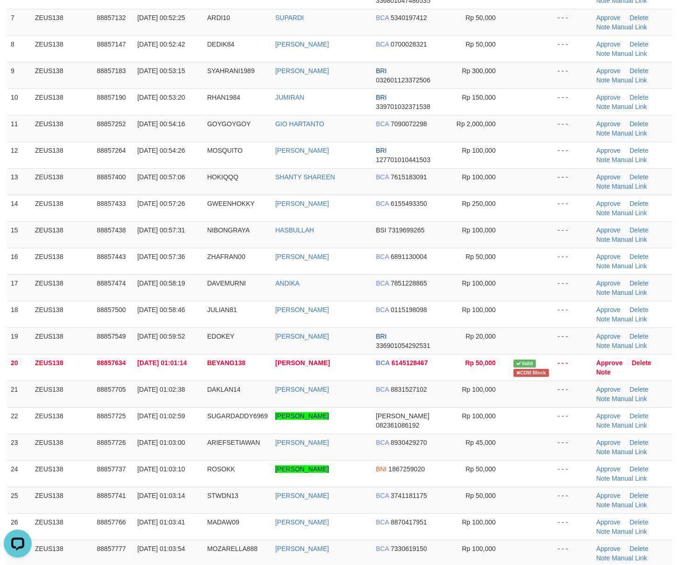
scroll to position [358, 0]
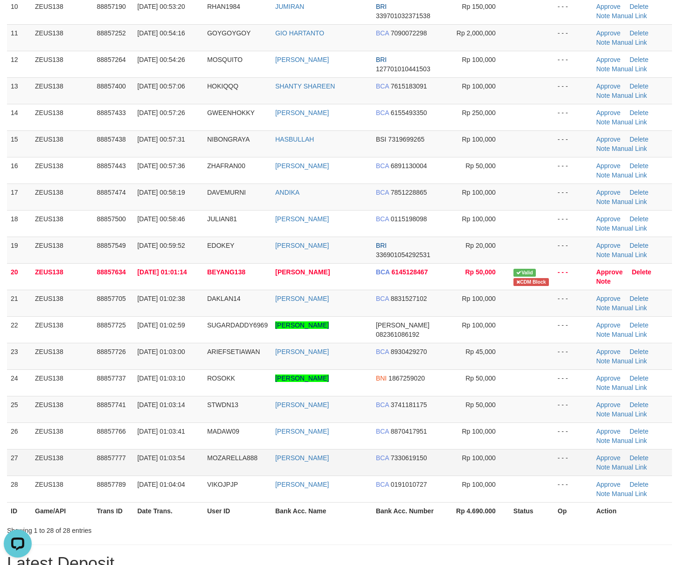
drag, startPoint x: 478, startPoint y: 468, endPoint x: 487, endPoint y: 470, distance: 9.0
click at [478, 468] on td "Rp 100,000" at bounding box center [477, 462] width 64 height 27
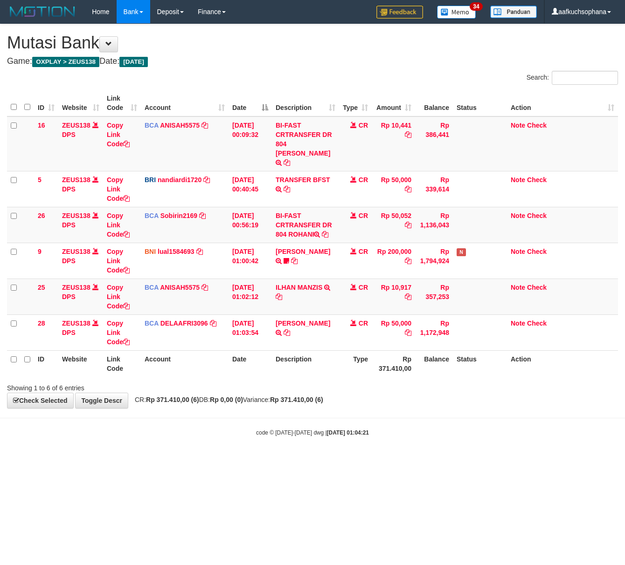
click at [400, 454] on html "Toggle navigation Home Bank Account List Load By Website Group [OXPLAY] ZEUS138…" at bounding box center [312, 230] width 625 height 461
click at [398, 452] on html "Toggle navigation Home Bank Account List Load By Website Group [OXPLAY] ZEUS138…" at bounding box center [312, 230] width 625 height 461
drag, startPoint x: 393, startPoint y: 465, endPoint x: 317, endPoint y: 333, distance: 152.6
click at [389, 461] on html "Toggle navigation Home Bank Account List Load By Website Group [OXPLAY] ZEUS138…" at bounding box center [312, 230] width 625 height 461
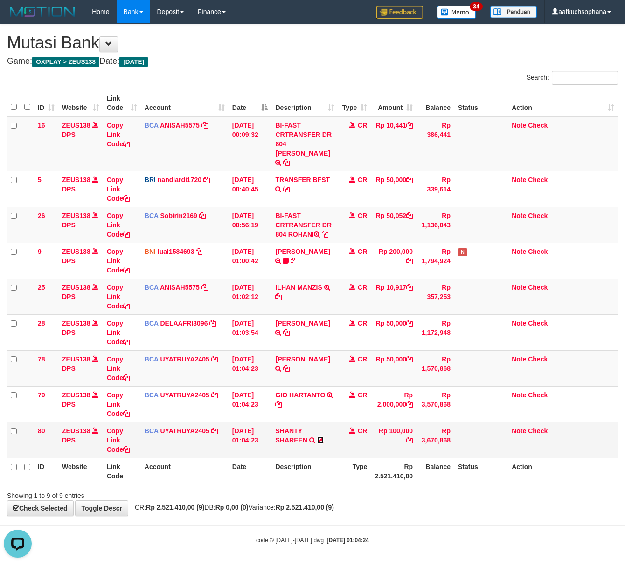
click at [318, 437] on icon at bounding box center [320, 440] width 7 height 7
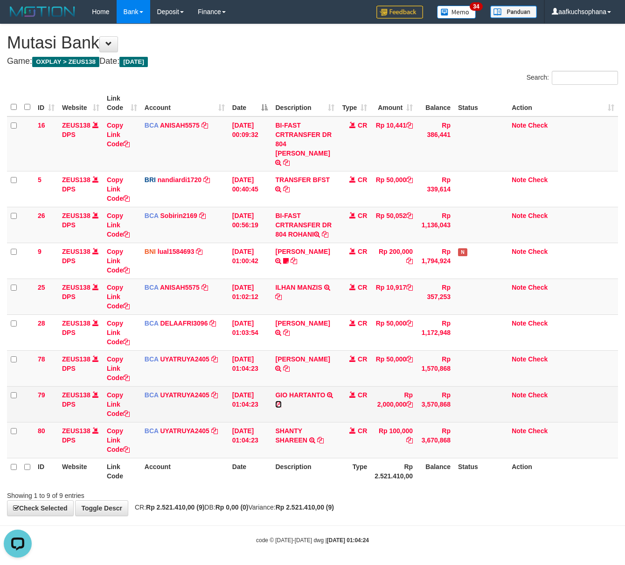
click at [277, 401] on icon at bounding box center [278, 404] width 7 height 7
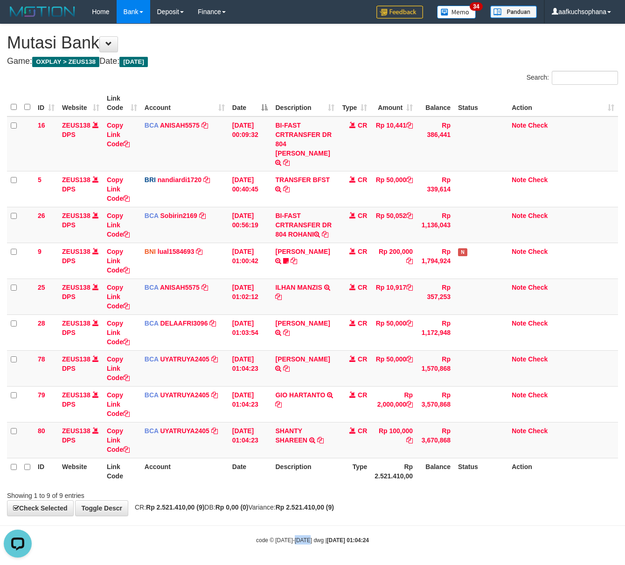
drag, startPoint x: 305, startPoint y: 537, endPoint x: 0, endPoint y: 447, distance: 317.3
click at [289, 524] on body "Toggle navigation Home Bank Account List Load By Website Group [OXPLAY] ZEUS138…" at bounding box center [312, 284] width 625 height 568
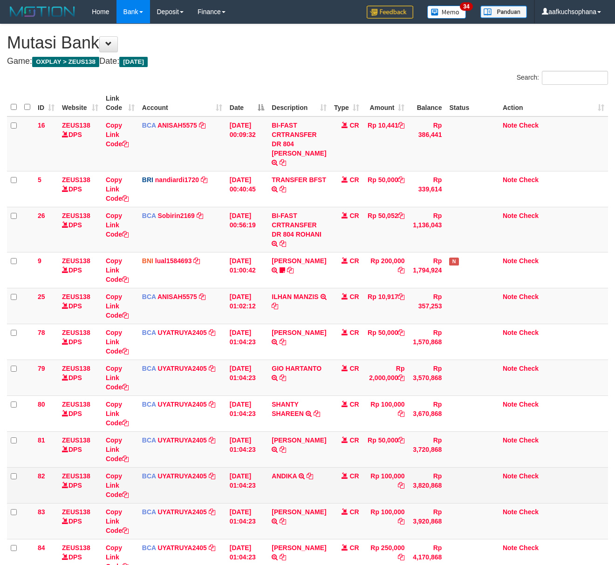
click at [264, 472] on td "[DATE] 01:04:23" at bounding box center [247, 486] width 42 height 36
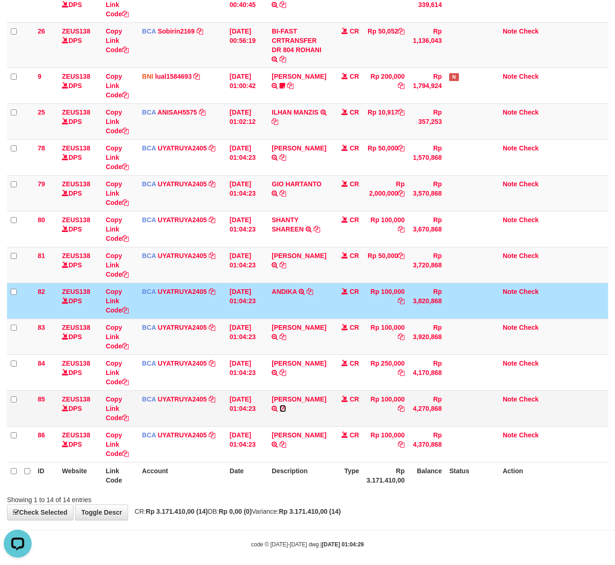
click at [286, 406] on icon at bounding box center [283, 409] width 7 height 7
click at [290, 499] on div "**********" at bounding box center [307, 180] width 615 height 681
drag, startPoint x: 395, startPoint y: 491, endPoint x: 387, endPoint y: 481, distance: 13.3
click at [394, 483] on div "Search: ID Website Link Code Account Date Description Type Amount Balance Statu…" at bounding box center [307, 195] width 601 height 619
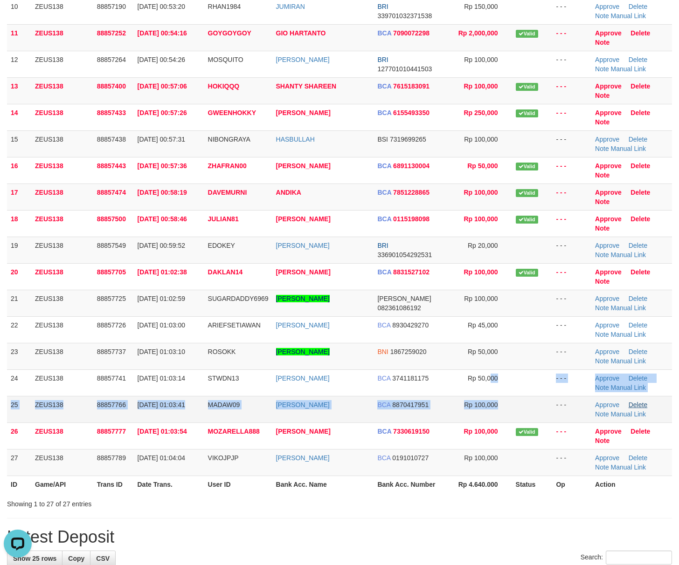
drag, startPoint x: 497, startPoint y: 400, endPoint x: 629, endPoint y: 406, distance: 132.1
click at [509, 401] on tbody "1 ZEUS138 88856124 [DATE] 00:36:02 [GEOGRAPHIC_DATA] VALENCIA SYAHARANI [PERSON…" at bounding box center [339, 118] width 665 height 718
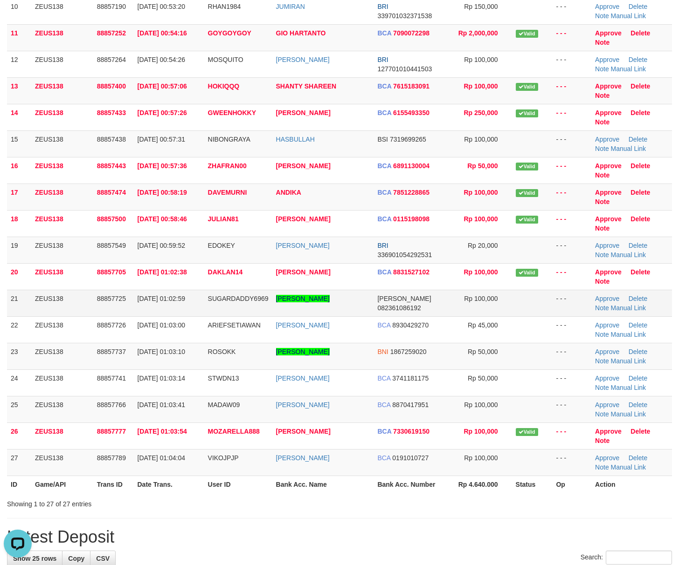
click at [319, 314] on td "[PERSON_NAME]" at bounding box center [323, 303] width 102 height 27
click at [319, 314] on td "MUHAMMAD RIZKI SYAHPUTRA" at bounding box center [323, 303] width 102 height 27
click at [319, 314] on td "[PERSON_NAME]" at bounding box center [323, 303] width 102 height 27
copy tr "[PERSON_NAME]"
drag, startPoint x: 586, startPoint y: 465, endPoint x: 685, endPoint y: 478, distance: 99.6
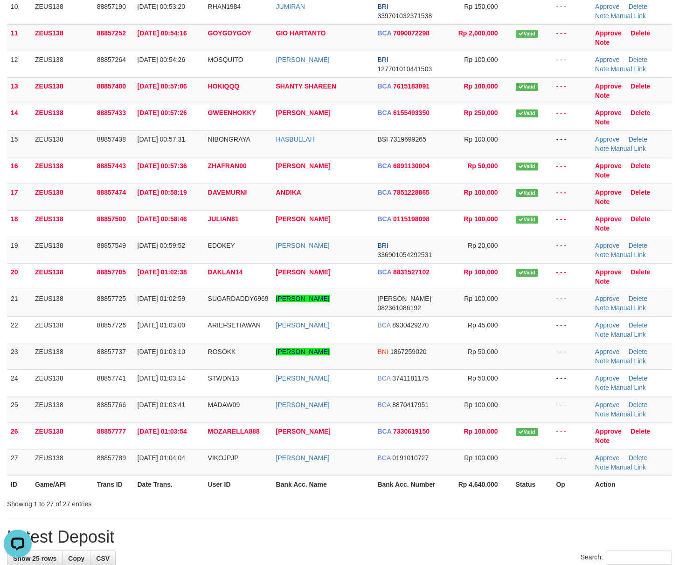
click at [589, 466] on td "- - -" at bounding box center [571, 462] width 39 height 27
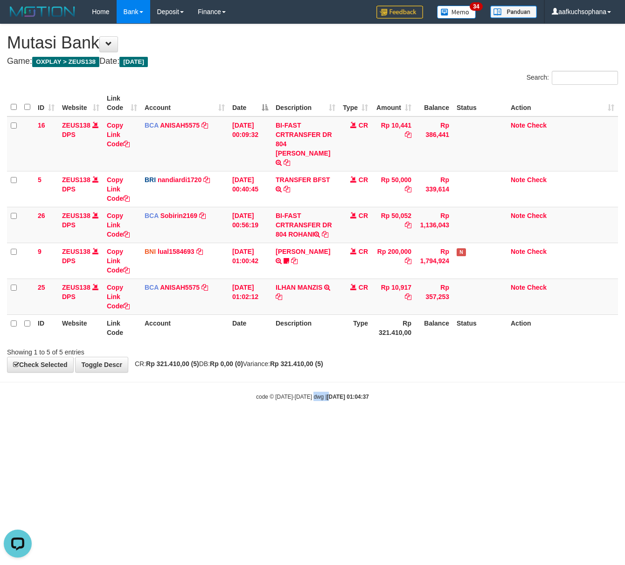
click at [303, 394] on small "code © 2012-2018 dwg | 2025/10/01 01:04:37" at bounding box center [312, 397] width 113 height 7
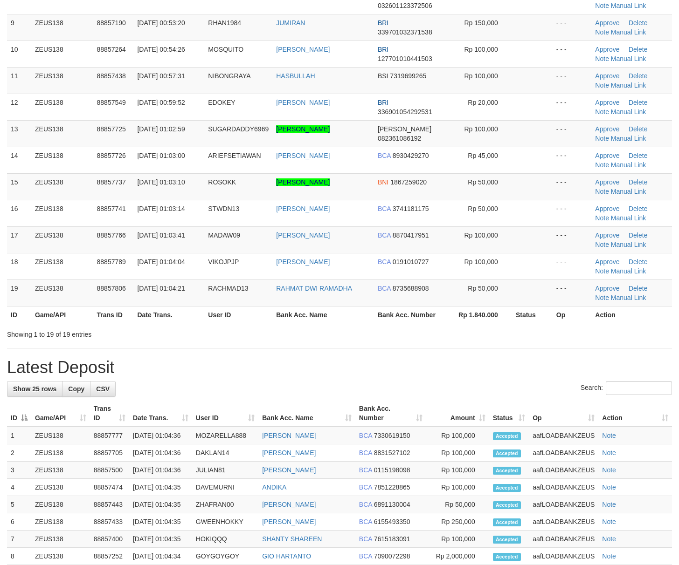
scroll to position [296, 0]
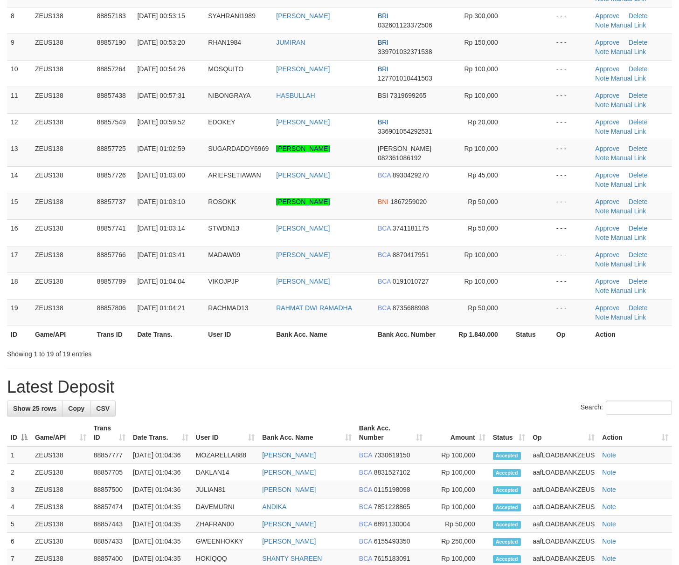
click at [550, 338] on th "Status" at bounding box center [532, 334] width 41 height 17
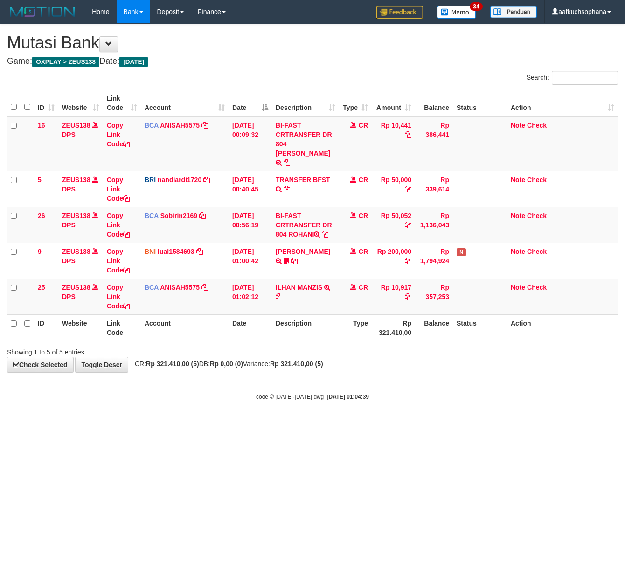
drag, startPoint x: 213, startPoint y: 416, endPoint x: 146, endPoint y: 405, distance: 67.2
click at [209, 414] on html "Toggle navigation Home Bank Account List Load By Website Group [OXPLAY] ZEUS138…" at bounding box center [312, 212] width 625 height 425
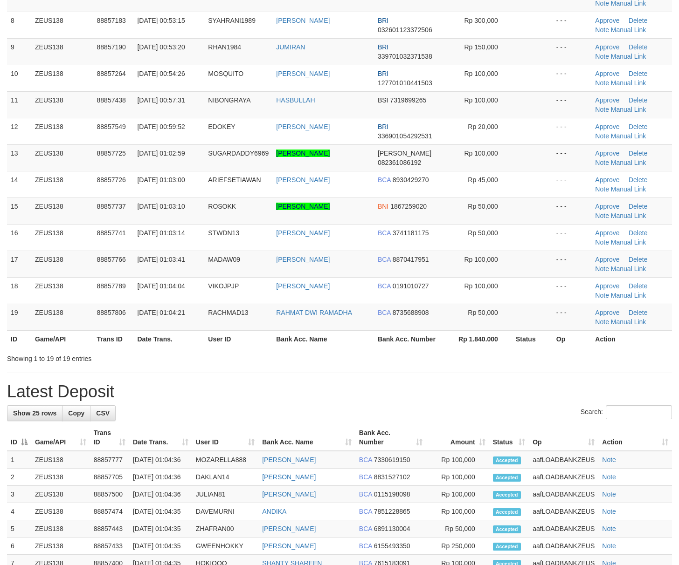
scroll to position [159, 0]
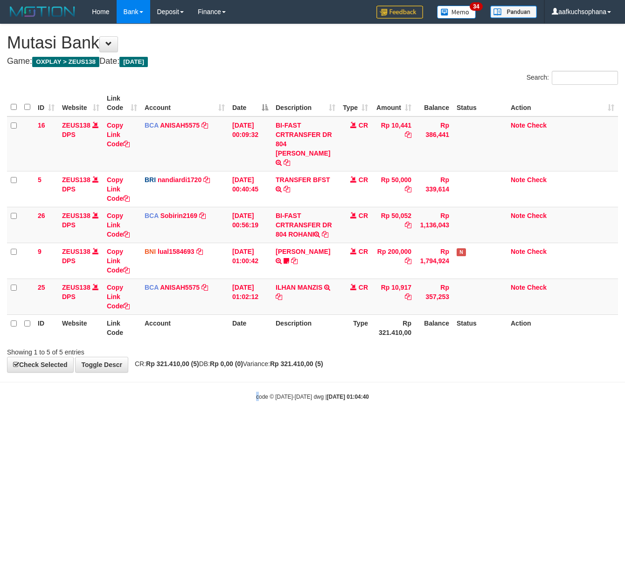
drag, startPoint x: 257, startPoint y: 467, endPoint x: 238, endPoint y: 460, distance: 21.0
click at [246, 425] on html "Toggle navigation Home Bank Account List Load By Website Group [OXPLAY] ZEUS138…" at bounding box center [312, 212] width 625 height 425
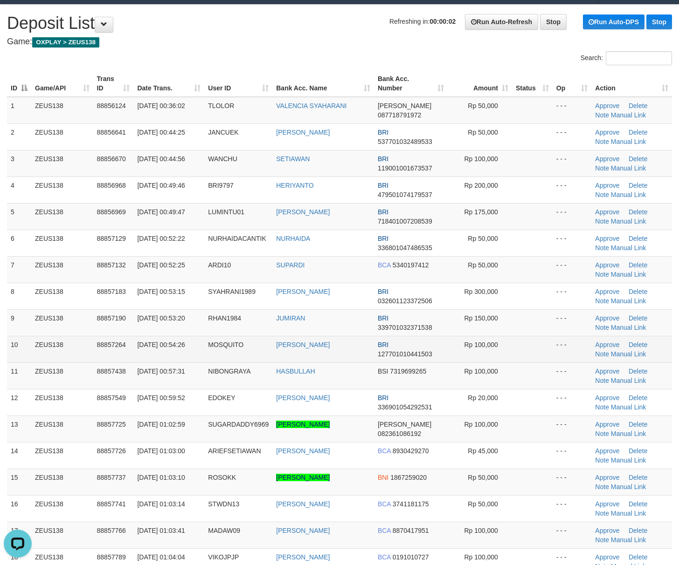
click at [545, 362] on td at bounding box center [532, 349] width 41 height 27
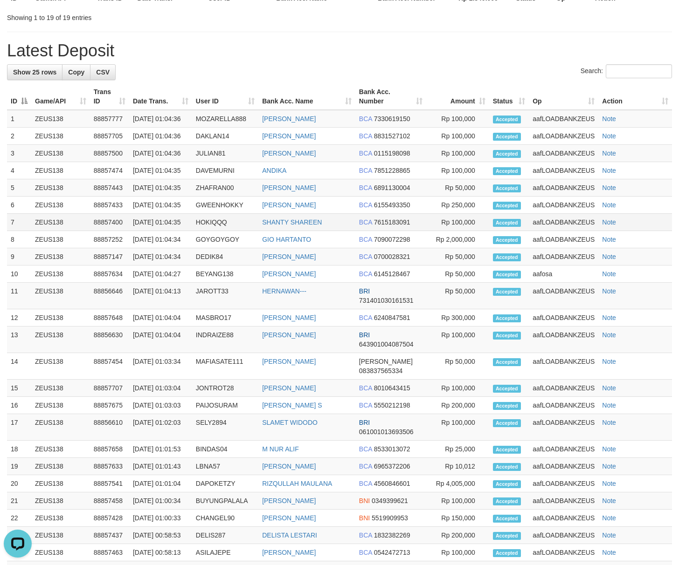
scroll to position [636, 0]
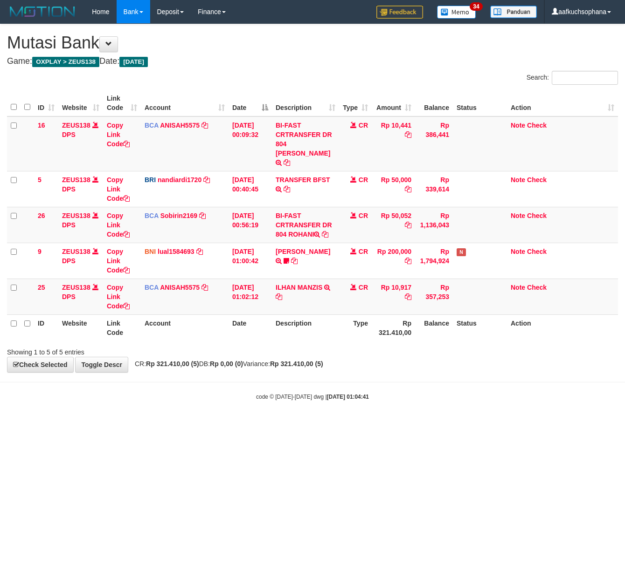
drag, startPoint x: 140, startPoint y: 422, endPoint x: 3, endPoint y: 405, distance: 138.5
click at [115, 416] on html "Toggle navigation Home Bank Account List Load By Website Group [OXPLAY] ZEUS138…" at bounding box center [312, 212] width 625 height 425
click at [172, 417] on html "Toggle navigation Home Bank Account List Load By Website Group [OXPLAY] ZEUS138…" at bounding box center [312, 212] width 625 height 425
drag, startPoint x: 235, startPoint y: 442, endPoint x: 2, endPoint y: 365, distance: 245.9
click at [230, 425] on html "Toggle navigation Home Bank Account List Load By Website Group [OXPLAY] ZEUS138…" at bounding box center [312, 212] width 625 height 425
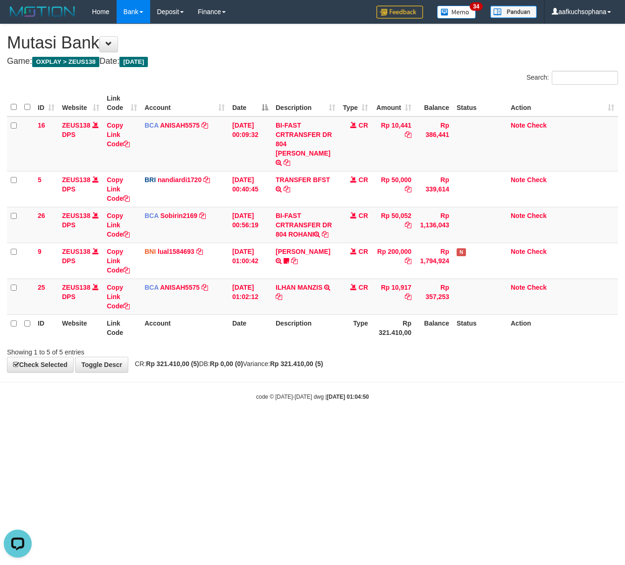
click at [187, 423] on html "Toggle navigation Home Bank Account List Load By Website Group [OXPLAY] ZEUS138…" at bounding box center [312, 212] width 625 height 425
click at [189, 425] on html "Toggle navigation Home Bank Account List Load By Website Group [OXPLAY] ZEUS138…" at bounding box center [312, 212] width 625 height 425
drag, startPoint x: 191, startPoint y: 435, endPoint x: 182, endPoint y: 431, distance: 10.4
click at [187, 425] on html "Toggle navigation Home Bank Account List Load By Website Group [OXPLAY] ZEUS138…" at bounding box center [312, 212] width 625 height 425
